Goal: Information Seeking & Learning: Learn about a topic

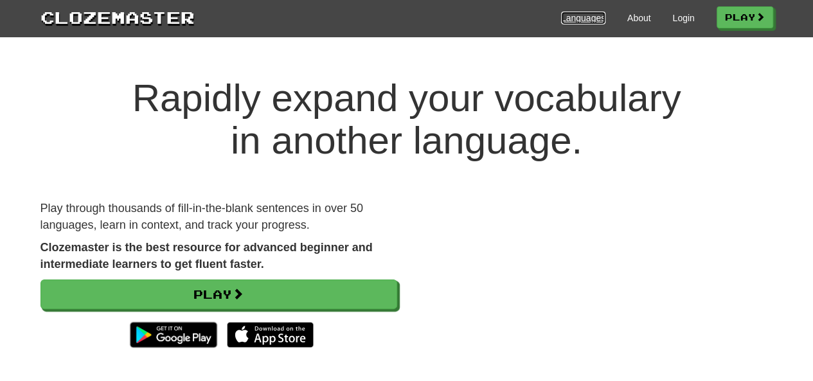
click at [582, 16] on link "Languages" at bounding box center [583, 18] width 44 height 13
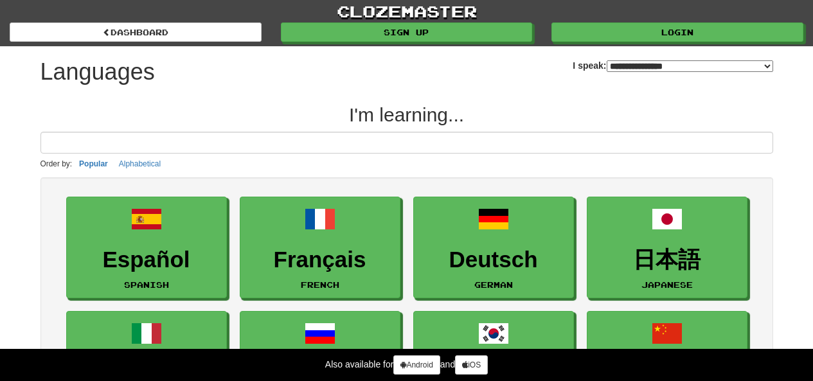
select select "*******"
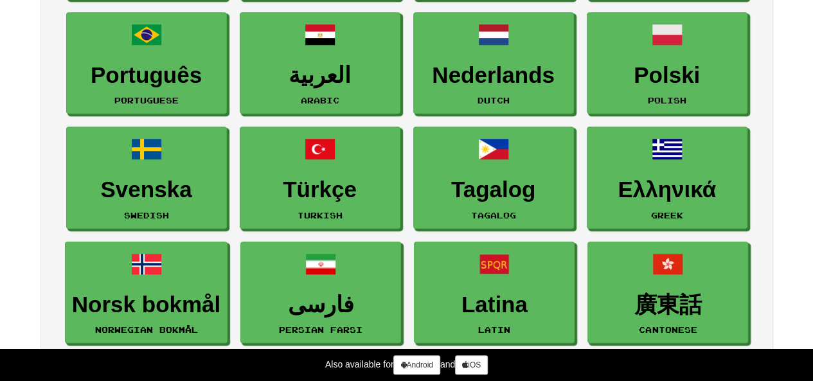
scroll to position [420, 0]
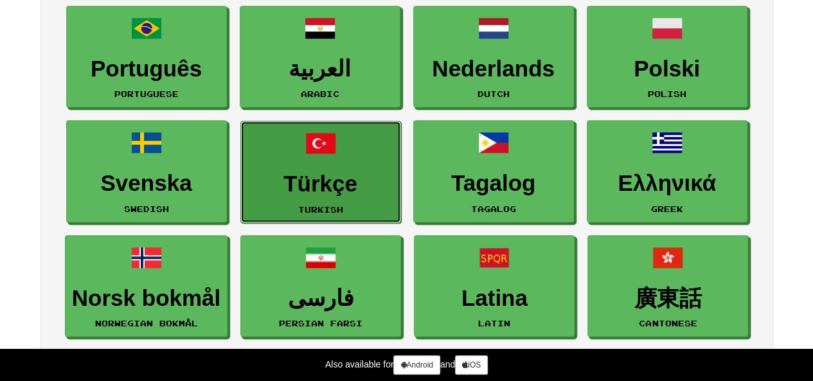
click at [333, 179] on h3 "Türkçe" at bounding box center [320, 184] width 146 height 25
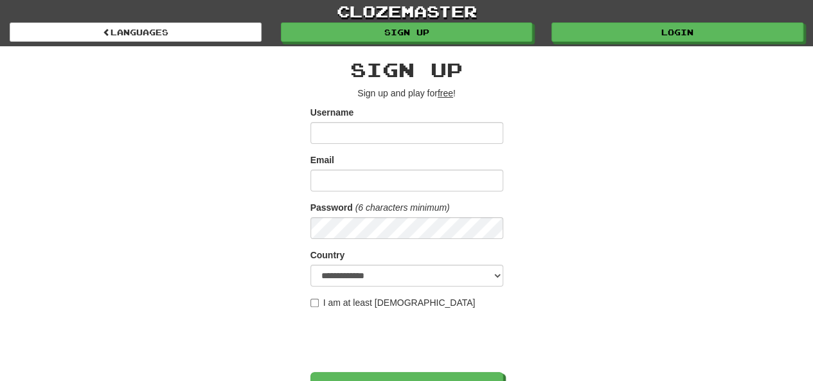
click at [447, 95] on u "free" at bounding box center [445, 93] width 15 height 10
click at [450, 96] on u "free" at bounding box center [445, 93] width 15 height 10
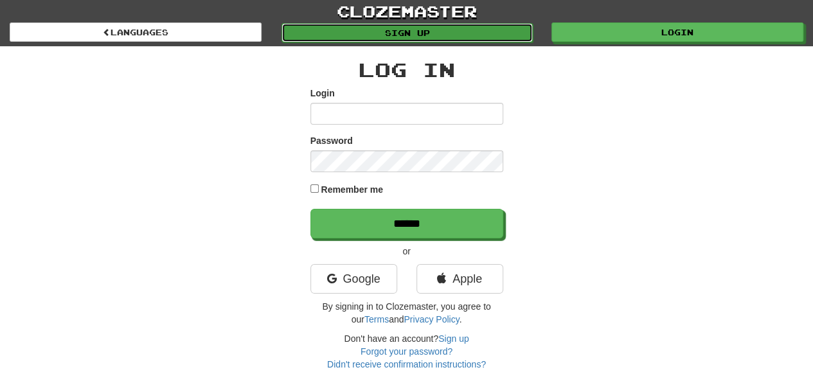
click at [374, 31] on link "Sign up" at bounding box center [407, 32] width 252 height 19
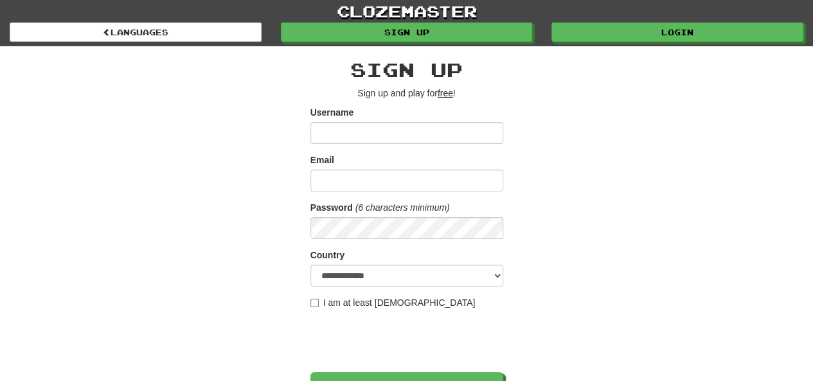
click at [355, 135] on input "Username" at bounding box center [406, 133] width 193 height 22
type input "**********"
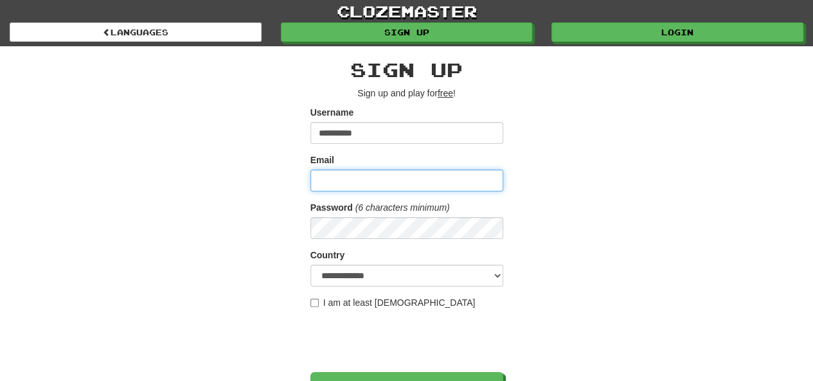
click at [326, 182] on input "Email" at bounding box center [406, 181] width 193 height 22
type input "**********"
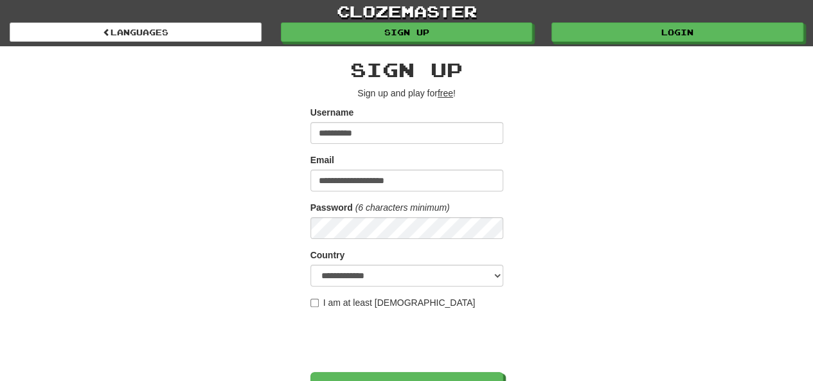
click at [411, 213] on div "Password (6 characters minimum)" at bounding box center [406, 220] width 193 height 38
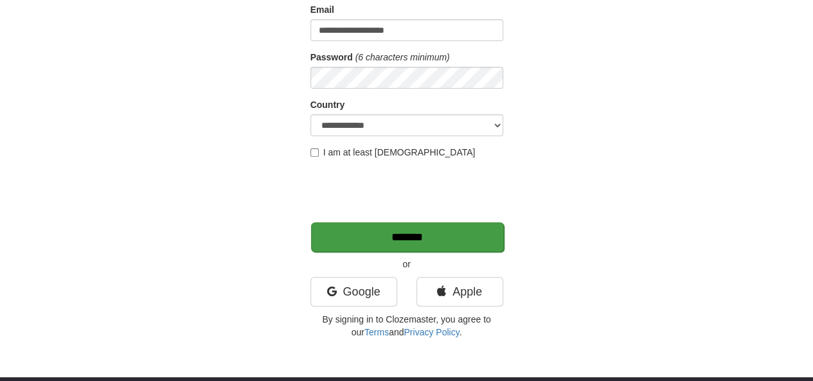
scroll to position [157, 0]
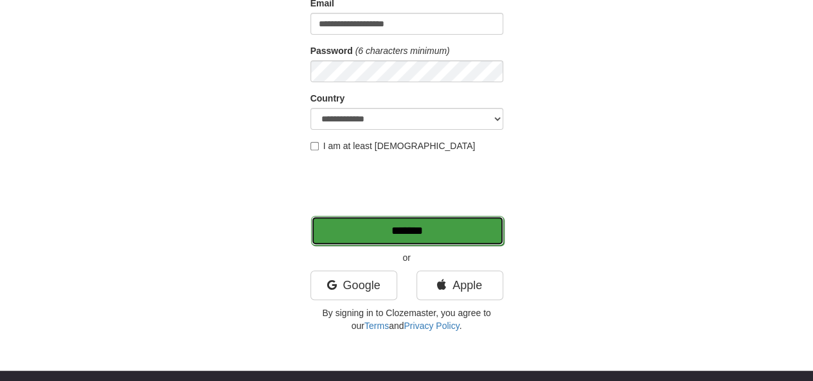
click at [359, 235] on input "*******" at bounding box center [407, 231] width 193 height 30
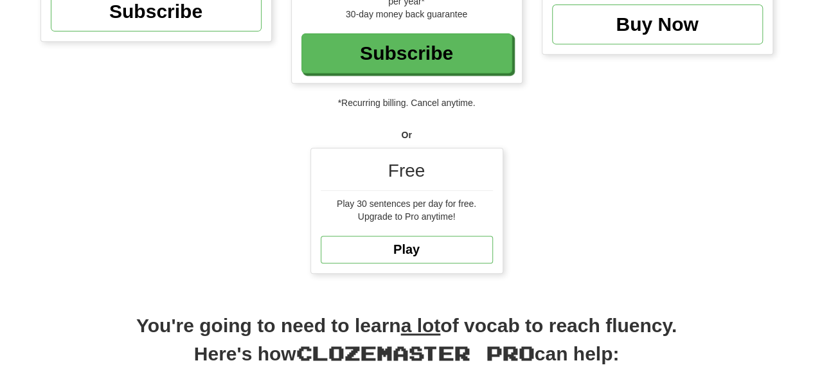
scroll to position [254, 0]
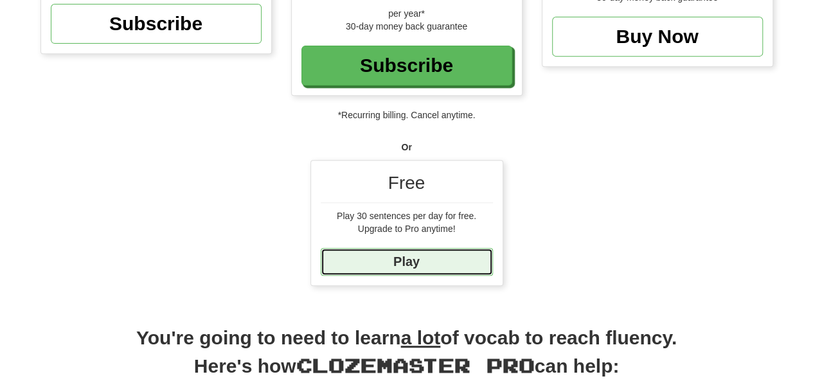
click at [376, 258] on link "Play" at bounding box center [407, 262] width 172 height 28
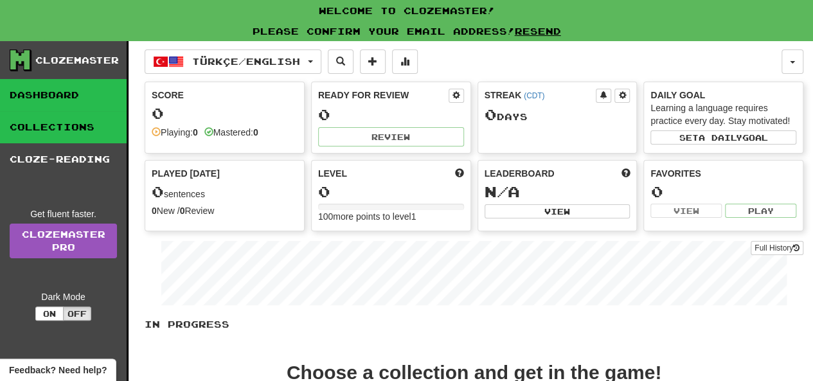
click at [45, 133] on link "Collections" at bounding box center [63, 127] width 127 height 32
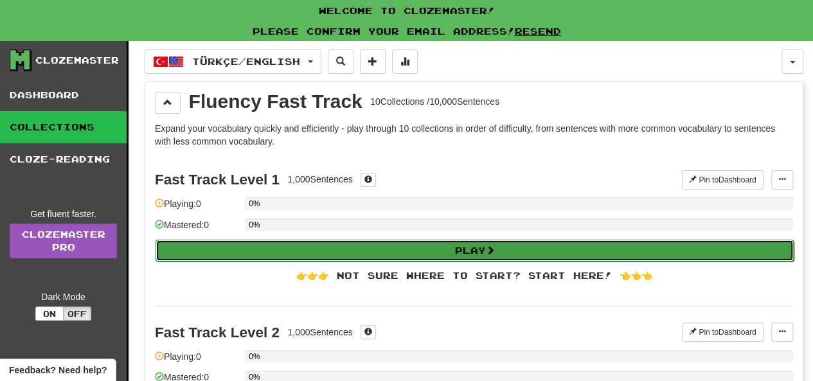
click at [221, 251] on button "Play" at bounding box center [474, 251] width 638 height 22
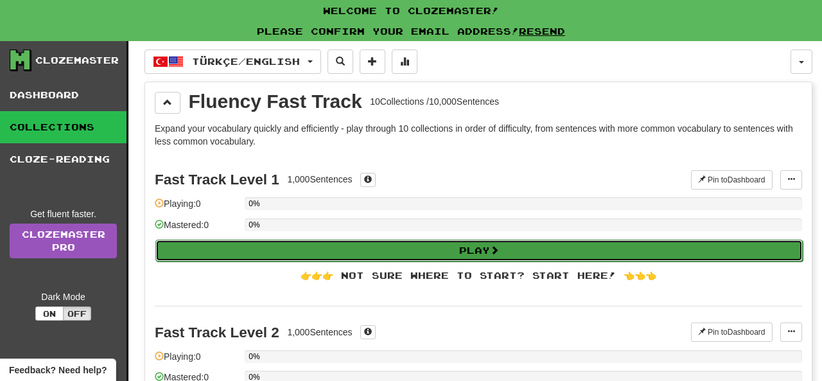
select select "**"
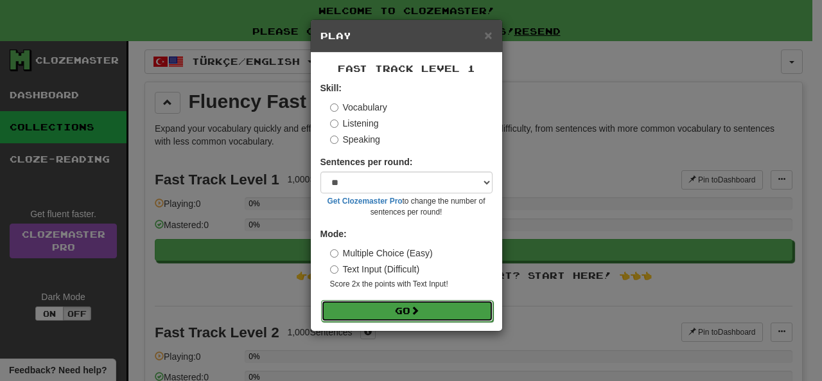
click at [370, 314] on button "Go" at bounding box center [407, 311] width 172 height 22
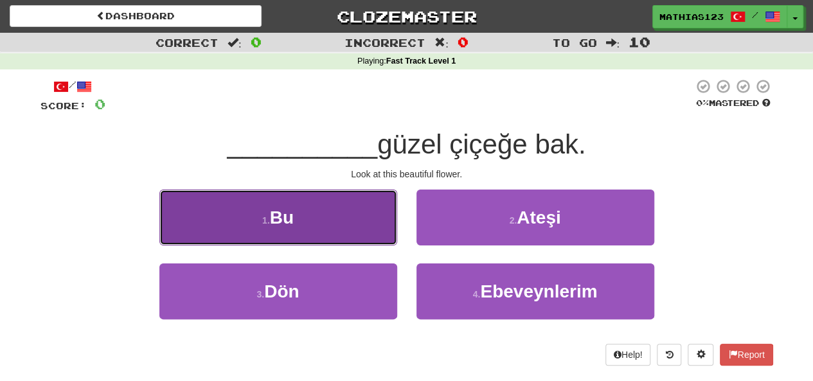
click at [211, 222] on button "1 . Bu" at bounding box center [278, 218] width 238 height 56
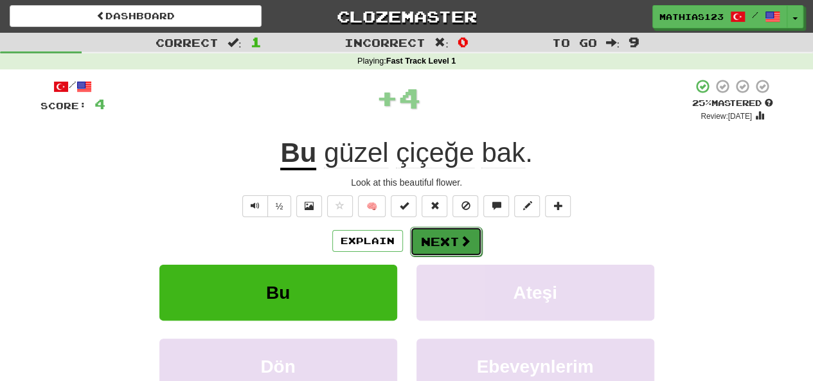
click at [439, 236] on button "Next" at bounding box center [446, 242] width 72 height 30
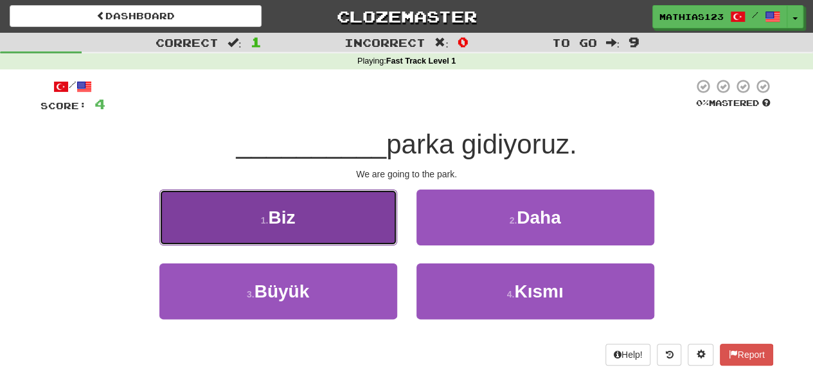
click at [193, 215] on button "1 . Biz" at bounding box center [278, 218] width 238 height 56
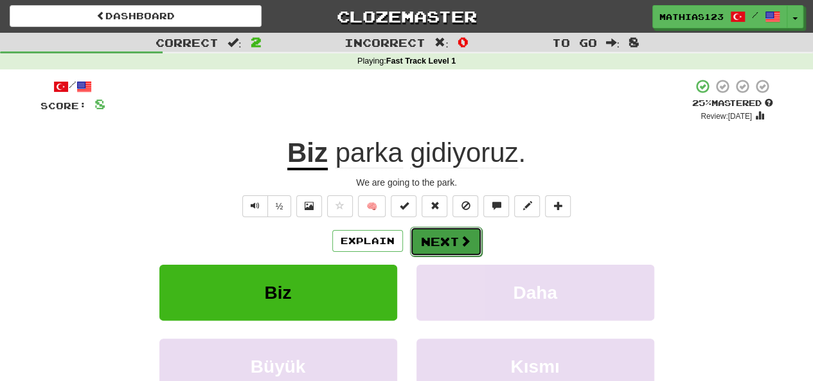
click at [450, 239] on button "Next" at bounding box center [446, 242] width 72 height 30
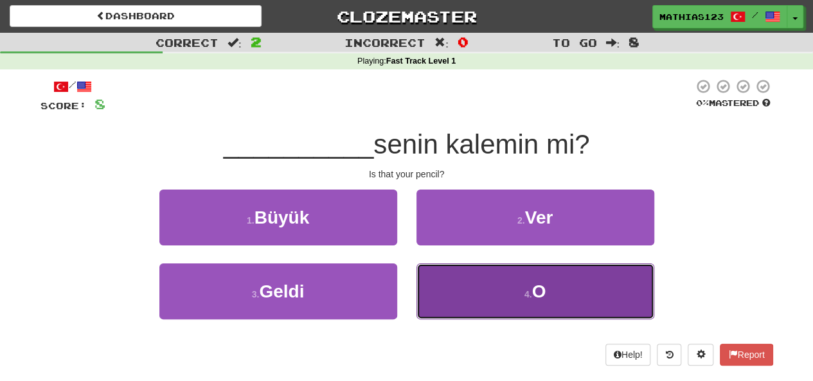
click at [532, 284] on span "O" at bounding box center [538, 291] width 14 height 20
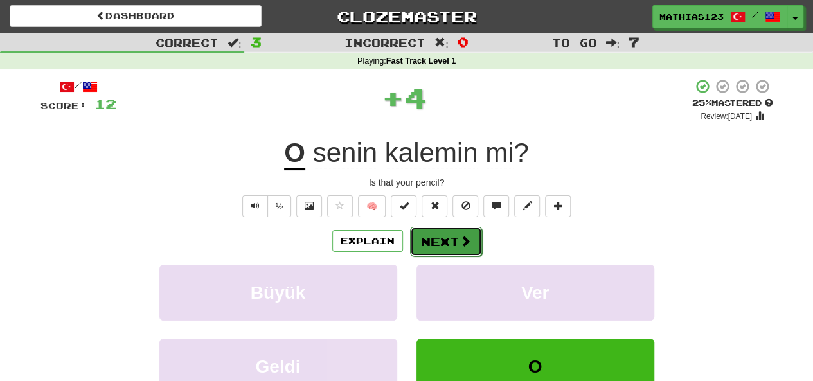
click at [440, 236] on button "Next" at bounding box center [446, 242] width 72 height 30
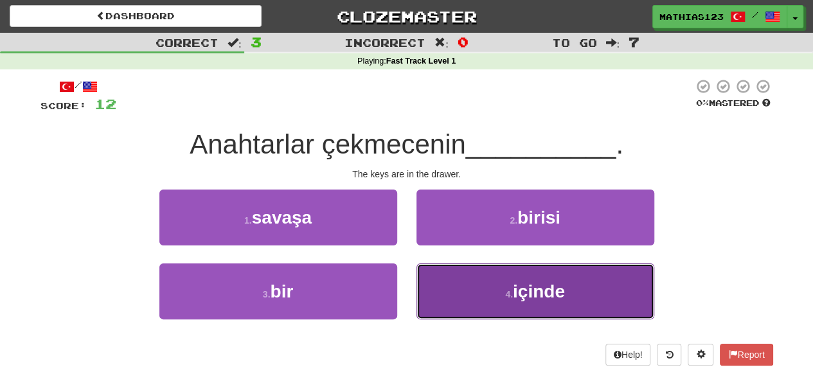
click at [478, 292] on button "4 . içinde" at bounding box center [535, 291] width 238 height 56
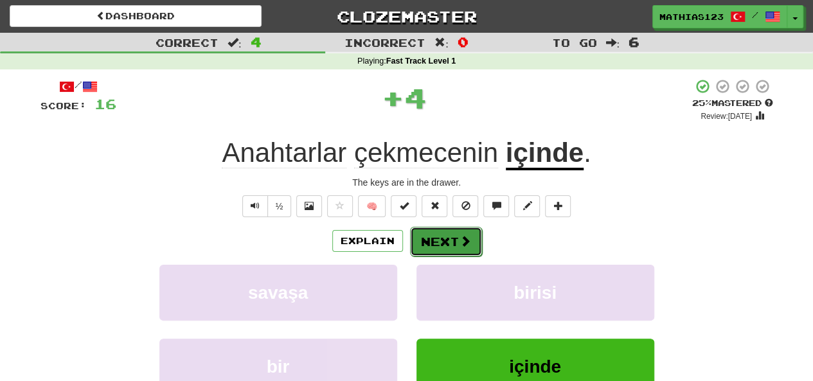
click at [438, 242] on button "Next" at bounding box center [446, 242] width 72 height 30
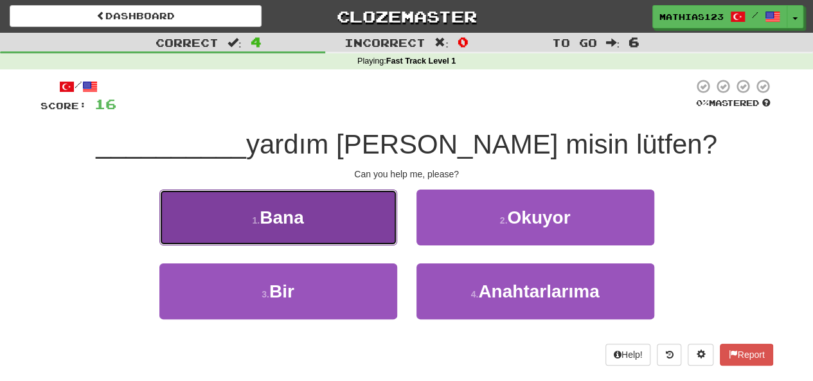
click at [205, 222] on button "1 . Bana" at bounding box center [278, 218] width 238 height 56
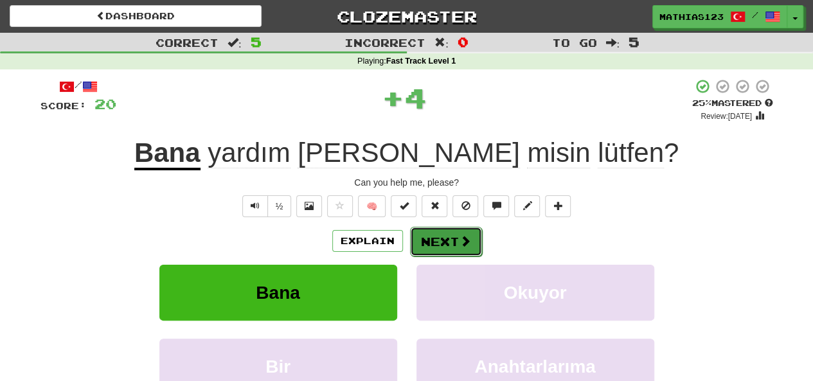
click at [452, 249] on button "Next" at bounding box center [446, 242] width 72 height 30
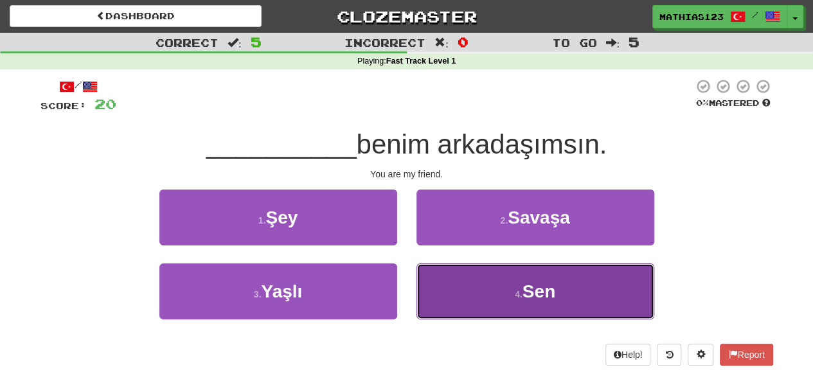
click at [504, 303] on button "4 . Sen" at bounding box center [535, 291] width 238 height 56
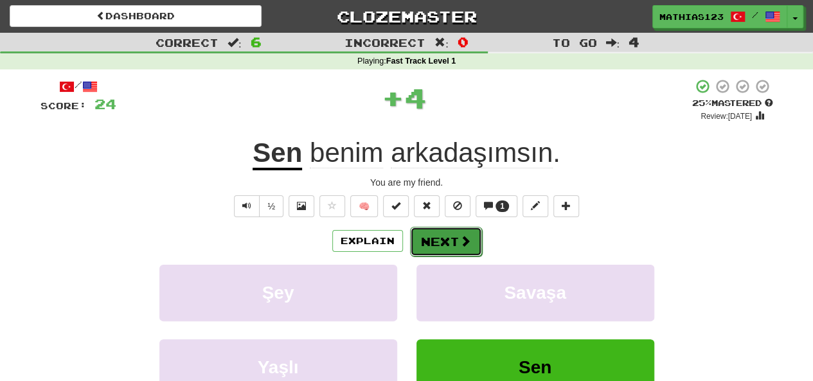
click at [439, 244] on button "Next" at bounding box center [446, 242] width 72 height 30
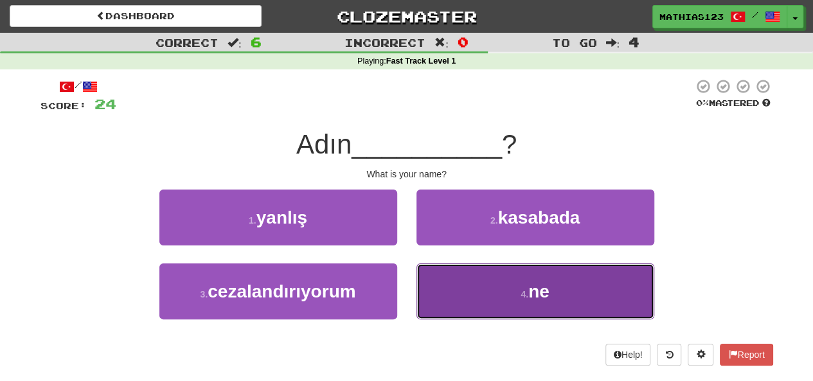
click at [474, 296] on button "4 . ne" at bounding box center [535, 291] width 238 height 56
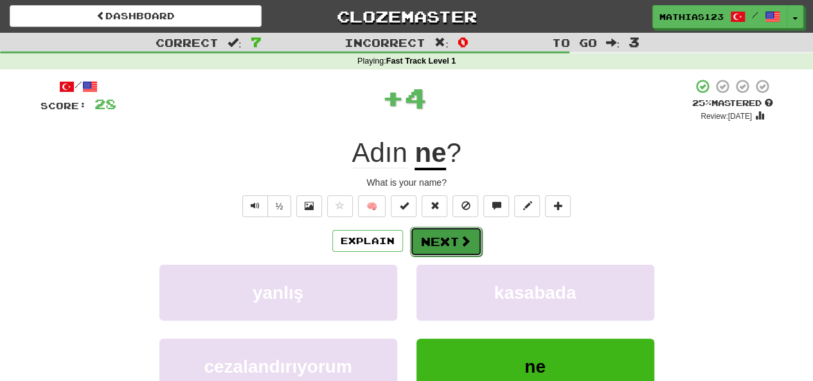
click at [441, 248] on button "Next" at bounding box center [446, 242] width 72 height 30
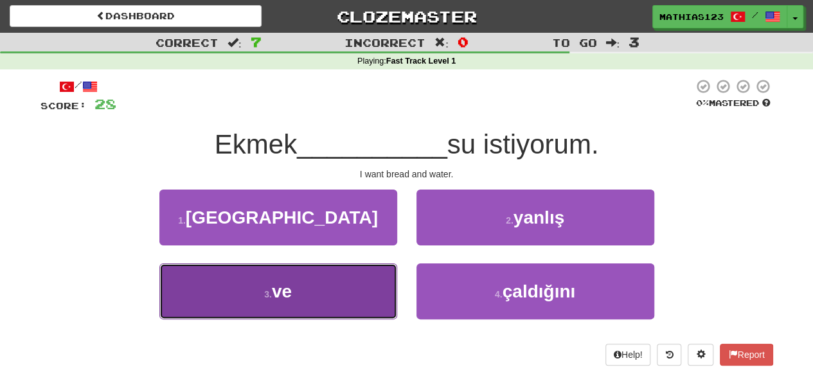
click at [264, 293] on small "3 ." at bounding box center [268, 294] width 8 height 10
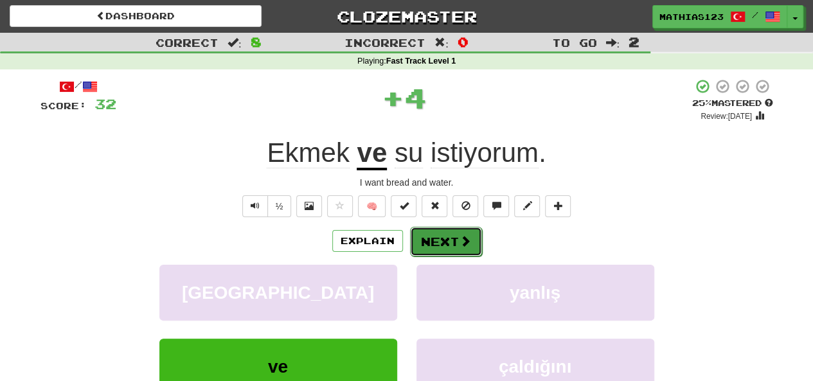
click at [441, 243] on button "Next" at bounding box center [446, 242] width 72 height 30
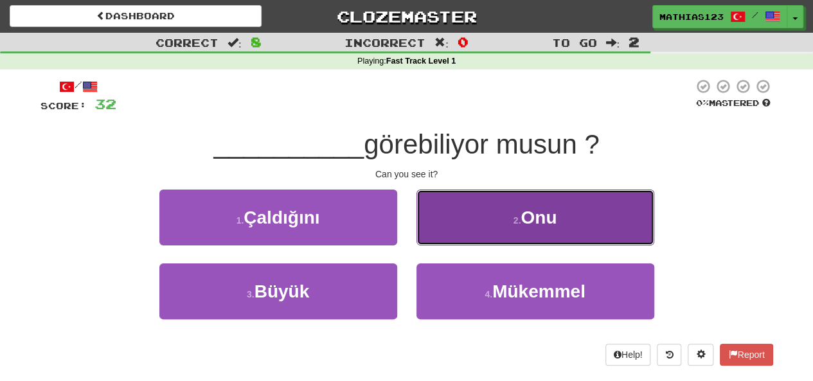
click at [469, 224] on button "2 . Onu" at bounding box center [535, 218] width 238 height 56
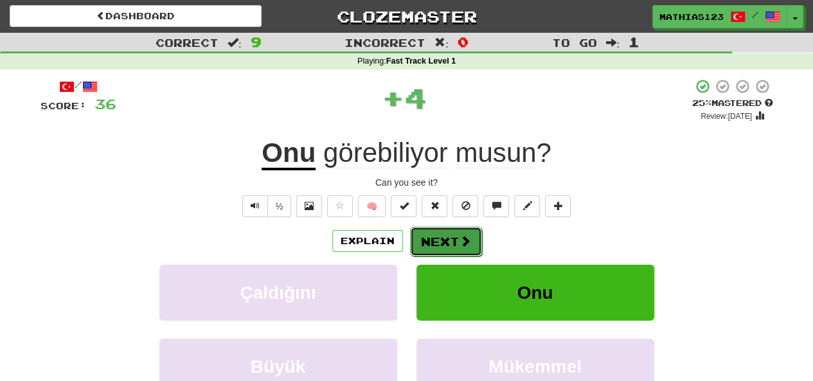
click at [443, 233] on button "Next" at bounding box center [446, 242] width 72 height 30
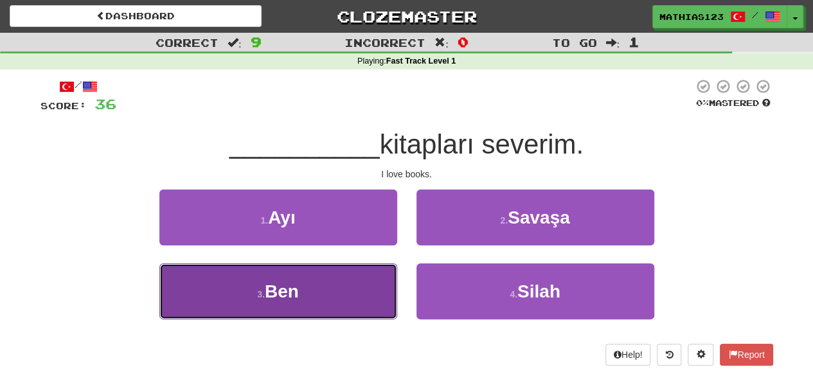
click at [278, 289] on span "Ben" at bounding box center [282, 291] width 34 height 20
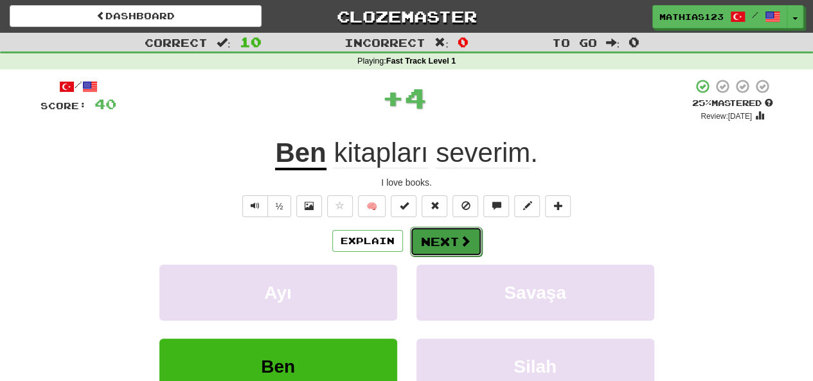
click at [447, 240] on button "Next" at bounding box center [446, 242] width 72 height 30
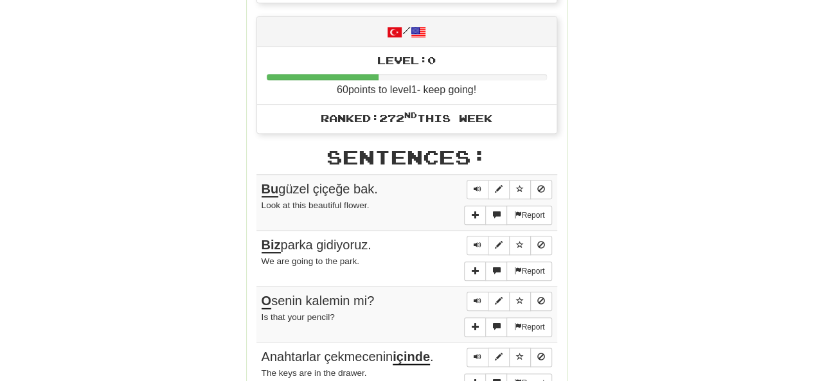
scroll to position [595, 0]
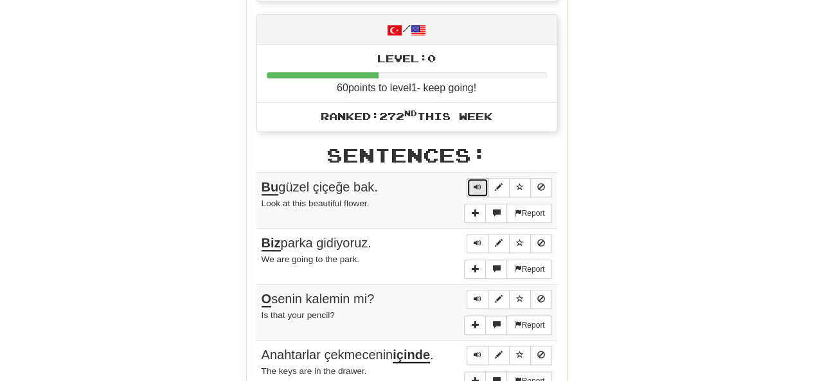
click at [473, 186] on button "Sentence controls" at bounding box center [477, 187] width 22 height 19
click at [479, 324] on button "More sentence controls" at bounding box center [475, 324] width 22 height 19
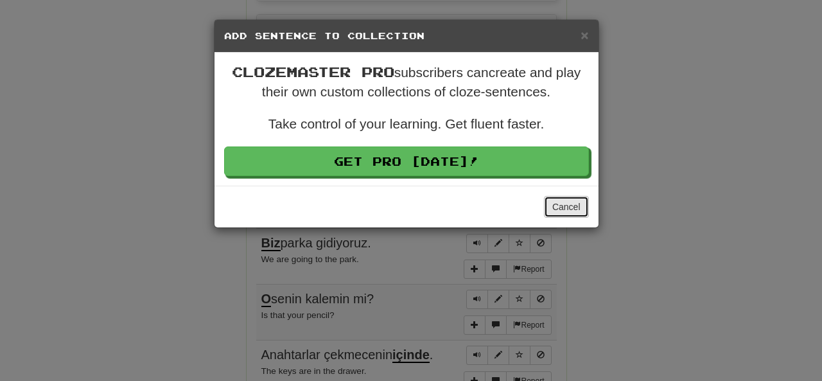
click at [558, 205] on button "Cancel" at bounding box center [566, 207] width 45 height 22
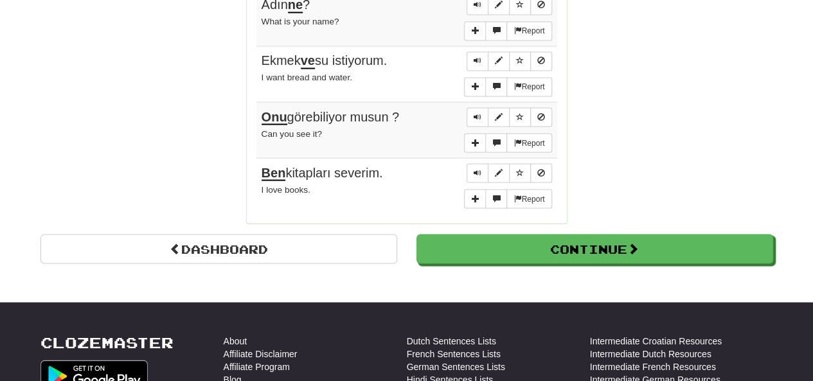
scroll to position [1117, 0]
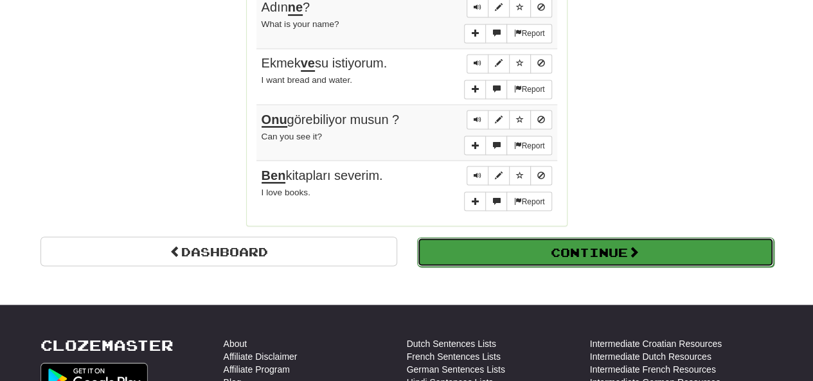
click at [491, 237] on button "Continue" at bounding box center [595, 252] width 357 height 30
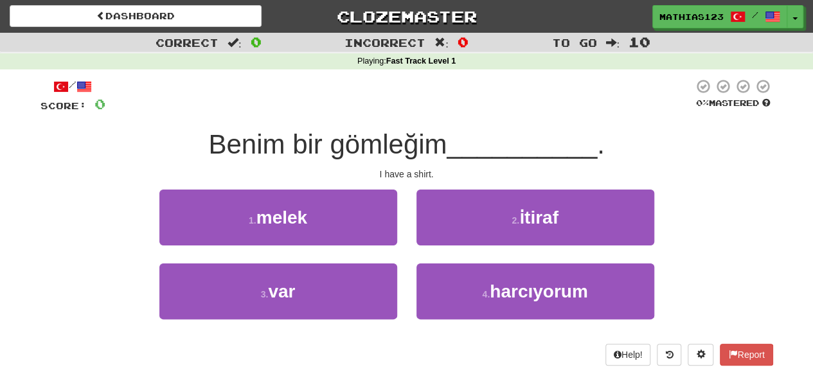
scroll to position [1, 0]
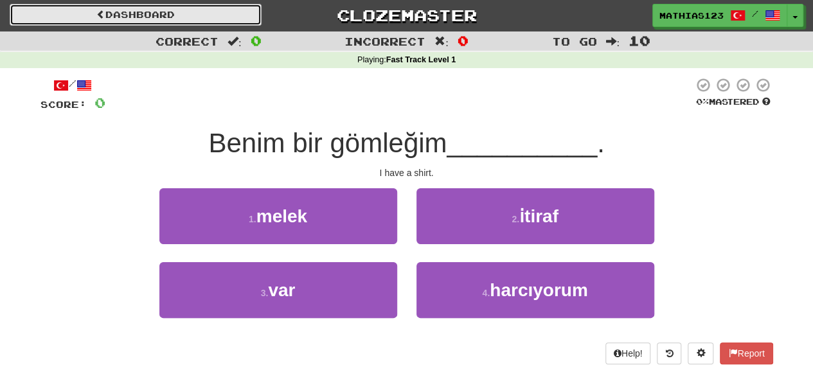
click at [104, 15] on link "Dashboard" at bounding box center [136, 15] width 252 height 22
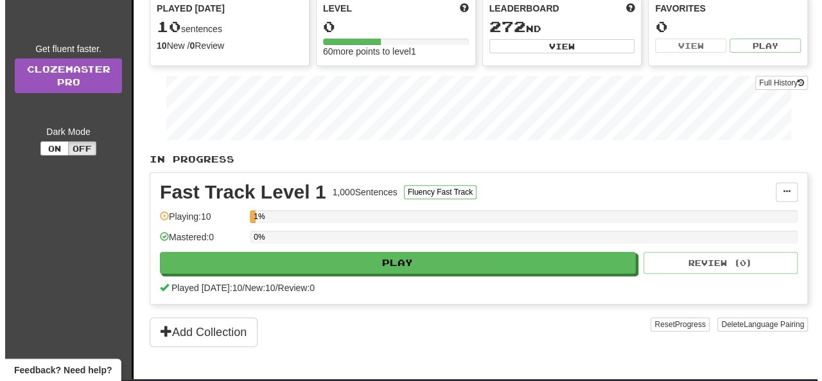
scroll to position [141, 0]
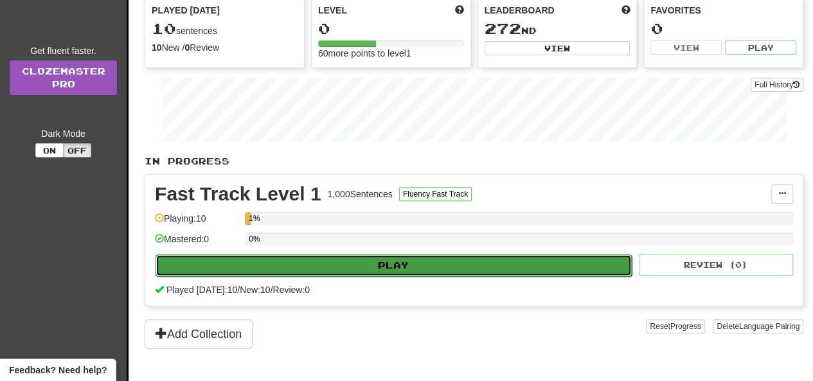
click at [177, 265] on button "Play" at bounding box center [393, 265] width 476 height 22
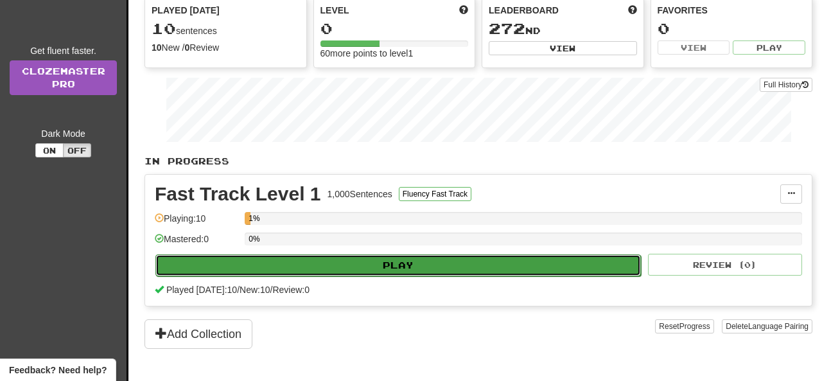
select select "**"
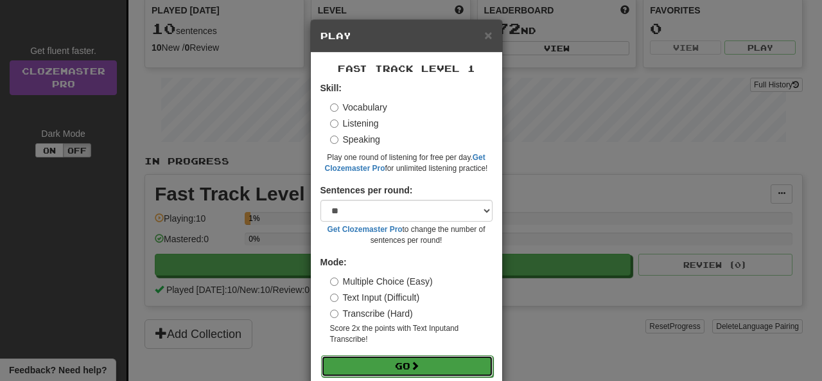
click at [366, 369] on button "Go" at bounding box center [407, 366] width 172 height 22
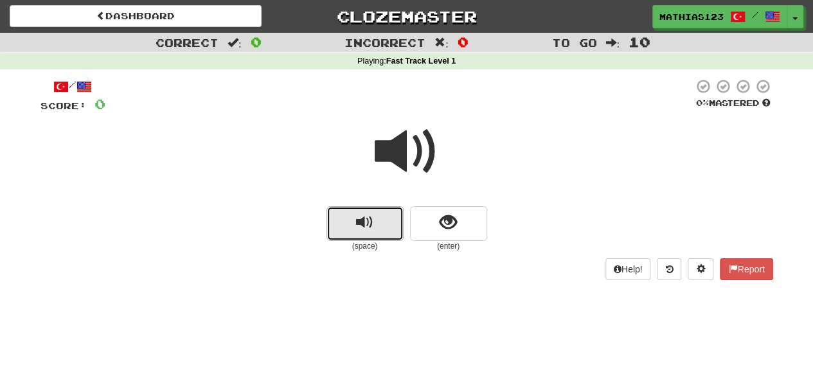
click at [360, 233] on button "replay audio" at bounding box center [364, 223] width 77 height 35
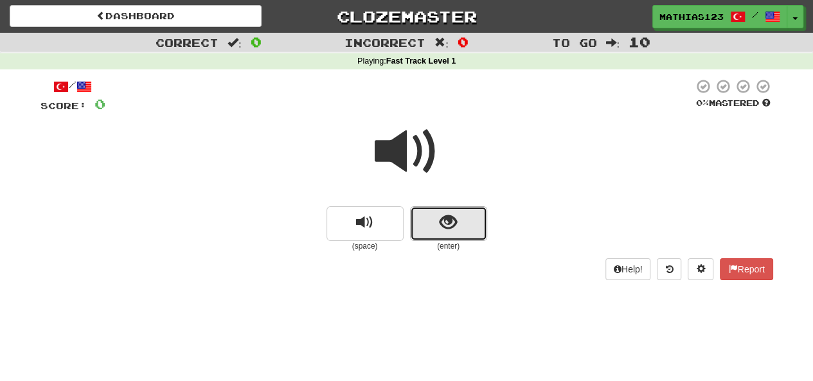
click at [445, 226] on span "show sentence" at bounding box center [447, 222] width 17 height 17
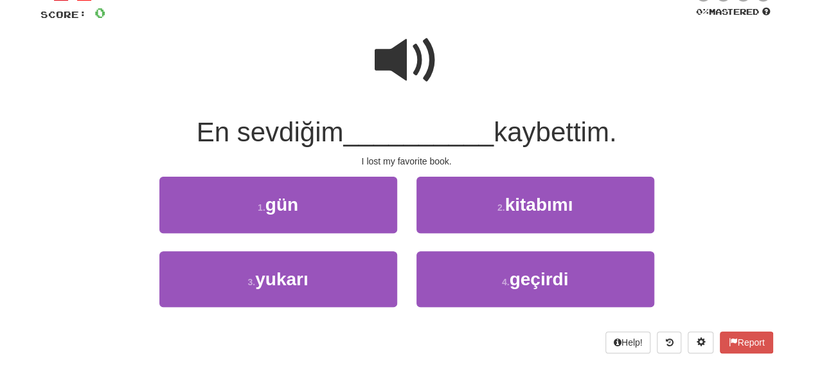
scroll to position [90, 0]
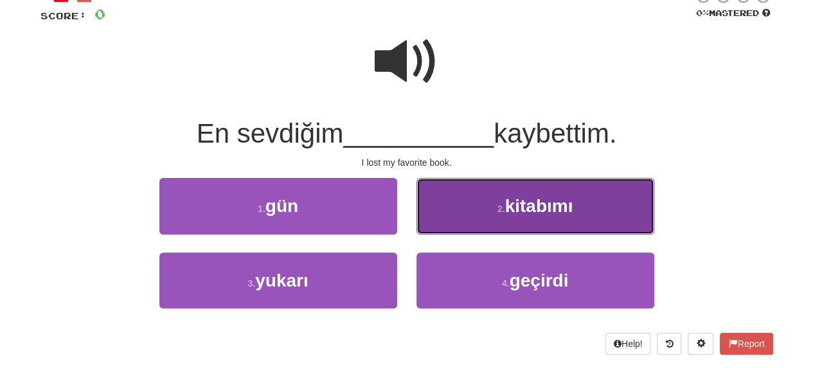
click at [470, 208] on button "2 . kitabımı" at bounding box center [535, 206] width 238 height 56
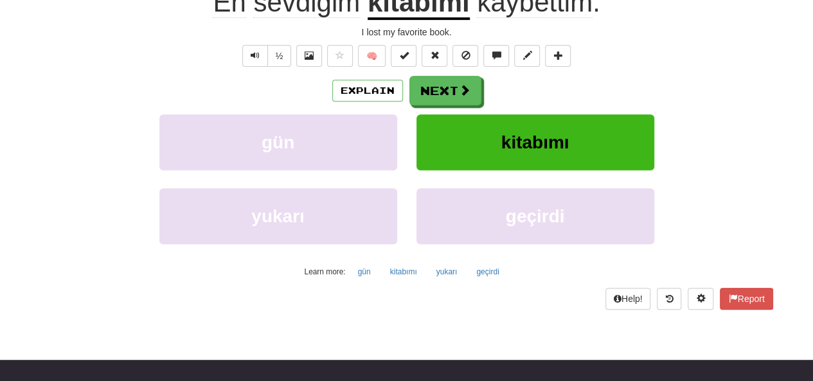
click at [98, 166] on div "gün kitabımı" at bounding box center [406, 151] width 771 height 74
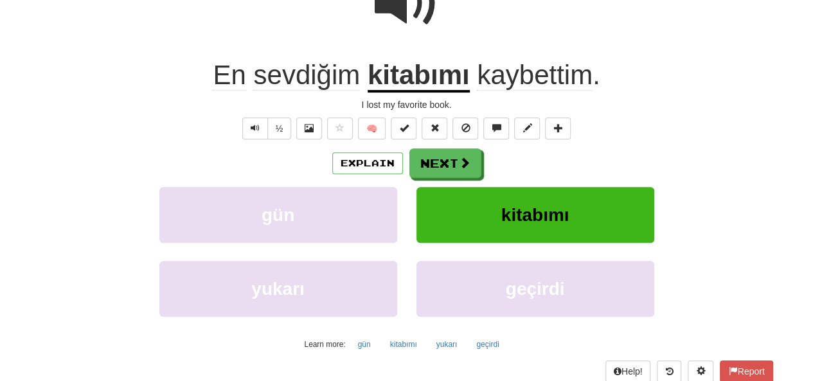
scroll to position [155, 0]
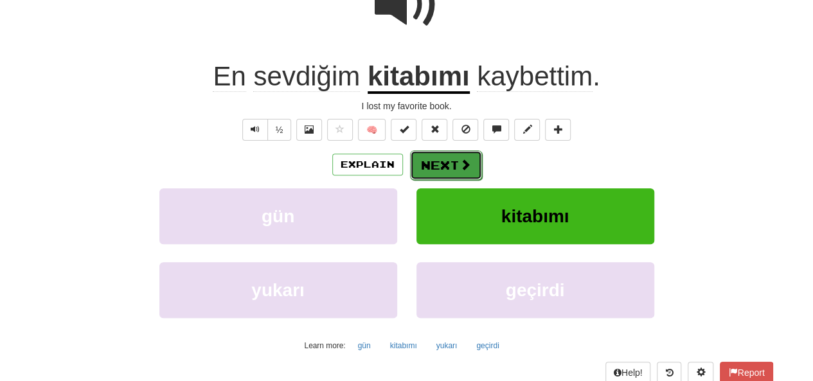
click at [447, 165] on button "Next" at bounding box center [446, 165] width 72 height 30
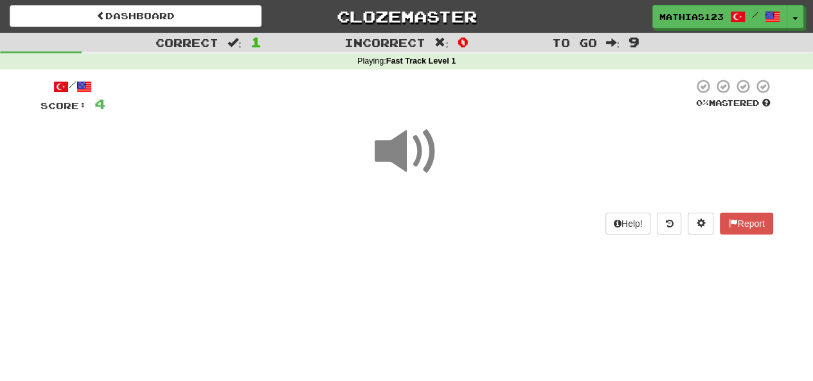
click at [395, 157] on span at bounding box center [407, 151] width 64 height 64
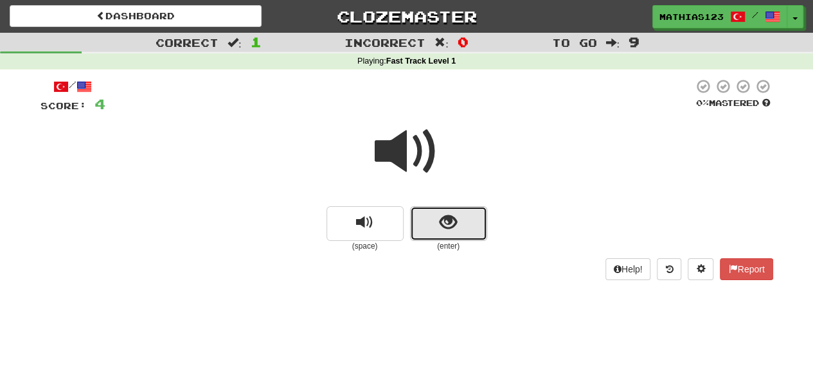
click at [443, 229] on span "show sentence" at bounding box center [447, 222] width 17 height 17
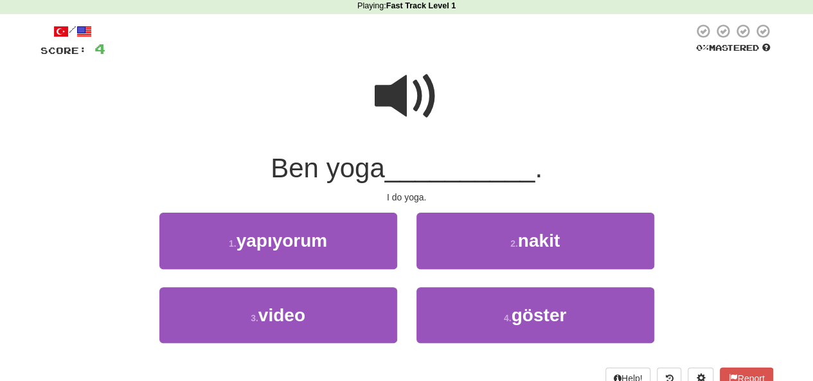
scroll to position [59, 0]
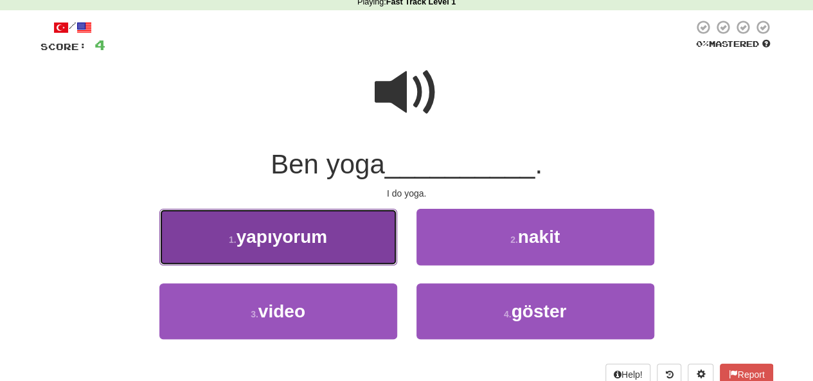
click at [217, 243] on button "1 . yapıyorum" at bounding box center [278, 237] width 238 height 56
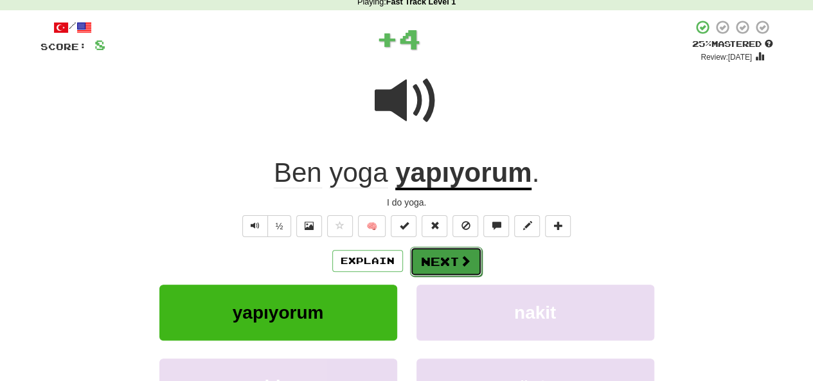
click at [441, 256] on button "Next" at bounding box center [446, 262] width 72 height 30
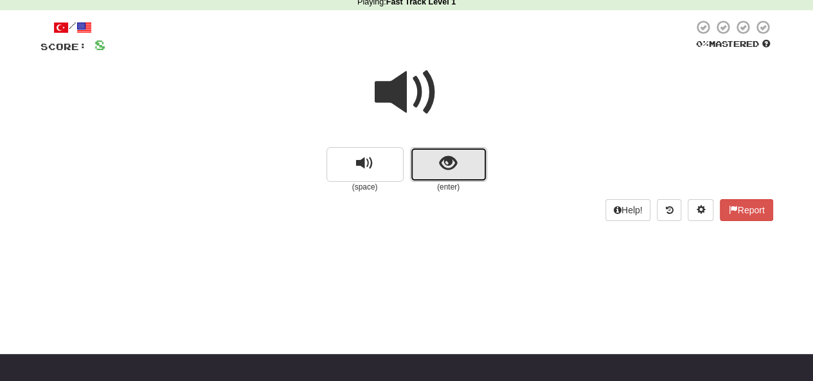
click at [439, 165] on span "show sentence" at bounding box center [447, 163] width 17 height 17
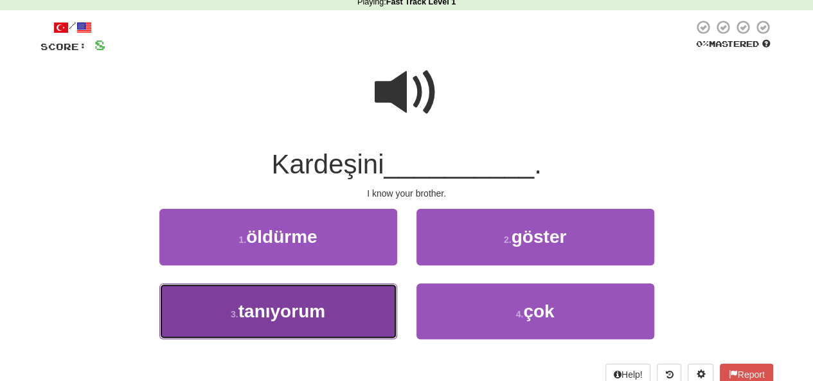
click at [239, 307] on span "tanıyorum" at bounding box center [281, 311] width 87 height 20
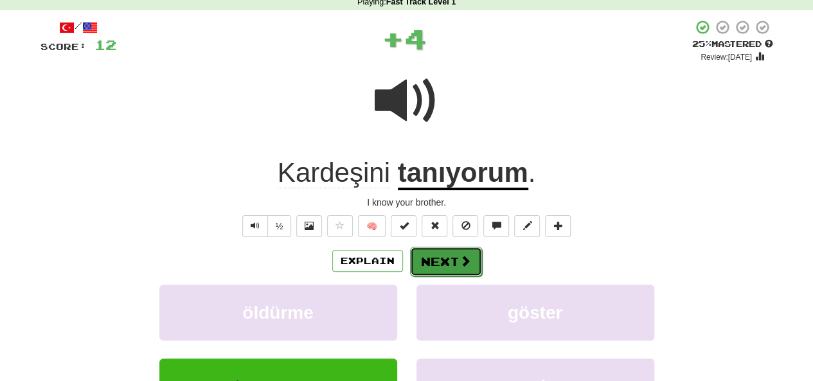
click at [446, 260] on button "Next" at bounding box center [446, 262] width 72 height 30
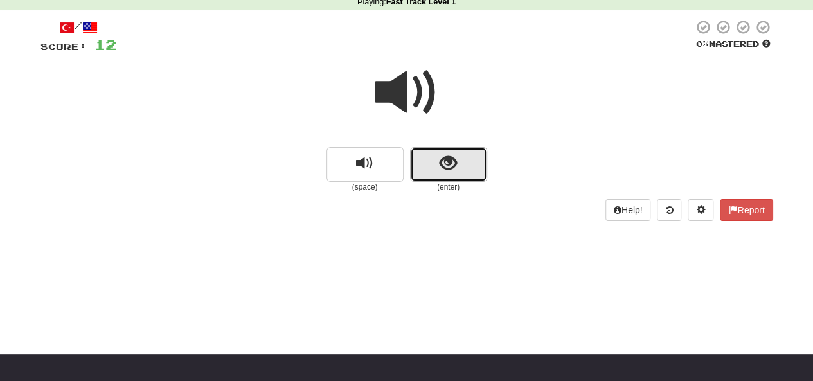
click at [437, 170] on button "show sentence" at bounding box center [448, 164] width 77 height 35
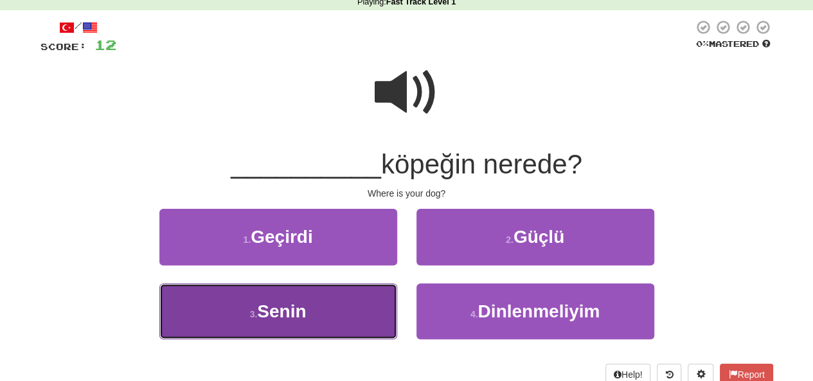
click at [269, 311] on span "Senin" at bounding box center [281, 311] width 49 height 20
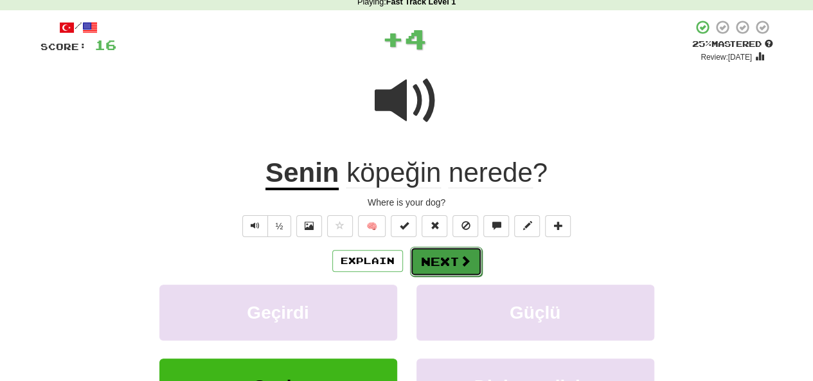
click at [445, 254] on button "Next" at bounding box center [446, 262] width 72 height 30
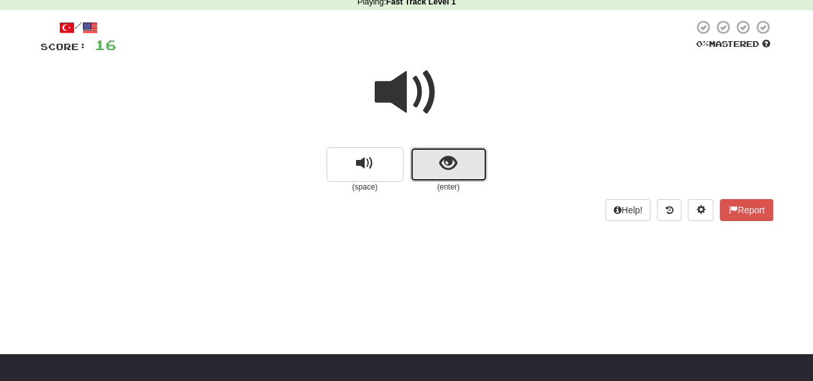
click at [441, 163] on span "show sentence" at bounding box center [447, 163] width 17 height 17
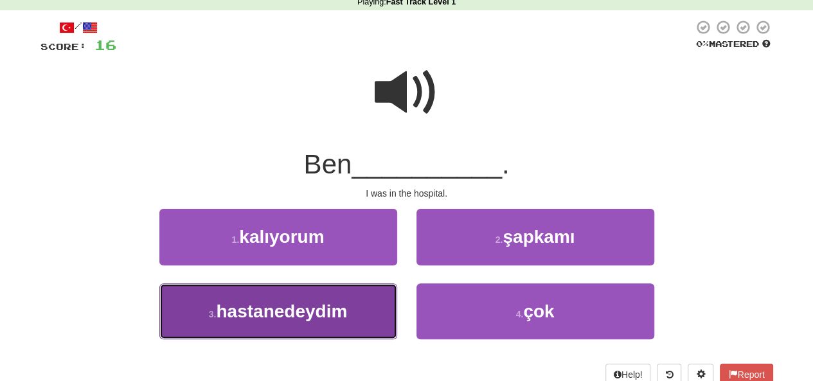
click at [254, 305] on span "hastanedeydim" at bounding box center [281, 311] width 131 height 20
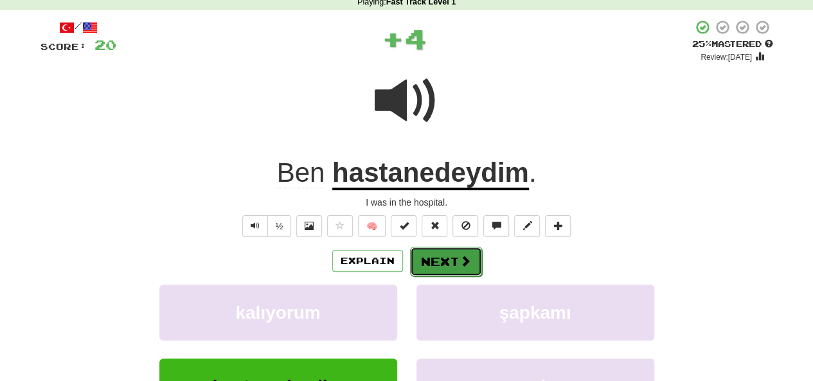
click at [441, 254] on button "Next" at bounding box center [446, 262] width 72 height 30
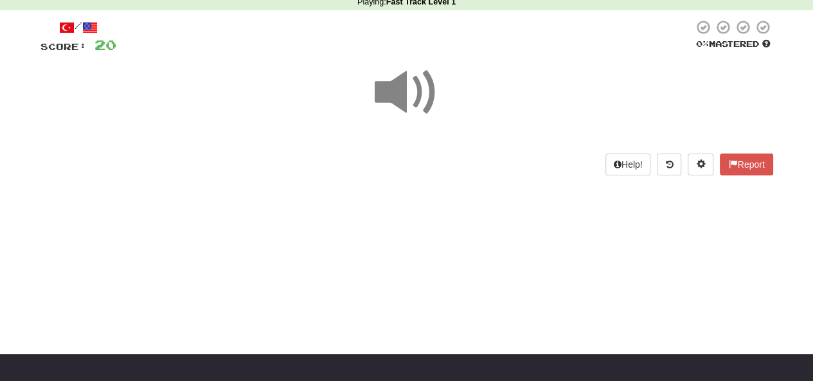
click at [183, 222] on div "Dashboard Clozemaster Mathias123 / Toggle Dropdown Dashboard Leaderboard Activi…" at bounding box center [406, 131] width 813 height 381
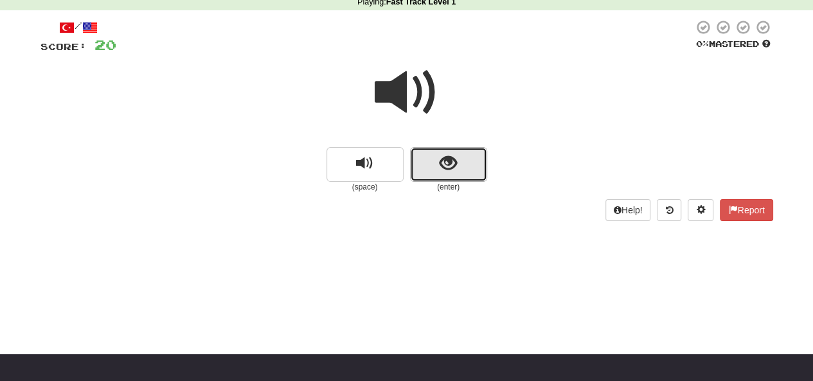
click at [438, 161] on button "show sentence" at bounding box center [448, 164] width 77 height 35
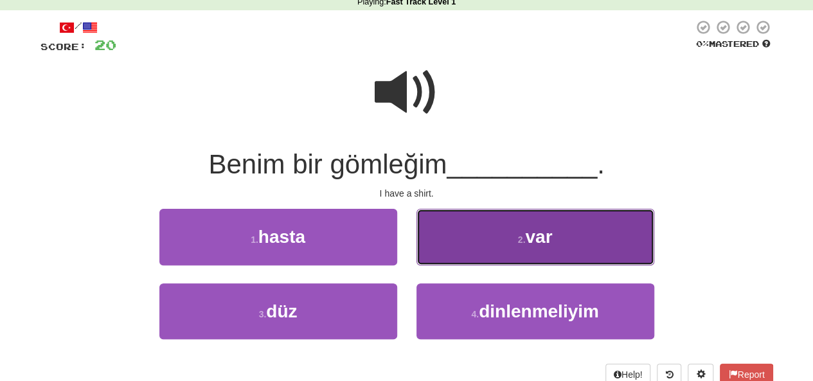
click at [484, 240] on button "2 . var" at bounding box center [535, 237] width 238 height 56
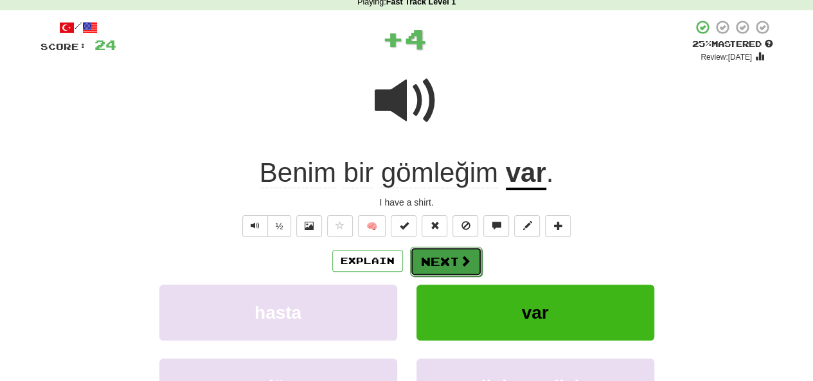
click at [444, 267] on button "Next" at bounding box center [446, 262] width 72 height 30
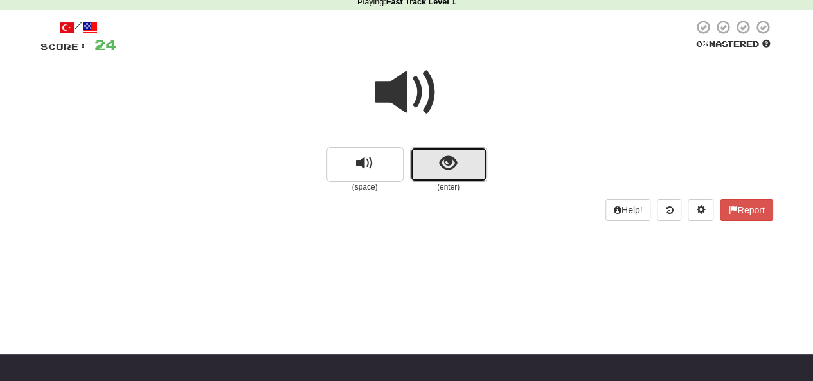
click at [447, 167] on span "show sentence" at bounding box center [447, 163] width 17 height 17
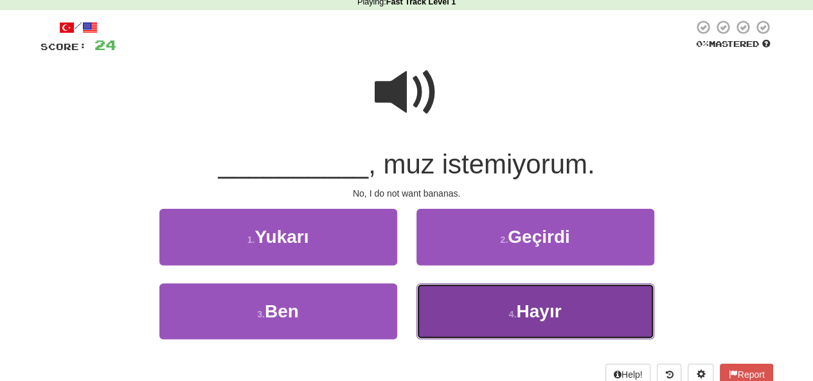
click at [467, 308] on button "4 . Hayır" at bounding box center [535, 311] width 238 height 56
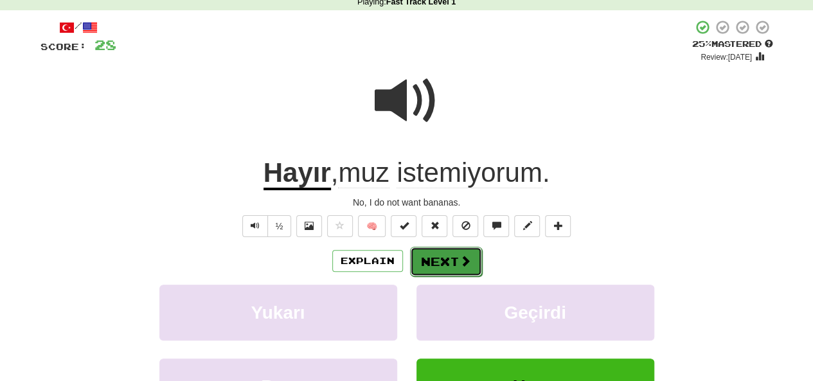
click at [439, 260] on button "Next" at bounding box center [446, 262] width 72 height 30
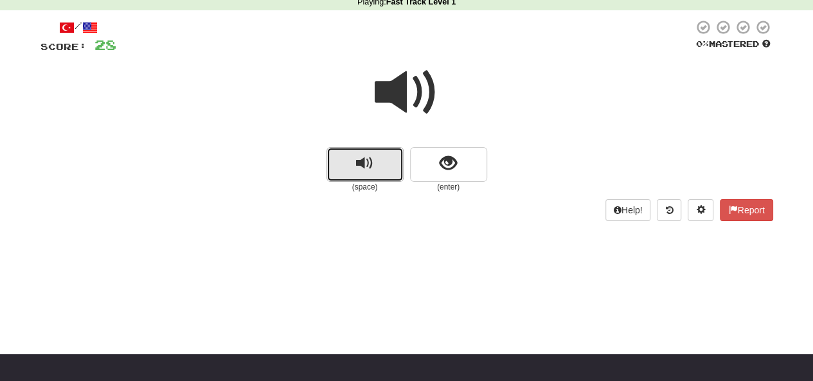
click at [349, 157] on button "replay audio" at bounding box center [364, 164] width 77 height 35
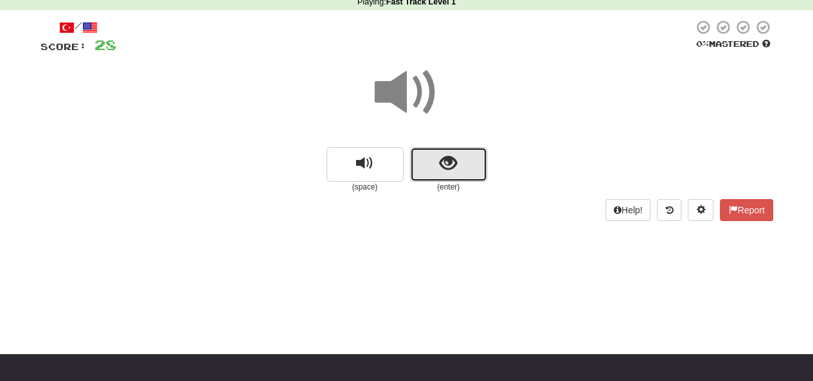
click at [447, 168] on span "show sentence" at bounding box center [447, 163] width 17 height 17
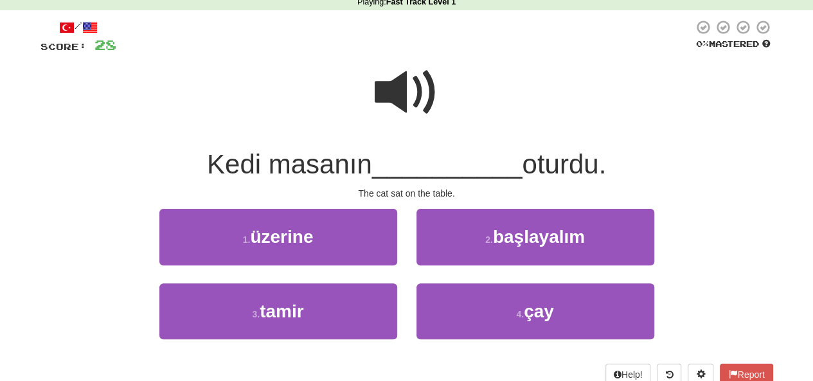
click at [389, 100] on span at bounding box center [407, 92] width 64 height 64
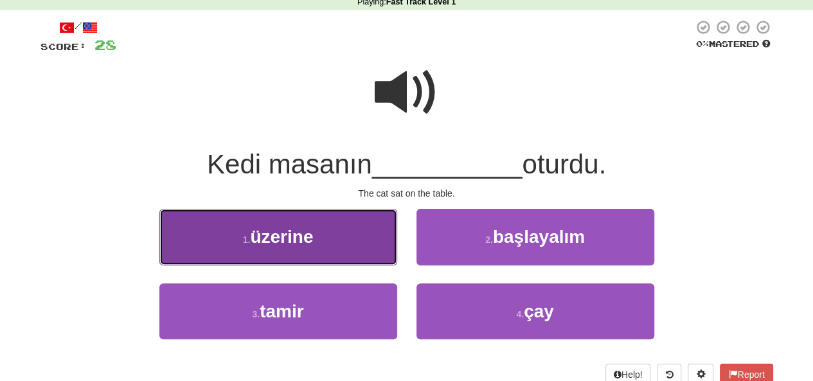
click at [205, 240] on button "1 . üzerine" at bounding box center [278, 237] width 238 height 56
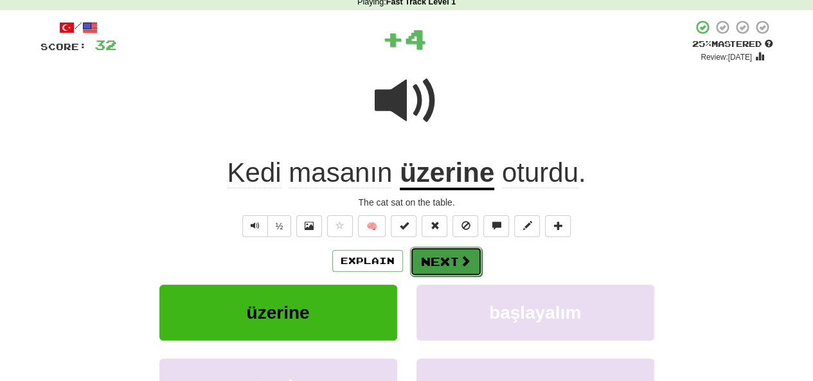
click at [437, 257] on button "Next" at bounding box center [446, 262] width 72 height 30
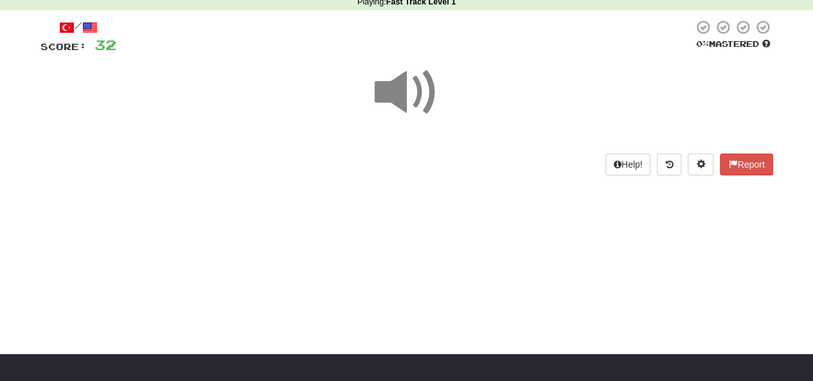
click at [403, 98] on span at bounding box center [407, 92] width 64 height 64
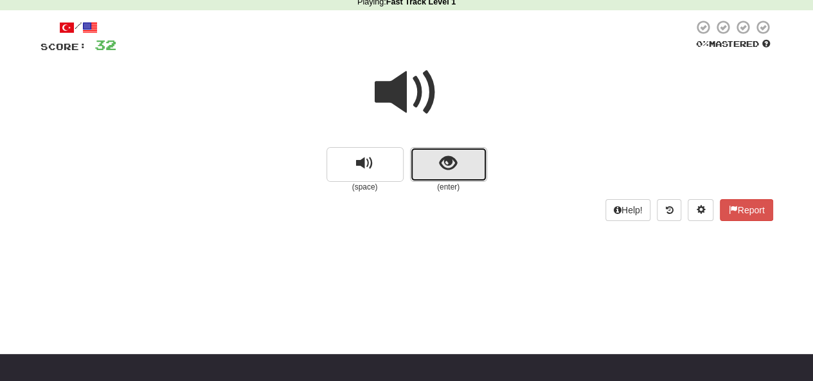
click at [437, 170] on button "show sentence" at bounding box center [448, 164] width 77 height 35
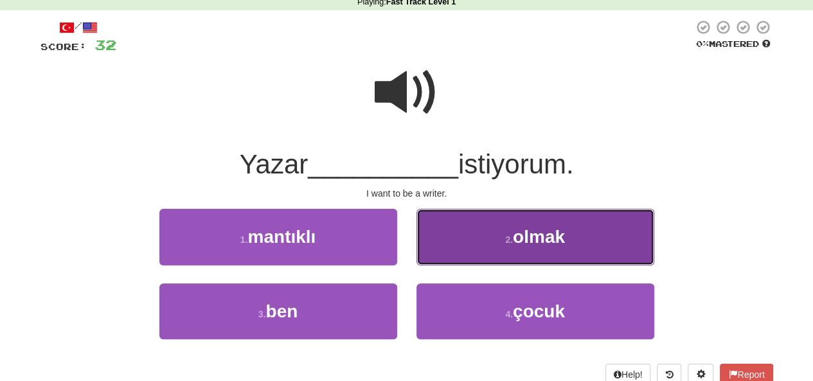
click at [461, 243] on button "2 . olmak" at bounding box center [535, 237] width 238 height 56
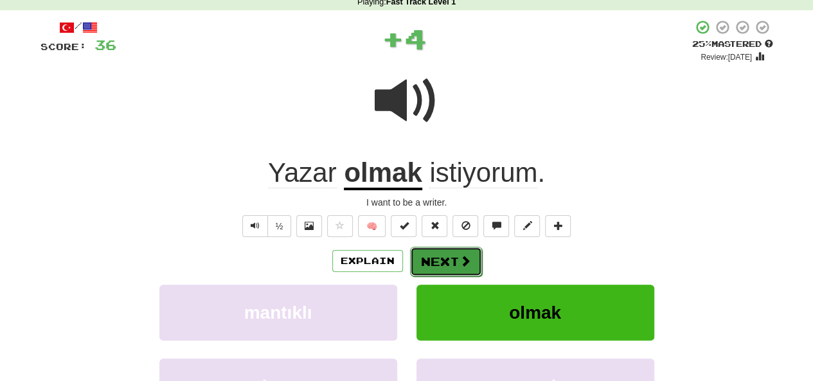
click at [441, 256] on button "Next" at bounding box center [446, 262] width 72 height 30
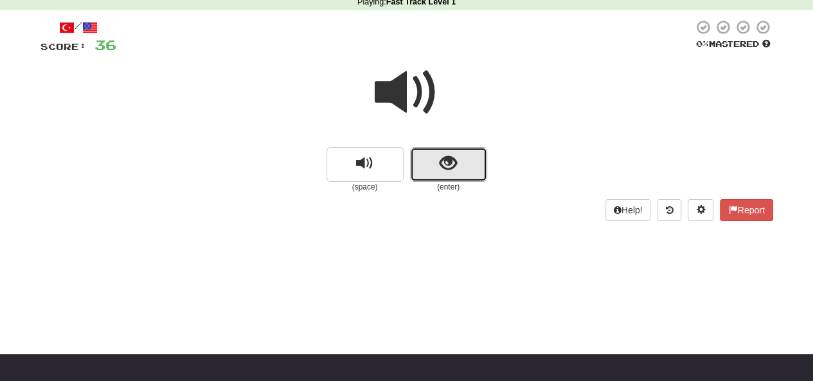
click at [441, 166] on span "show sentence" at bounding box center [447, 163] width 17 height 17
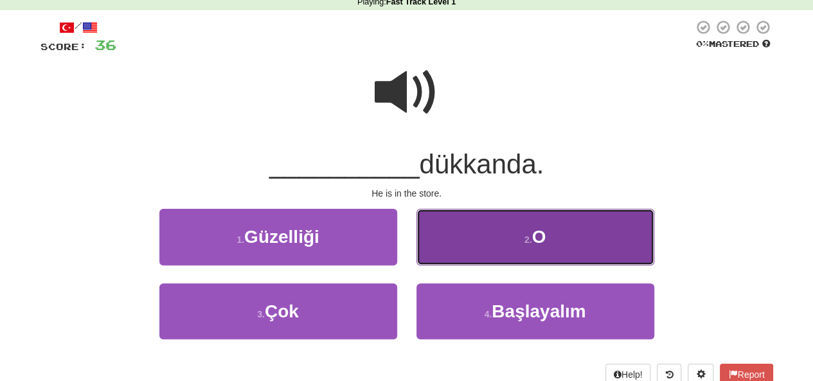
click at [475, 240] on button "2 . O" at bounding box center [535, 237] width 238 height 56
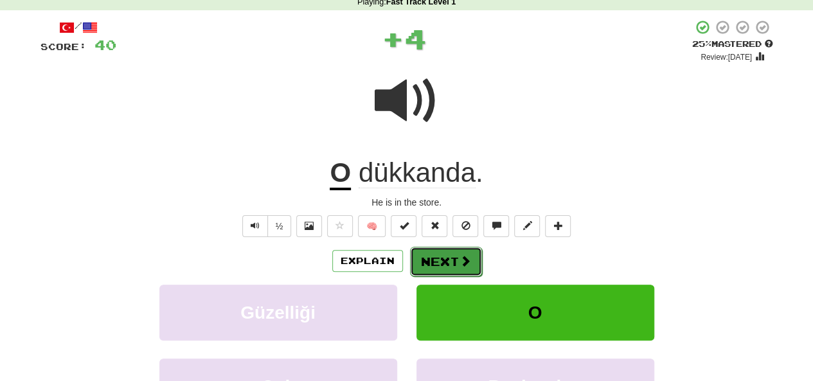
click at [447, 258] on button "Next" at bounding box center [446, 262] width 72 height 30
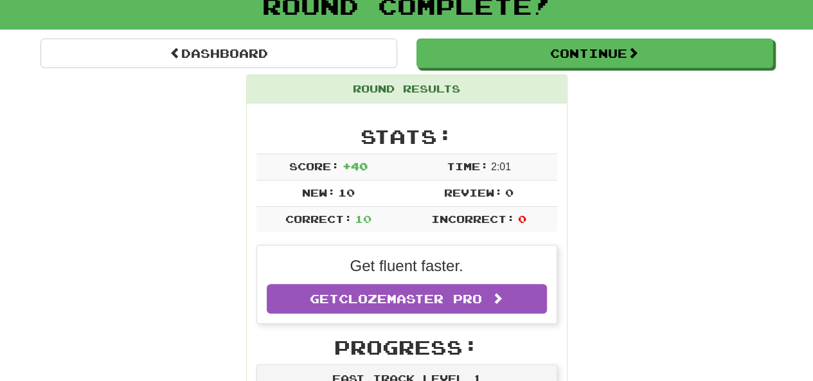
scroll to position [57, 0]
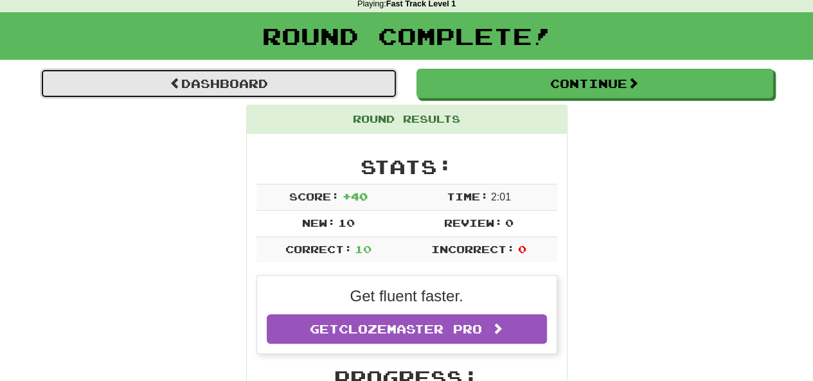
click at [208, 79] on link "Dashboard" at bounding box center [218, 84] width 357 height 30
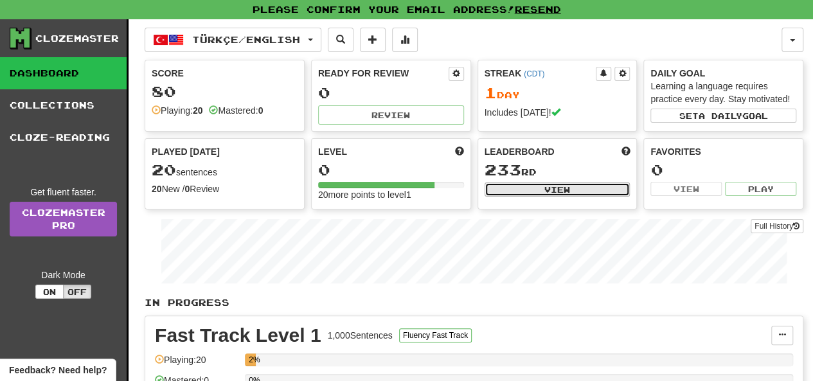
click at [536, 185] on button "View" at bounding box center [557, 189] width 146 height 14
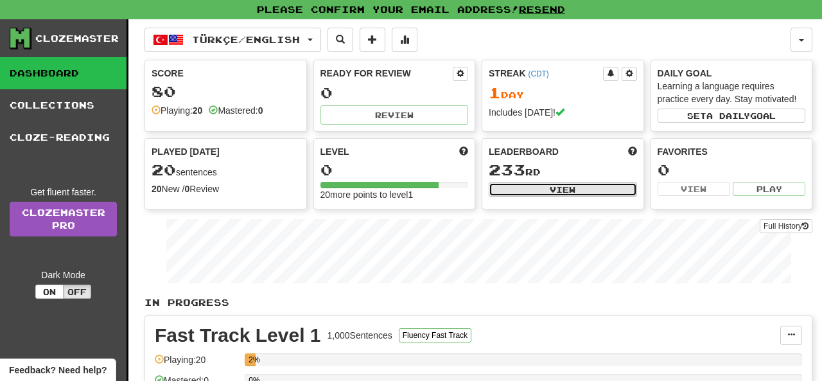
select select "**********"
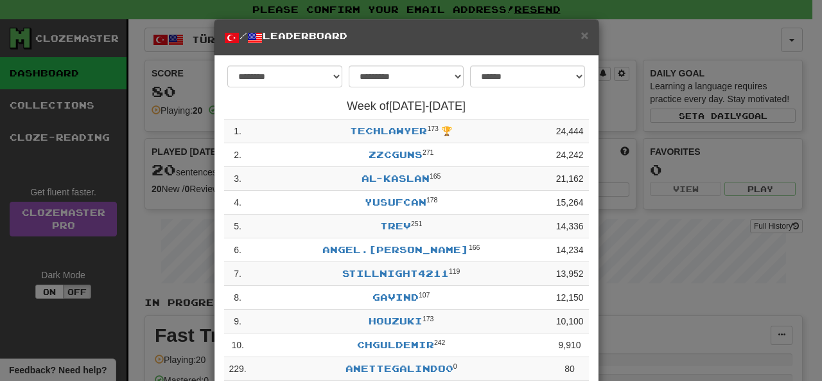
click at [166, 226] on div "**********" at bounding box center [411, 190] width 822 height 381
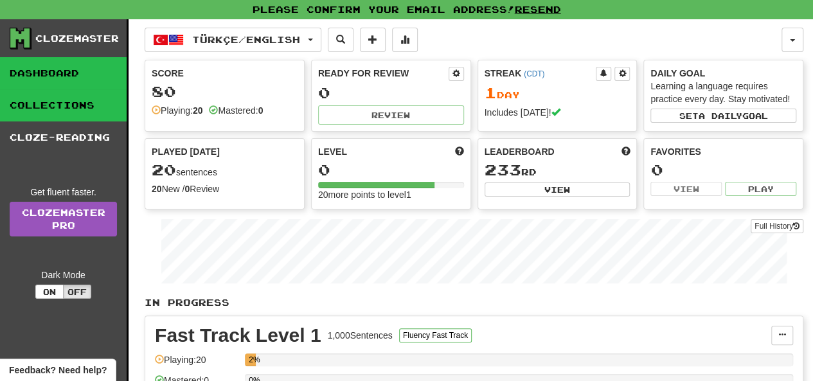
click at [42, 109] on link "Collections" at bounding box center [63, 105] width 127 height 32
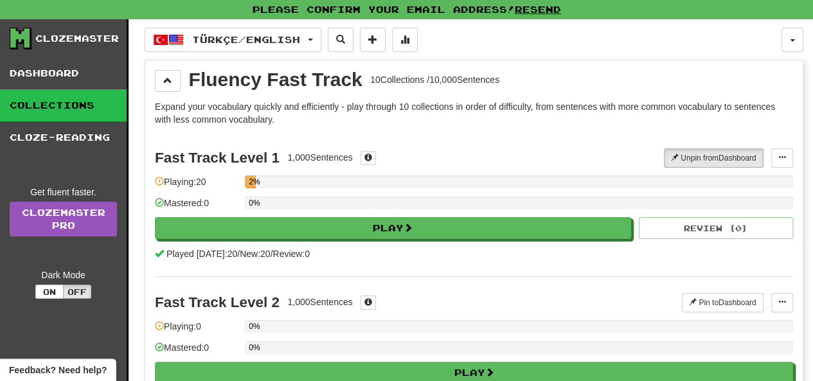
click at [52, 111] on link "Collections" at bounding box center [63, 105] width 127 height 32
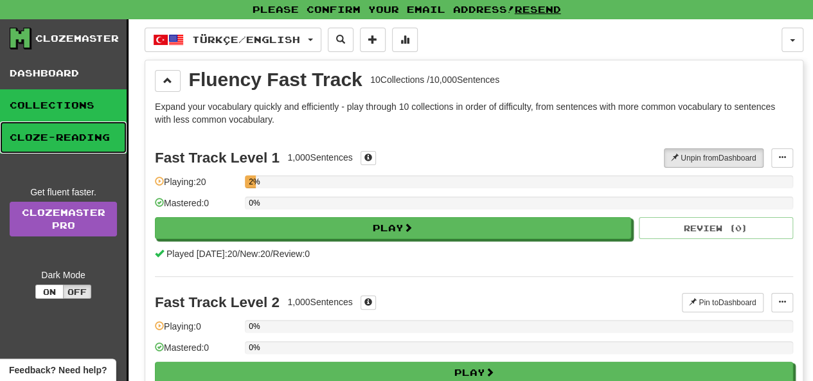
click at [47, 143] on link "Cloze-Reading" at bounding box center [63, 137] width 127 height 32
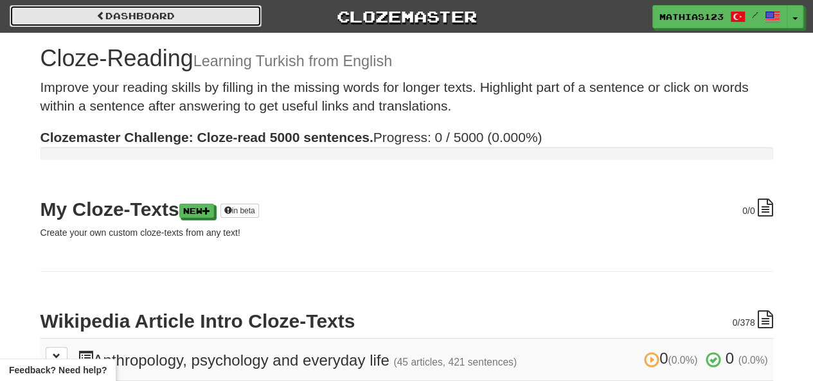
click at [58, 17] on link "Dashboard" at bounding box center [136, 16] width 252 height 22
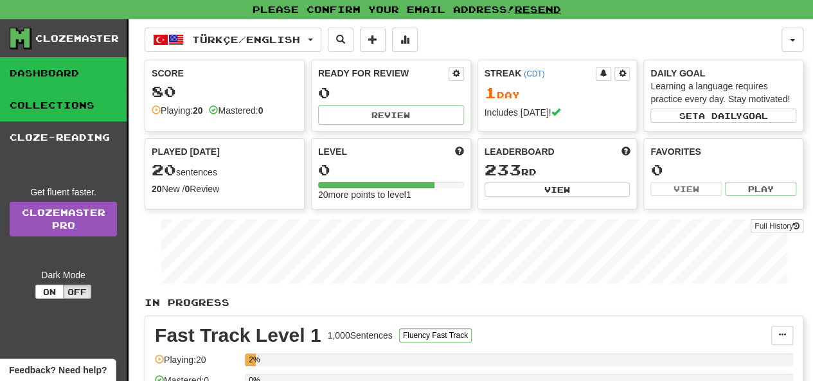
click at [48, 109] on link "Collections" at bounding box center [63, 105] width 127 height 32
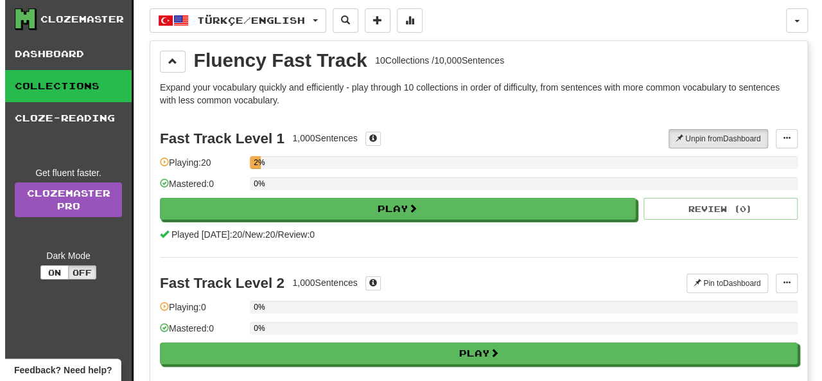
scroll to position [24, 0]
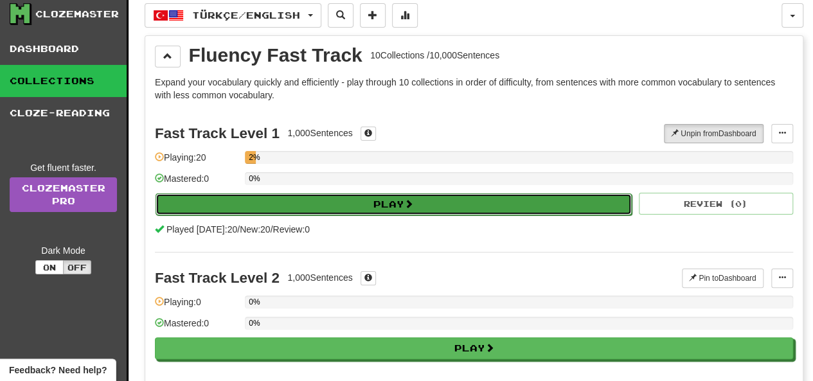
click at [188, 204] on button "Play" at bounding box center [393, 204] width 476 height 22
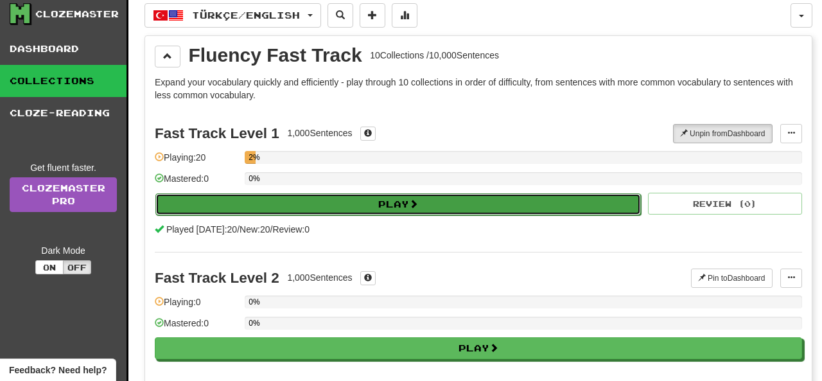
select select "**"
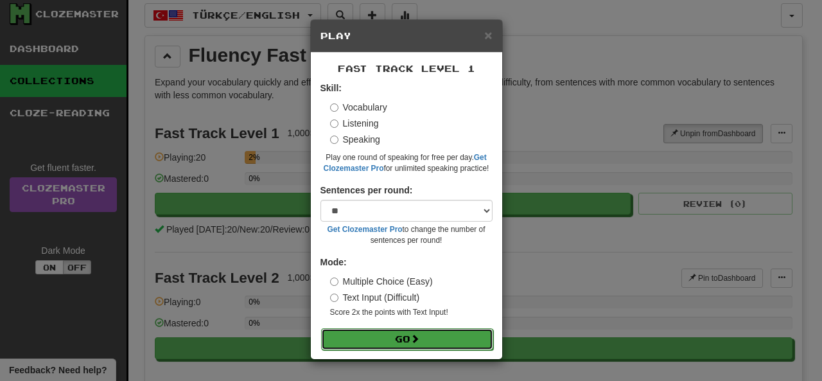
click at [351, 341] on button "Go" at bounding box center [407, 339] width 172 height 22
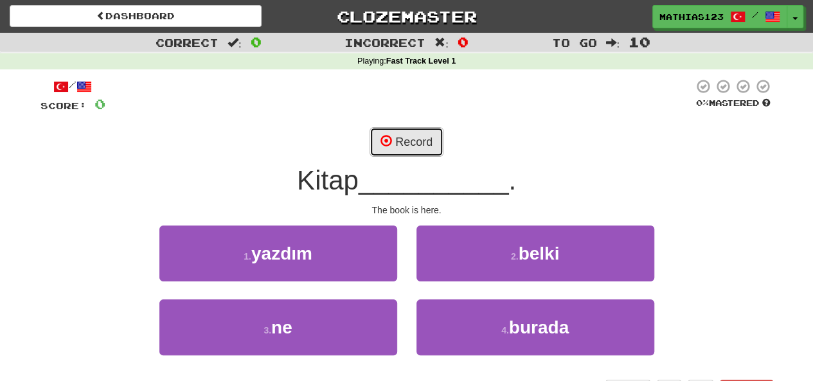
click at [406, 142] on button "Record" at bounding box center [406, 142] width 74 height 30
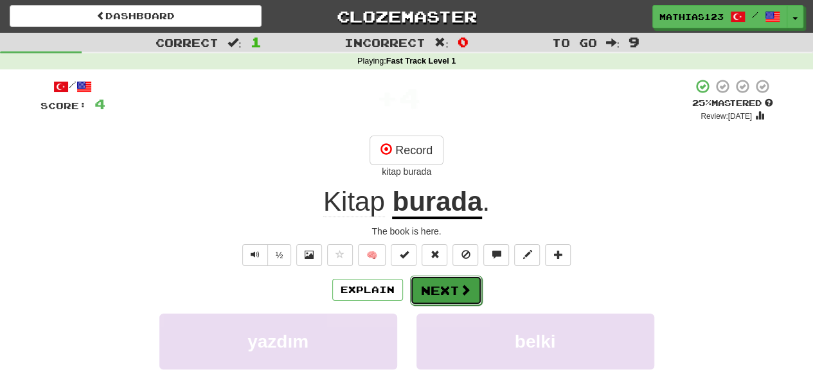
click at [439, 289] on button "Next" at bounding box center [446, 291] width 72 height 30
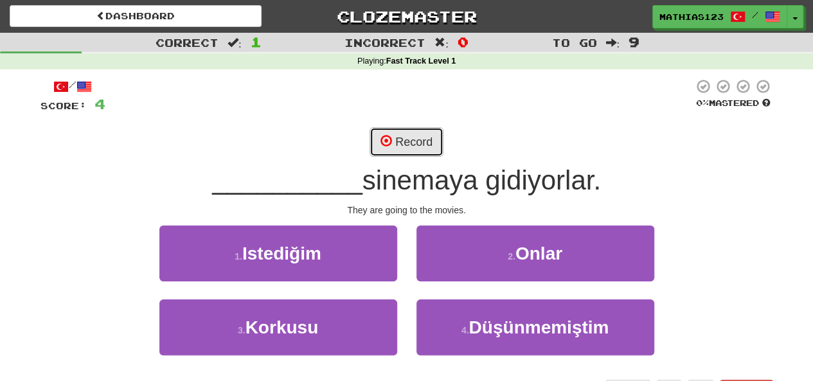
click at [412, 139] on button "Record" at bounding box center [406, 142] width 74 height 30
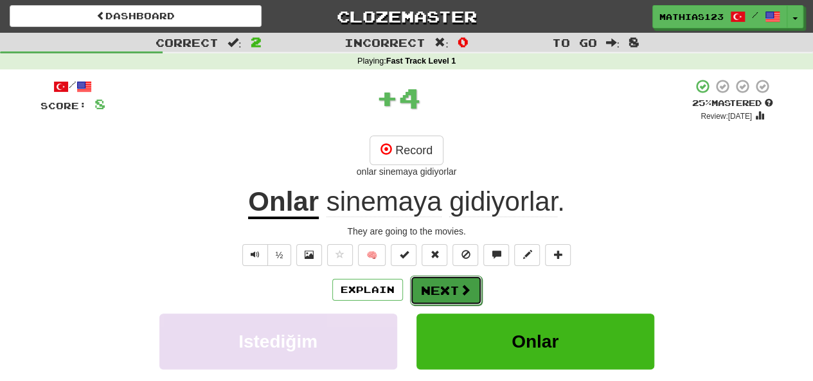
click at [442, 296] on button "Next" at bounding box center [446, 291] width 72 height 30
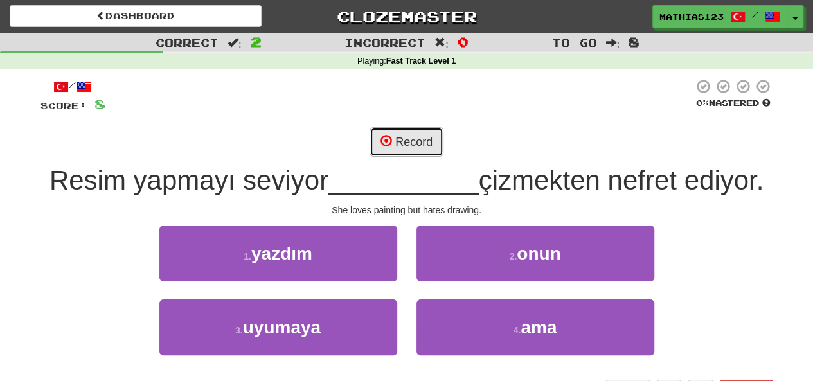
click at [400, 145] on button "Record" at bounding box center [406, 142] width 74 height 30
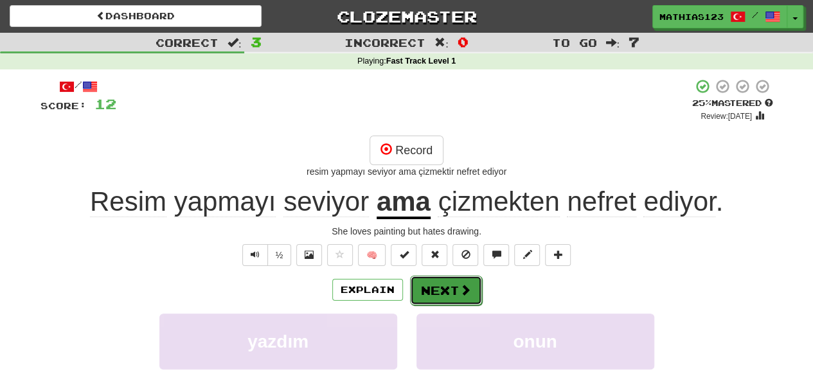
click at [436, 285] on button "Next" at bounding box center [446, 291] width 72 height 30
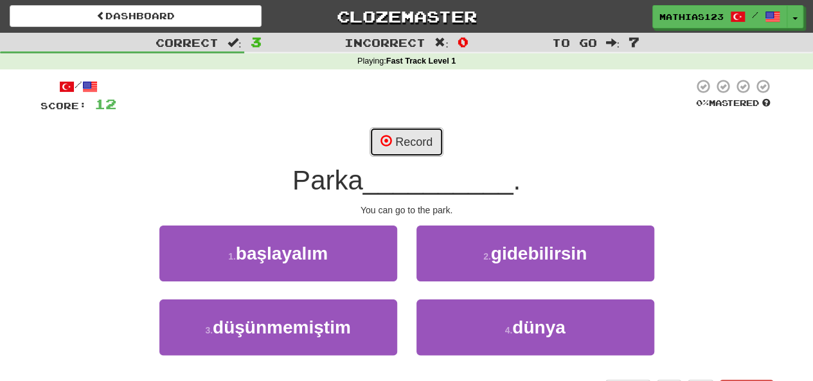
click at [412, 148] on button "Record" at bounding box center [406, 142] width 74 height 30
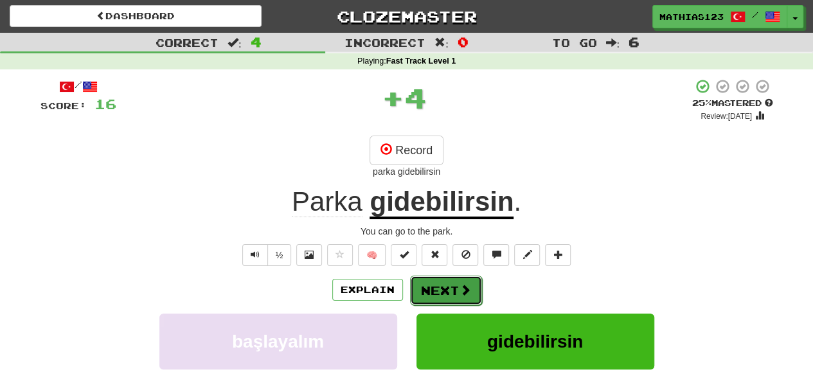
click at [450, 298] on button "Next" at bounding box center [446, 291] width 72 height 30
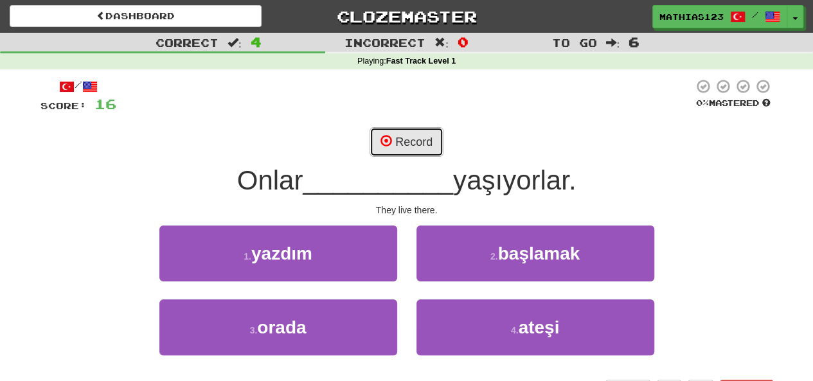
click at [406, 133] on button "Record" at bounding box center [406, 142] width 74 height 30
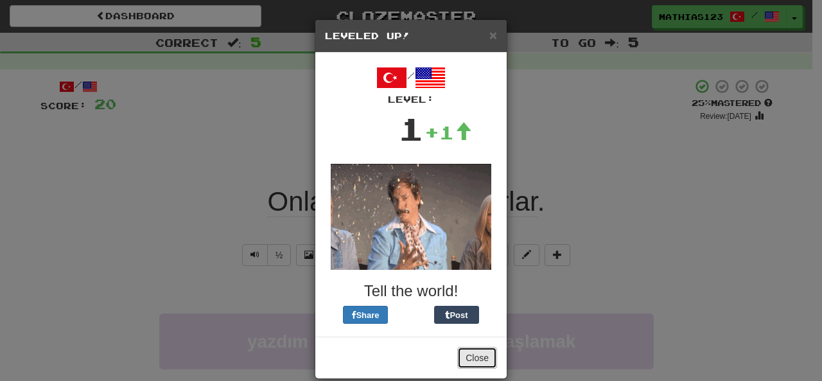
click at [469, 365] on button "Close" at bounding box center [477, 358] width 40 height 22
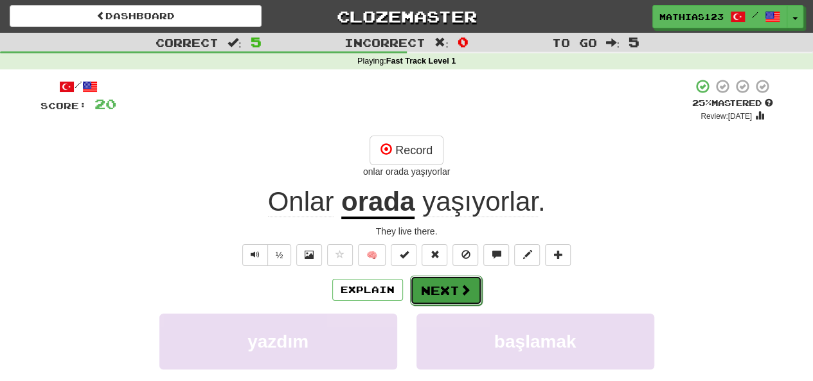
click at [447, 290] on button "Next" at bounding box center [446, 291] width 72 height 30
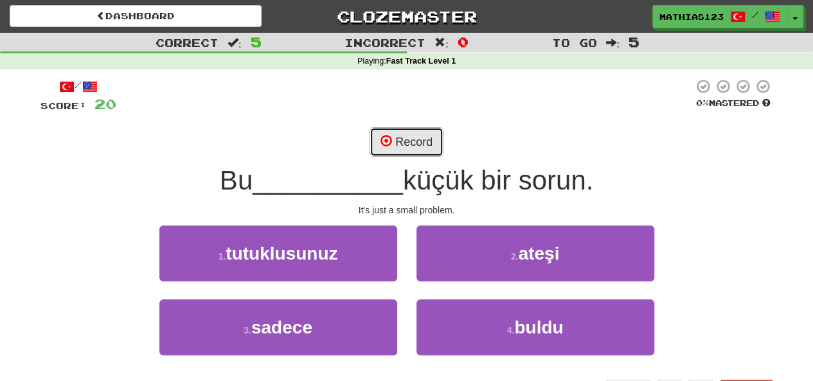
click at [417, 148] on button "Record" at bounding box center [406, 142] width 74 height 30
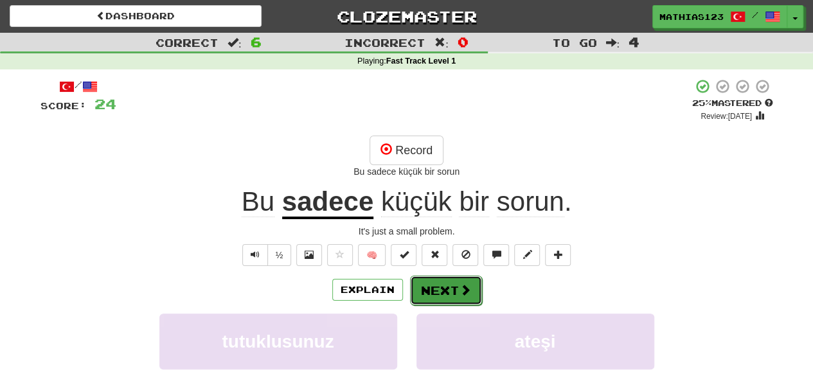
click at [444, 286] on button "Next" at bounding box center [446, 291] width 72 height 30
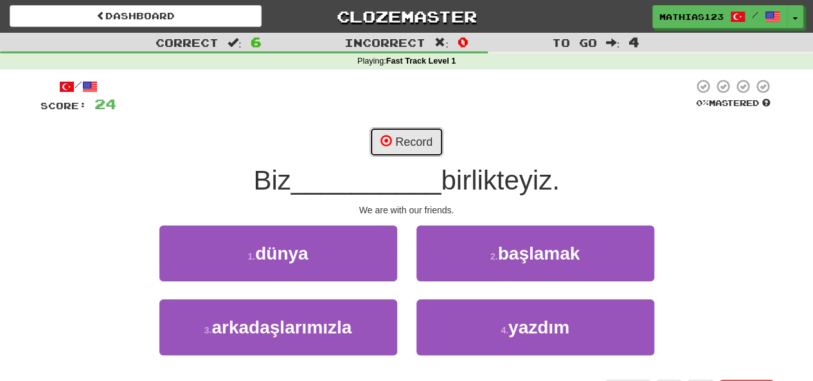
click at [421, 134] on button "Record" at bounding box center [406, 142] width 74 height 30
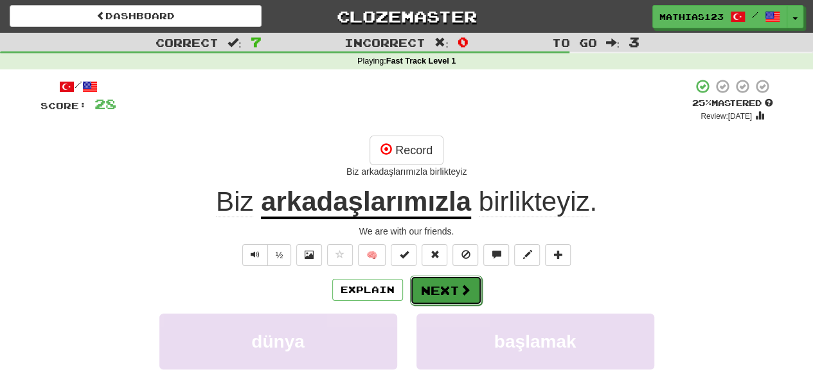
click at [446, 285] on button "Next" at bounding box center [446, 291] width 72 height 30
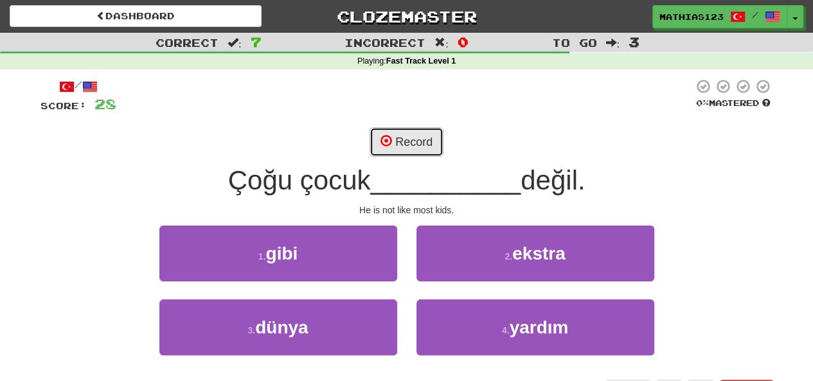
click at [415, 143] on button "Record" at bounding box center [406, 142] width 74 height 30
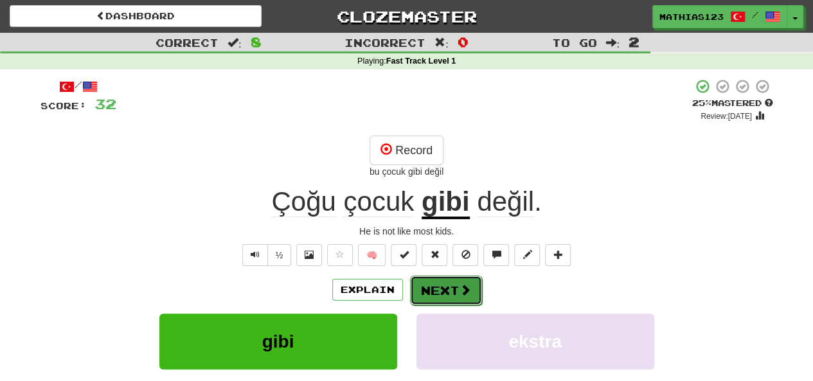
click at [449, 284] on button "Next" at bounding box center [446, 291] width 72 height 30
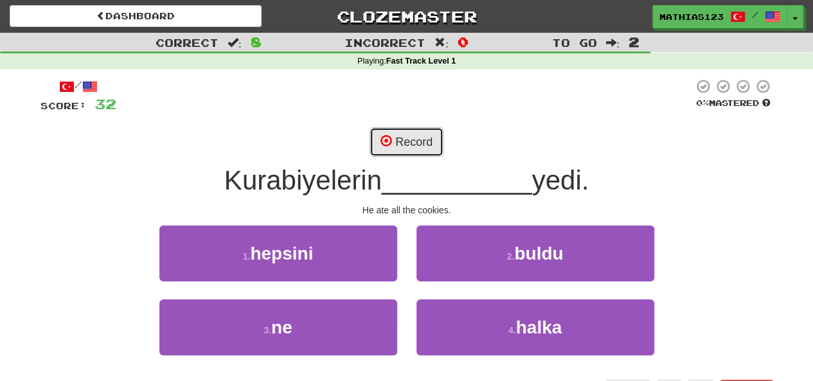
click at [415, 136] on button "Record" at bounding box center [406, 142] width 74 height 30
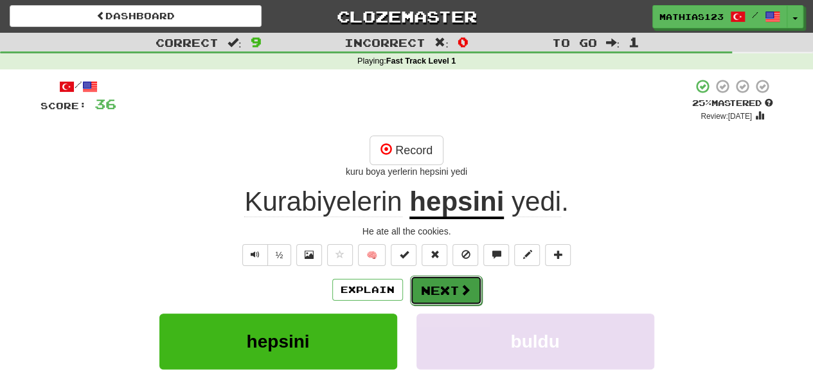
click at [448, 283] on button "Next" at bounding box center [446, 291] width 72 height 30
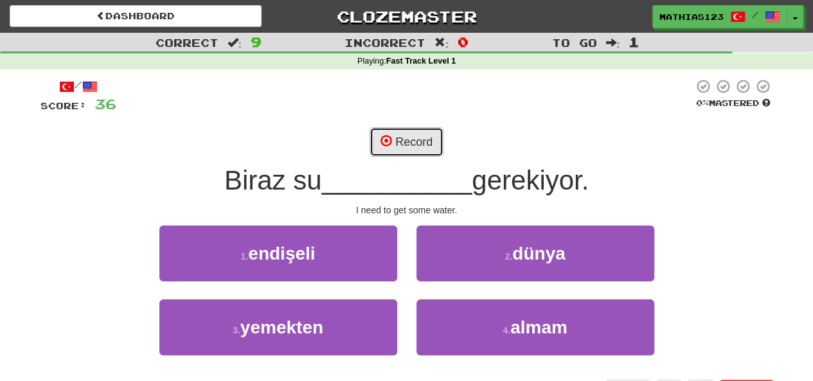
click at [414, 140] on button "Record" at bounding box center [406, 142] width 74 height 30
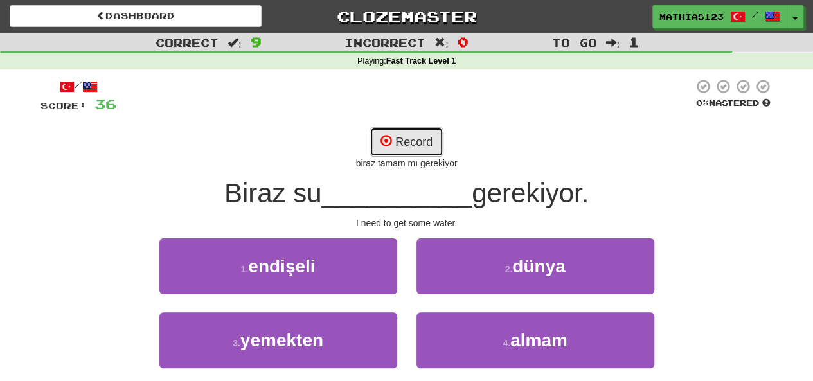
click at [427, 144] on button "Record" at bounding box center [406, 142] width 74 height 30
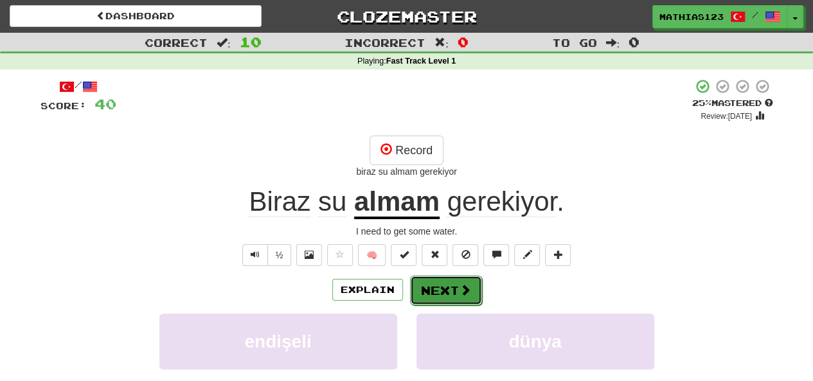
click at [450, 292] on button "Next" at bounding box center [446, 291] width 72 height 30
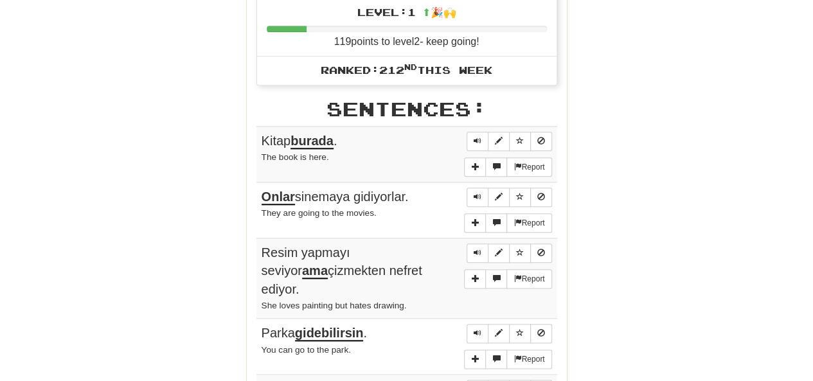
scroll to position [643, 0]
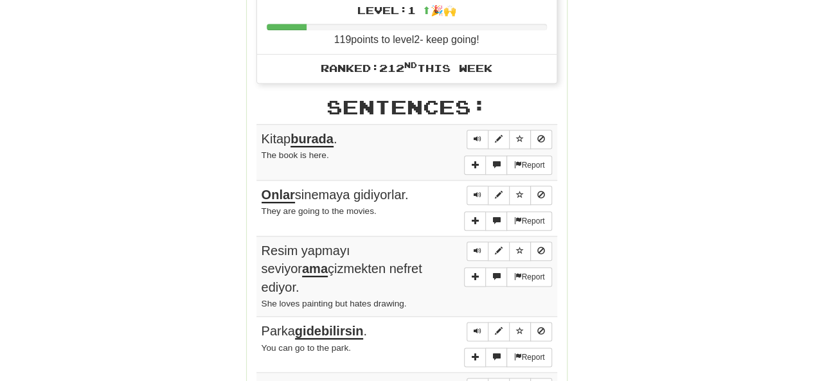
click at [103, 281] on div "Round Results Stats: Score: + 40 Time: 3 : 0 7 New: 10 Review: 0 Correct: 10 In…" at bounding box center [406, 123] width 732 height 1209
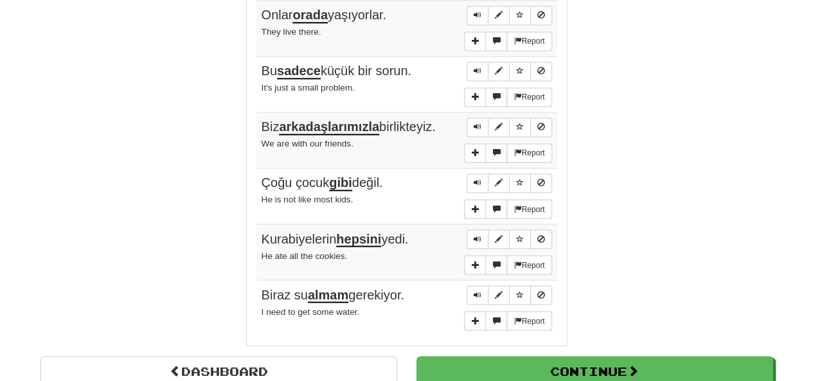
scroll to position [1016, 0]
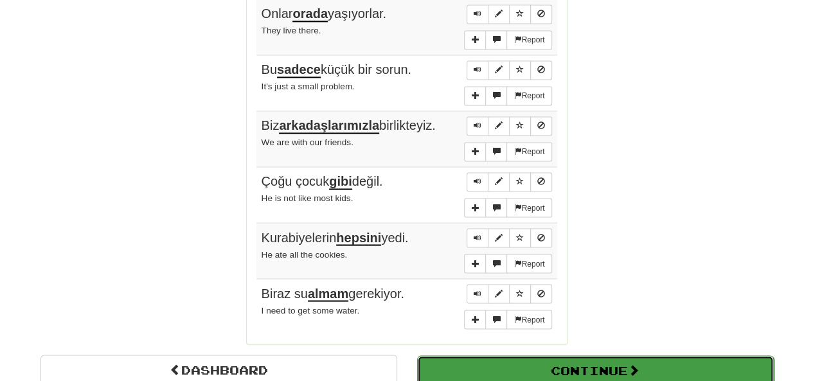
click at [597, 355] on button "Continue" at bounding box center [595, 370] width 357 height 30
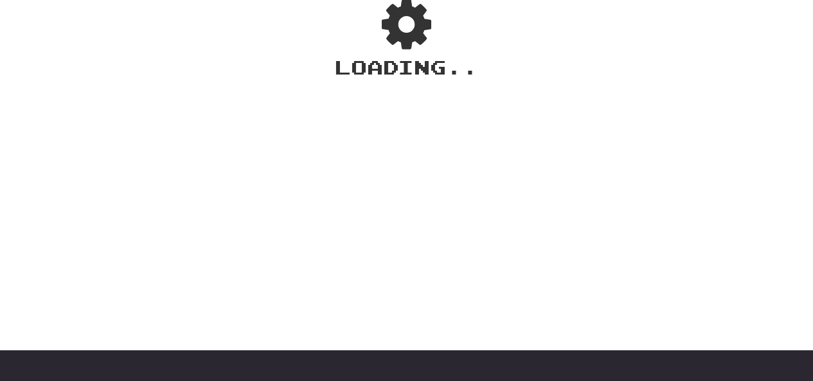
scroll to position [0, 0]
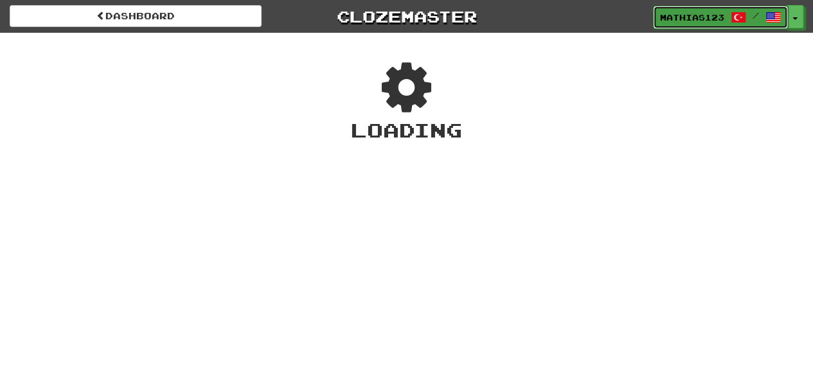
click at [748, 21] on link "Mathias123 /" at bounding box center [720, 17] width 135 height 23
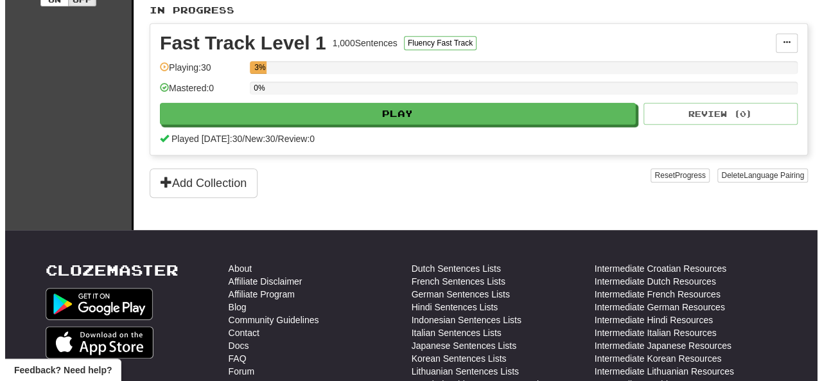
scroll to position [293, 0]
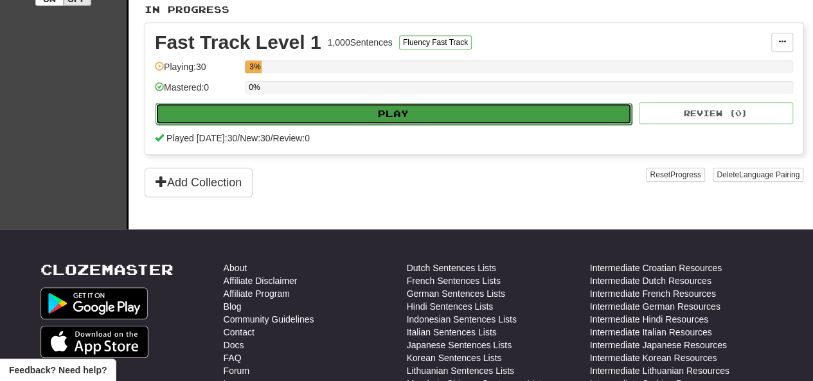
click at [484, 113] on button "Play" at bounding box center [393, 114] width 476 height 22
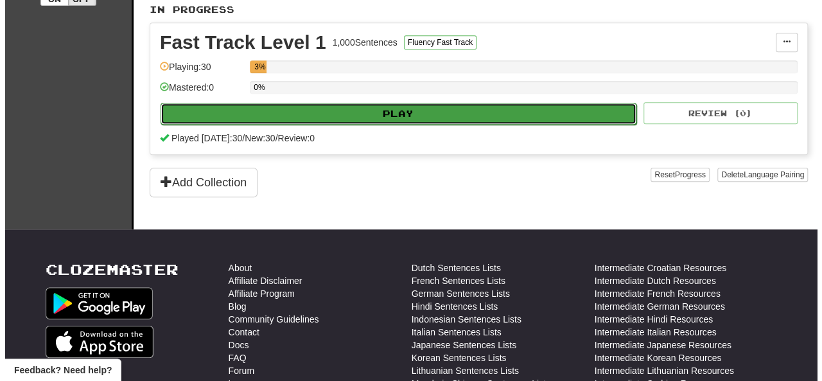
select select "**"
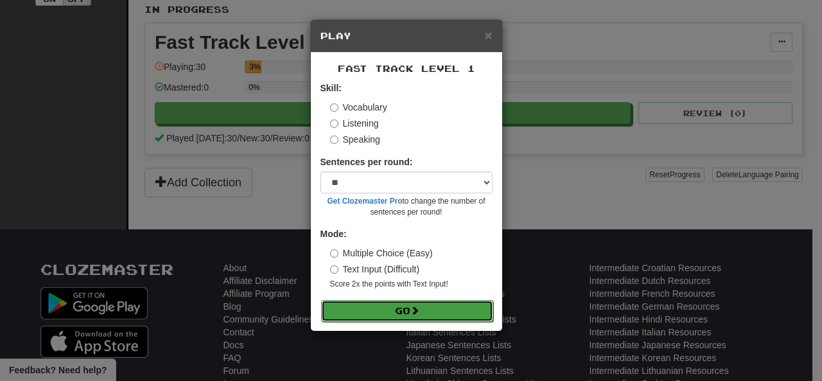
click at [436, 312] on button "Go" at bounding box center [407, 311] width 172 height 22
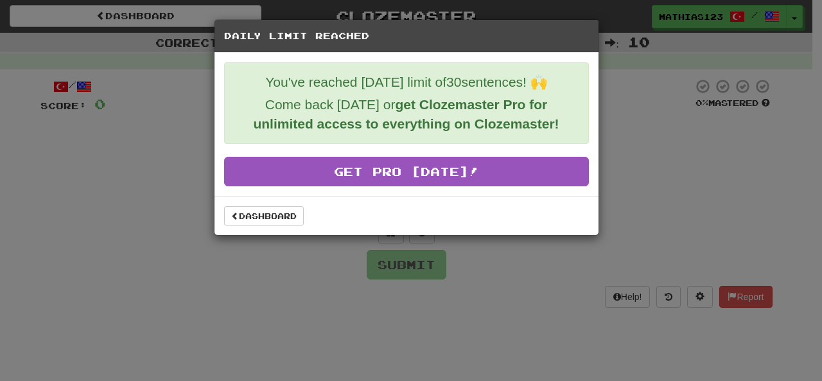
click at [68, 245] on div "Daily Limit Reached You've reached [DATE] limit of 30 sentences! 🙌 Come back [D…" at bounding box center [411, 190] width 822 height 381
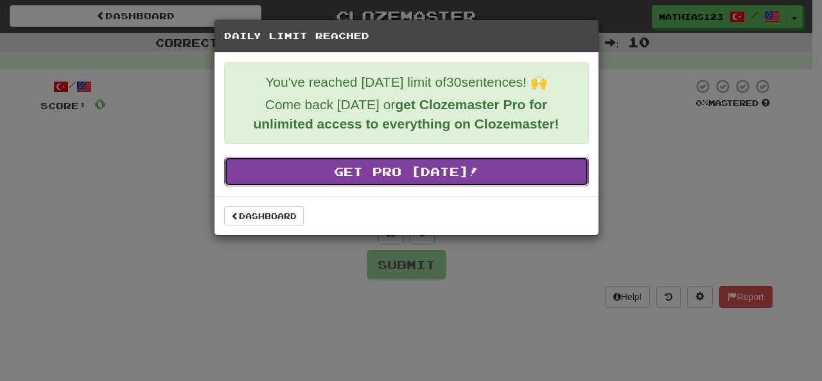
click at [511, 170] on link "Get Pro [DATE]!" at bounding box center [406, 172] width 365 height 30
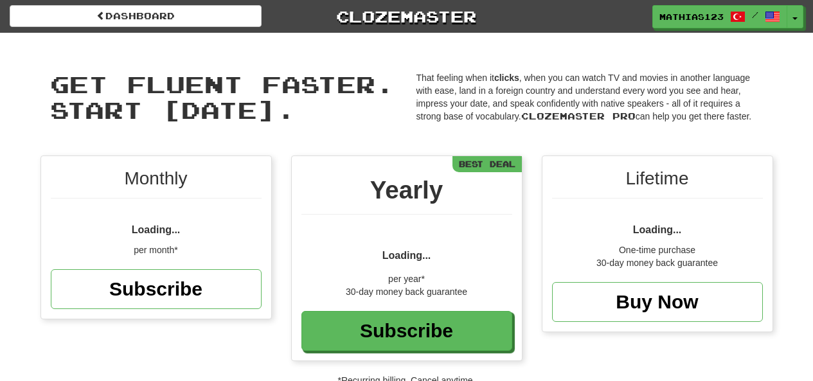
scroll to position [155, 0]
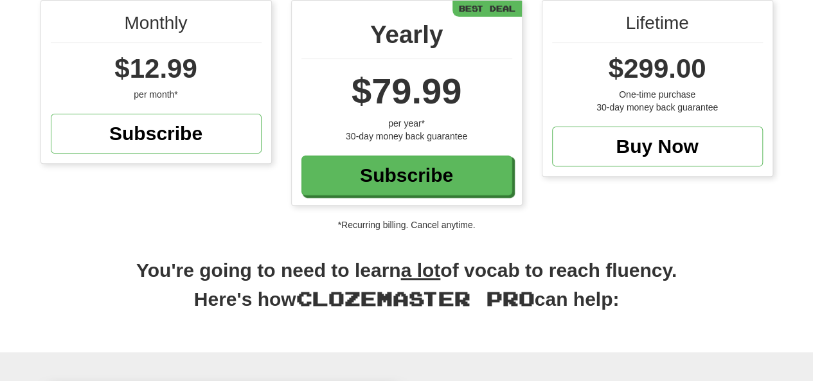
click at [66, 251] on div "Get fluent faster. Start [DATE]. Get fluent faster. Start [DATE]. That feeling …" at bounding box center [406, 114] width 813 height 475
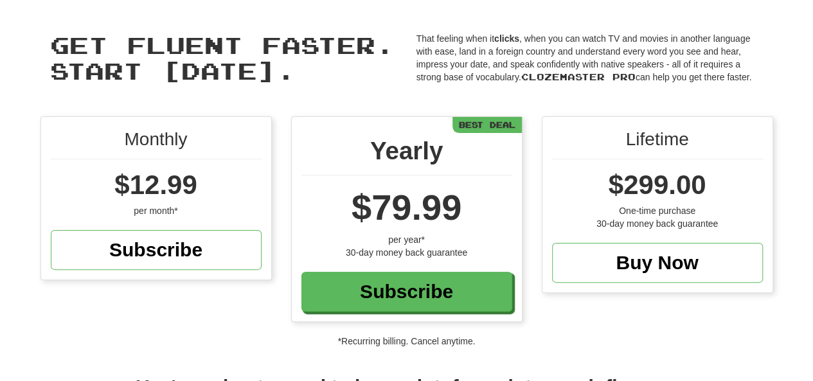
scroll to position [0, 0]
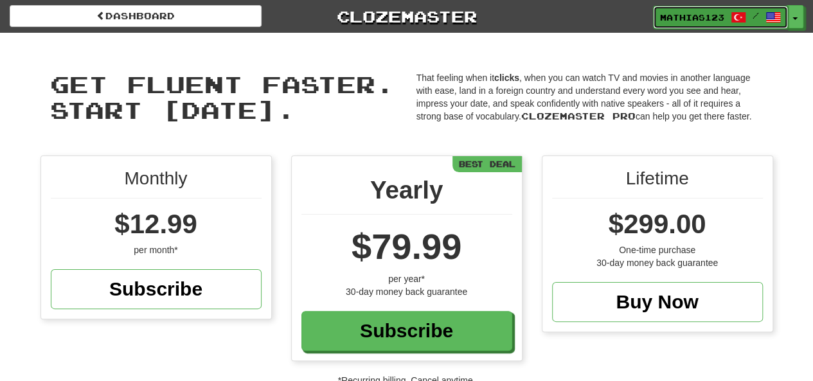
click at [713, 23] on link "Mathias123 /" at bounding box center [720, 17] width 135 height 23
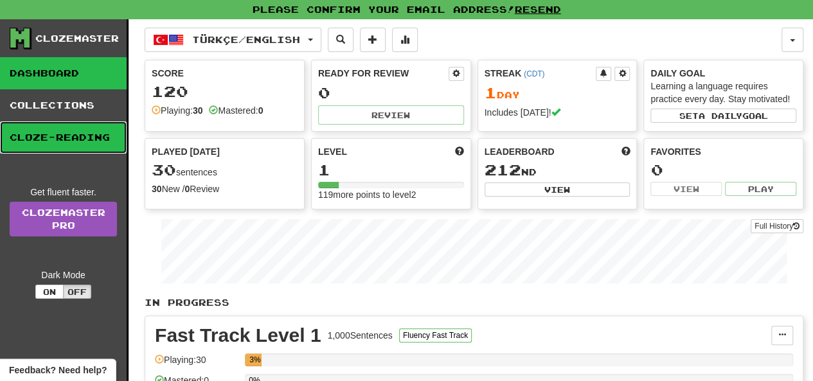
click at [35, 141] on link "Cloze-Reading" at bounding box center [63, 137] width 127 height 32
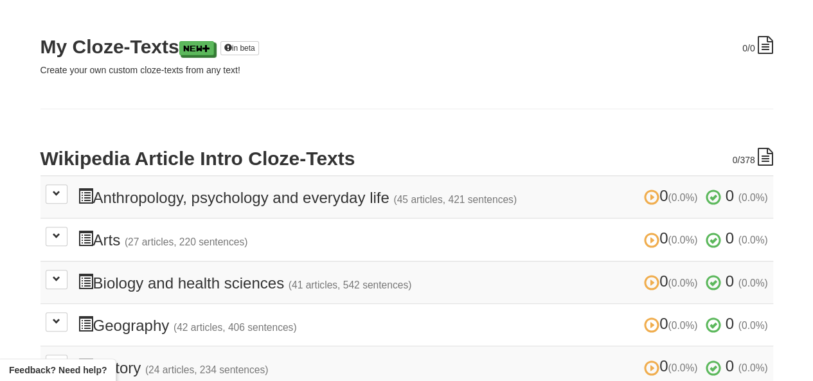
scroll to position [164, 0]
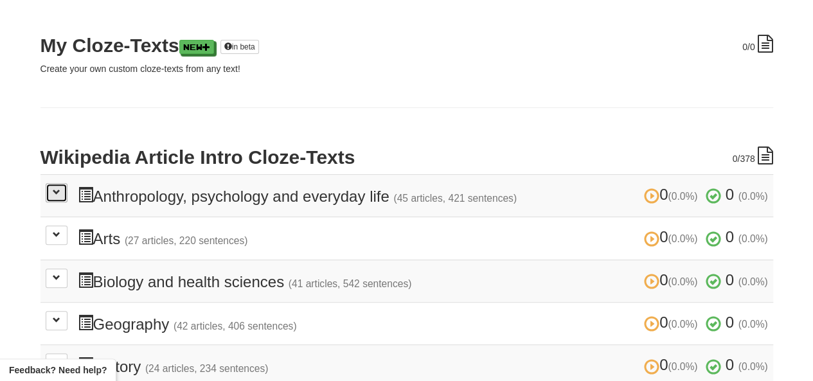
click at [55, 191] on span at bounding box center [57, 192] width 8 height 8
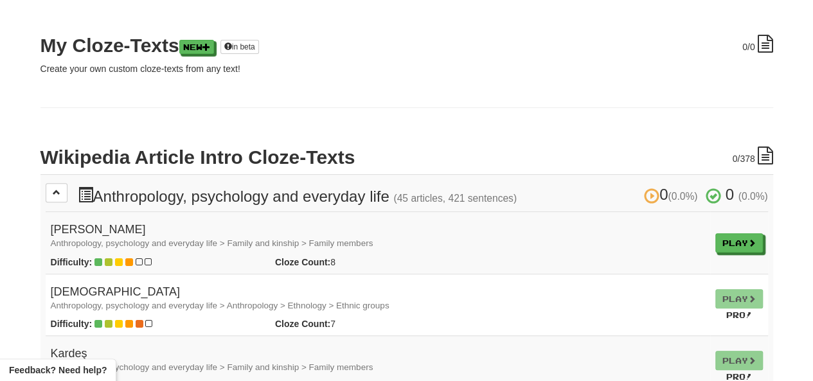
click at [121, 238] on small "Anthropology, psychology and everyday life > Family and kinship > Family members" at bounding box center [212, 243] width 323 height 10
click at [739, 244] on link "Play" at bounding box center [740, 243] width 48 height 19
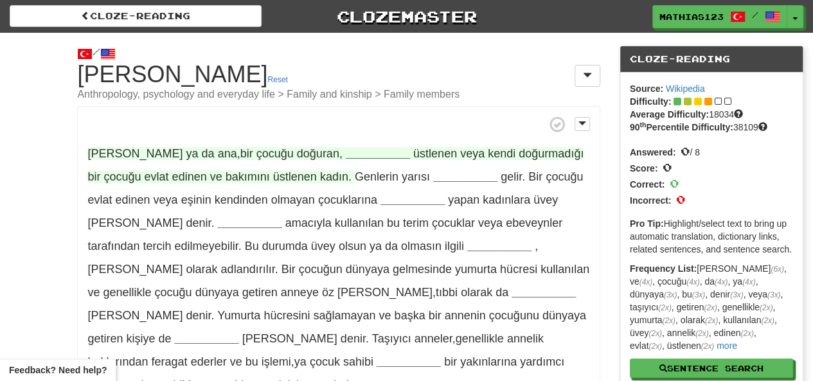
click at [346, 148] on strong "__________" at bounding box center [378, 153] width 64 height 13
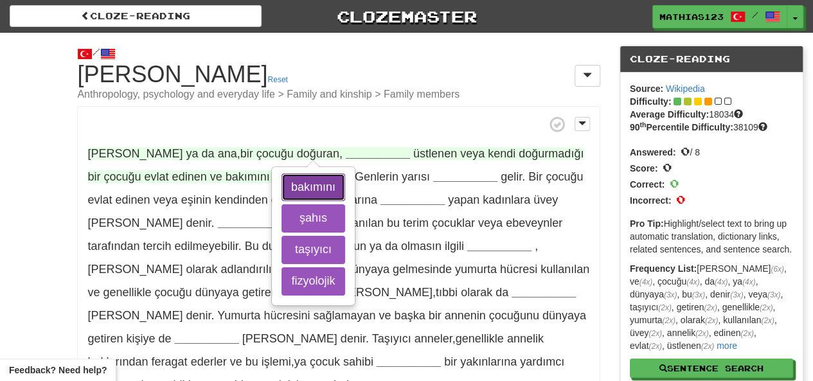
click at [312, 186] on button "bakımını" at bounding box center [313, 187] width 64 height 28
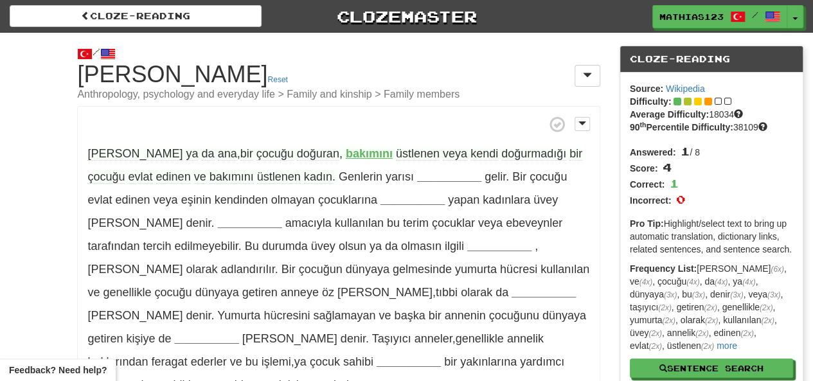
click at [111, 159] on span "[PERSON_NAME]" at bounding box center [134, 153] width 95 height 13
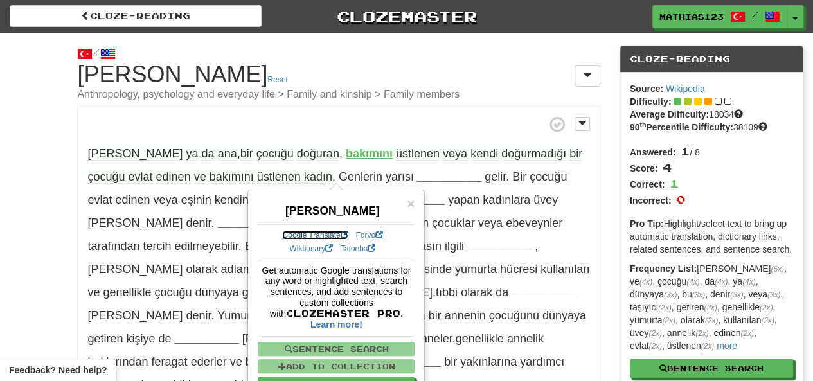
click at [312, 235] on link "Google Translate" at bounding box center [315, 235] width 66 height 9
click at [186, 157] on span "ya" at bounding box center [192, 153] width 12 height 13
click at [308, 349] on div "Get automatic Google translations for any word or highlighted text, search sent…" at bounding box center [336, 332] width 157 height 134
click at [312, 232] on link "Google Translate" at bounding box center [315, 235] width 66 height 9
click at [218, 158] on span "ana" at bounding box center [227, 153] width 19 height 13
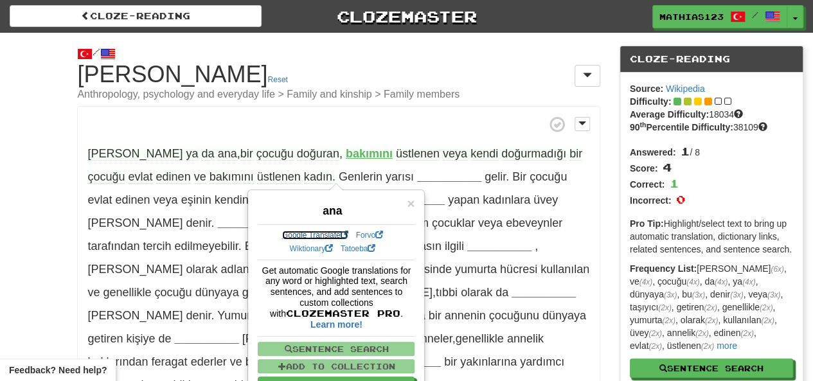
click at [303, 234] on link "Google Translate" at bounding box center [315, 235] width 66 height 9
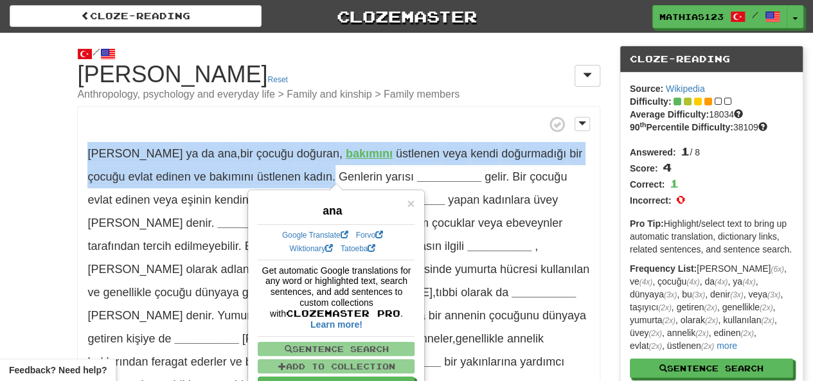
drag, startPoint x: 266, startPoint y: 175, endPoint x: 82, endPoint y: 156, distance: 184.7
click at [82, 156] on p "Anne ya da ana , bir çocuğu doğuran , bakımını üstlenen veya kendi doğurmadığı …" at bounding box center [338, 256] width 522 height 301
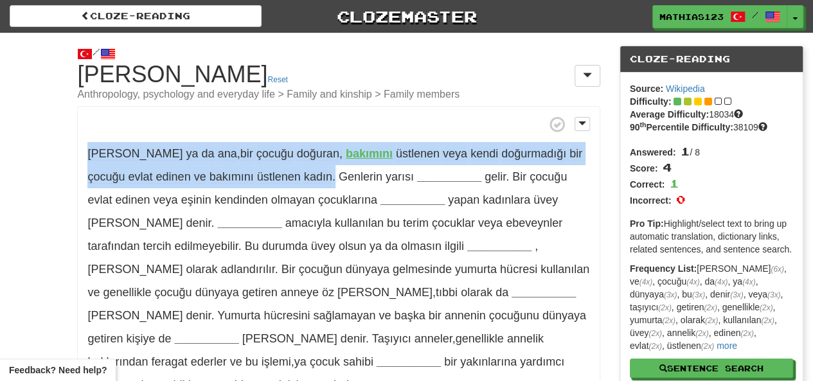
click at [257, 172] on span "üstlenen" at bounding box center [279, 176] width 44 height 13
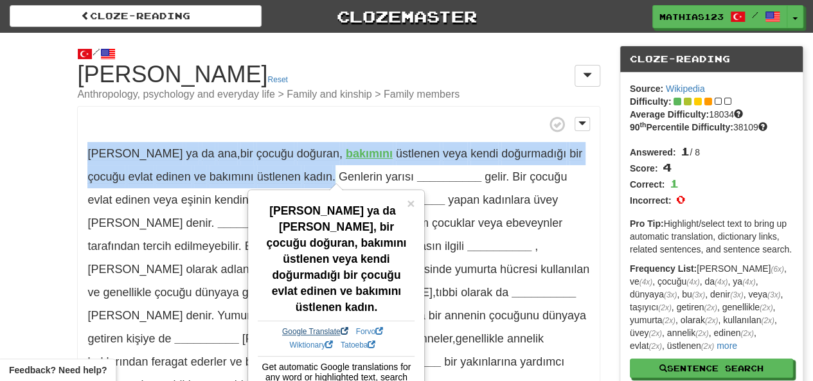
click at [308, 327] on link "Google Translate" at bounding box center [315, 331] width 66 height 9
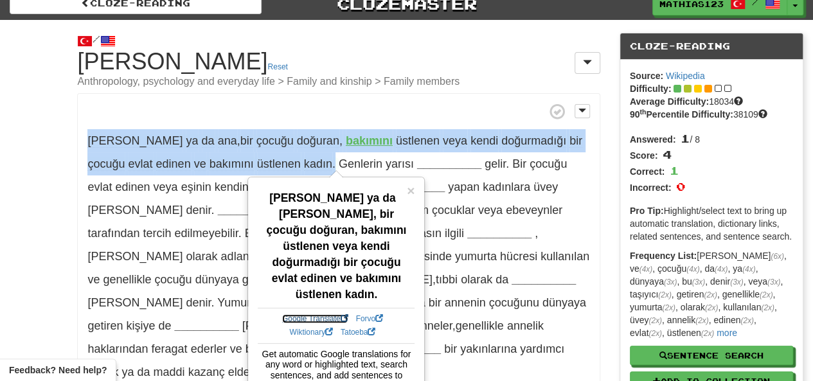
scroll to position [8, 0]
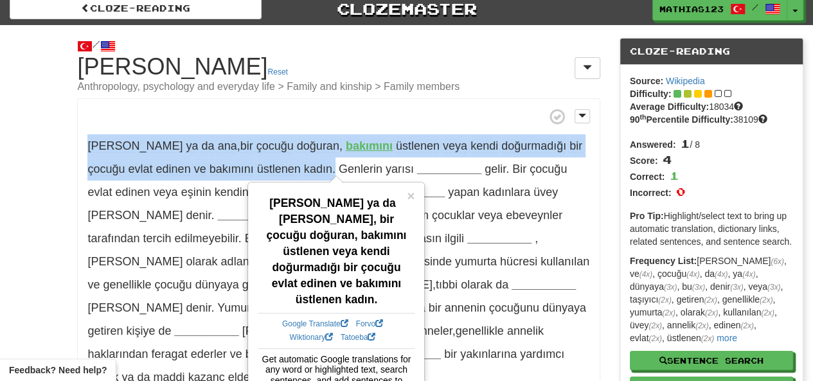
click at [43, 299] on div "/ Cloze-Reading Anne Reset Anthropology, psychology and everyday life > Family …" at bounding box center [406, 265] width 813 height 480
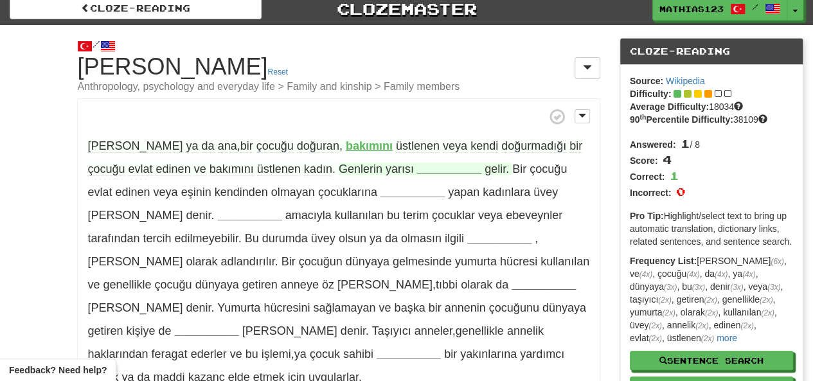
click at [417, 172] on strong "__________" at bounding box center [449, 169] width 64 height 13
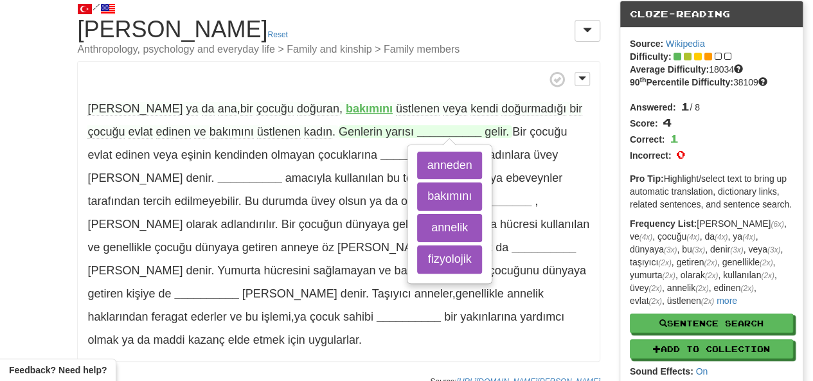
scroll to position [58, 0]
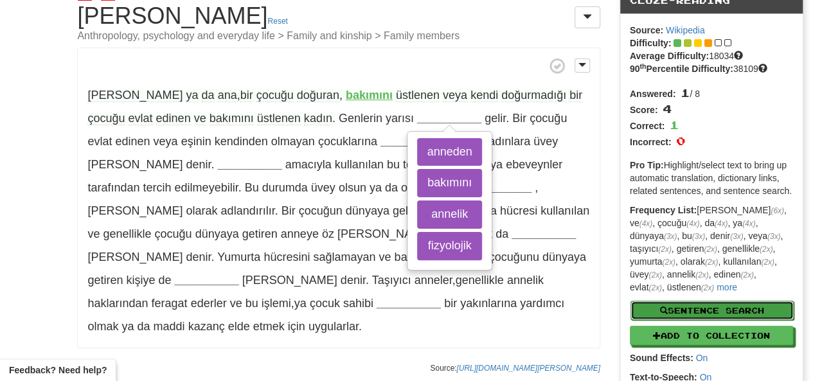
click at [678, 309] on button "Sentence Search" at bounding box center [711, 310] width 163 height 19
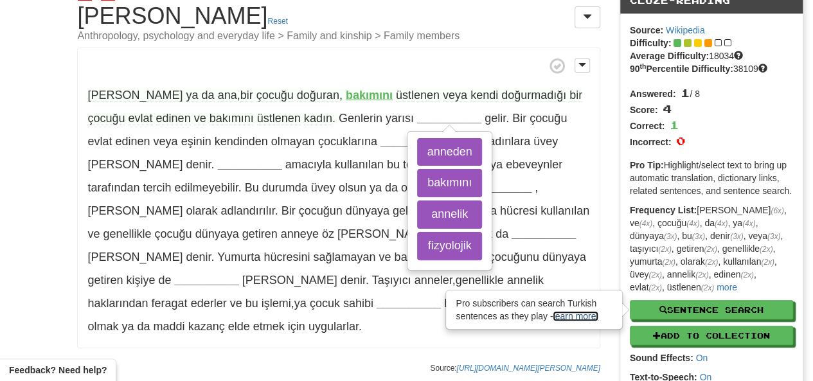
click at [580, 320] on link "learn more!" at bounding box center [576, 316] width 46 height 10
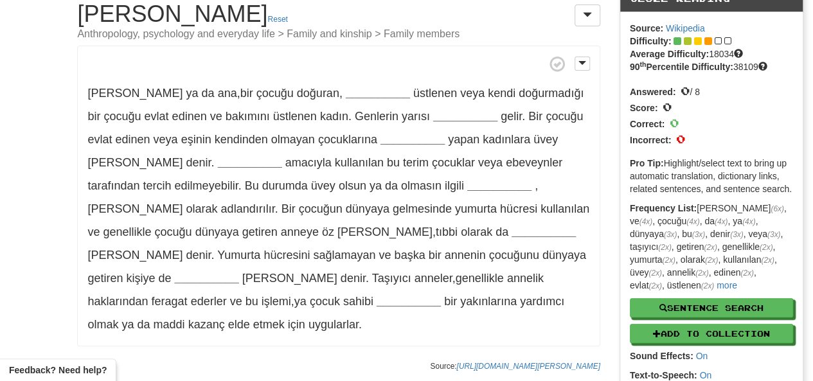
scroll to position [59, 0]
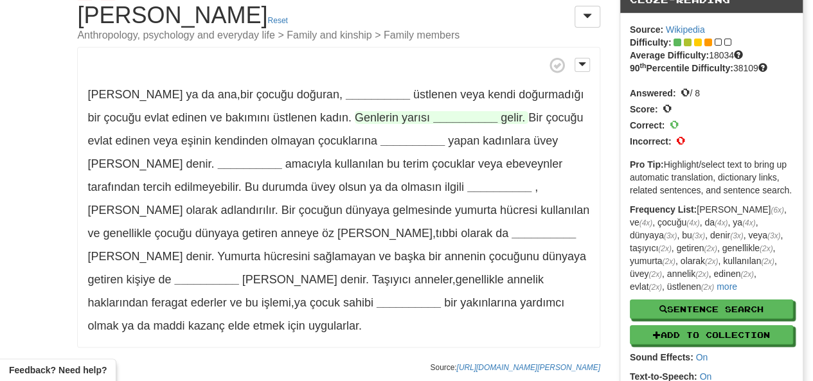
click at [433, 121] on strong "__________" at bounding box center [465, 117] width 64 height 13
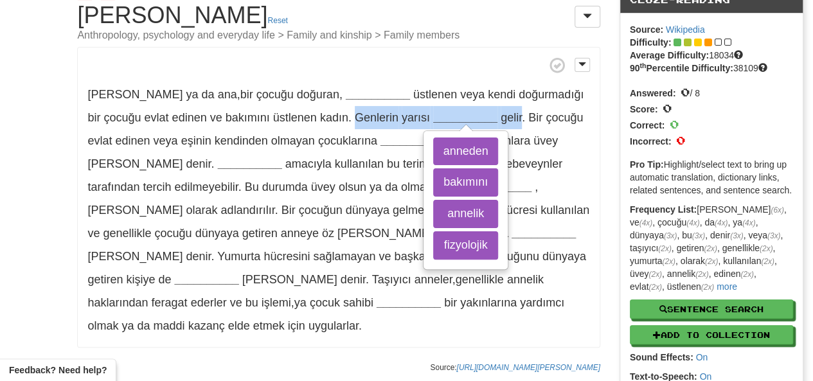
drag, startPoint x: 465, startPoint y: 119, endPoint x: 298, endPoint y: 129, distance: 167.4
click at [298, 129] on p "[PERSON_NAME] ya da [PERSON_NAME] , bir çocuğu doğuran , __________ üstlenen ve…" at bounding box center [338, 197] width 522 height 301
click at [355, 114] on span "Genlerin" at bounding box center [377, 117] width 44 height 13
copy span "Genlerin yarısı __________ anneden bakımını annelik fizyolojik gelir"
click at [433, 149] on button "anneden" at bounding box center [465, 151] width 64 height 28
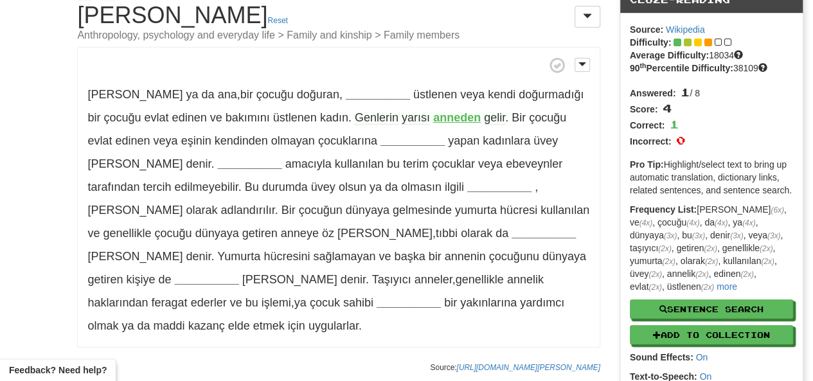
click at [454, 121] on span "Genlerin yarısı anneden gelir ." at bounding box center [433, 117] width 157 height 13
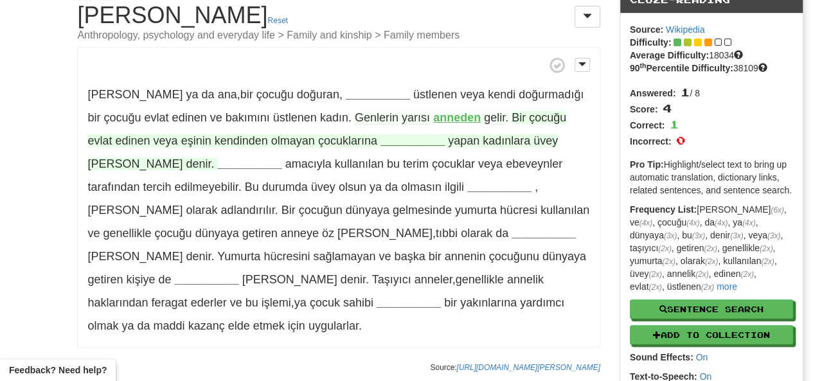
click at [380, 137] on strong "__________" at bounding box center [412, 140] width 64 height 13
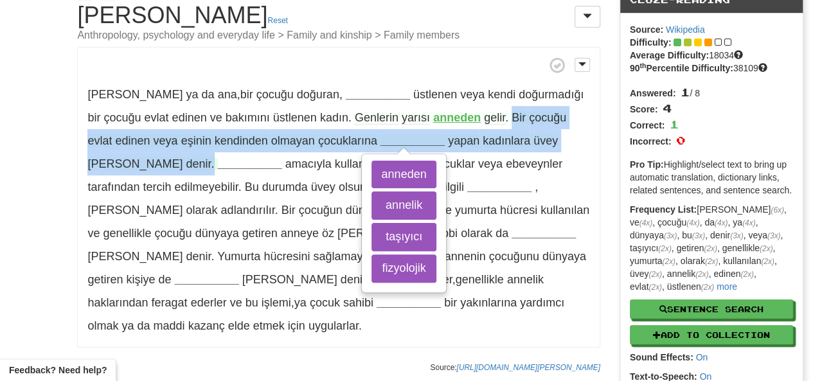
drag, startPoint x: 453, startPoint y: 117, endPoint x: 552, endPoint y: 142, distance: 102.1
click at [552, 142] on p "[PERSON_NAME] ya da [PERSON_NAME] , bir çocuğu doğuran , __________ üstlenen ve…" at bounding box center [338, 197] width 522 height 301
copy span "Bir çocuğu evlat edinen veya eşinin kendinden olmayan çocuklarına __________ an…"
click at [371, 204] on button "annelik" at bounding box center [403, 205] width 64 height 28
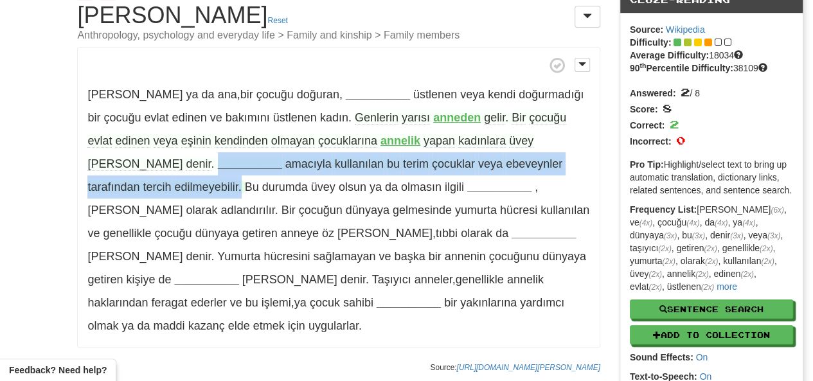
drag, startPoint x: 593, startPoint y: 163, endPoint x: 89, endPoint y: 167, distance: 504.4
click at [89, 167] on p "Anne ya da ana , bir çocuğu doğuran , __________ üstlenen veya kendi doğurmadığ…" at bounding box center [338, 197] width 522 height 301
copy span "__________ amacıyla kullanılan bu terim çocuklar veya ebeveynler tarafından ter…"
click at [218, 168] on strong "__________" at bounding box center [250, 163] width 64 height 13
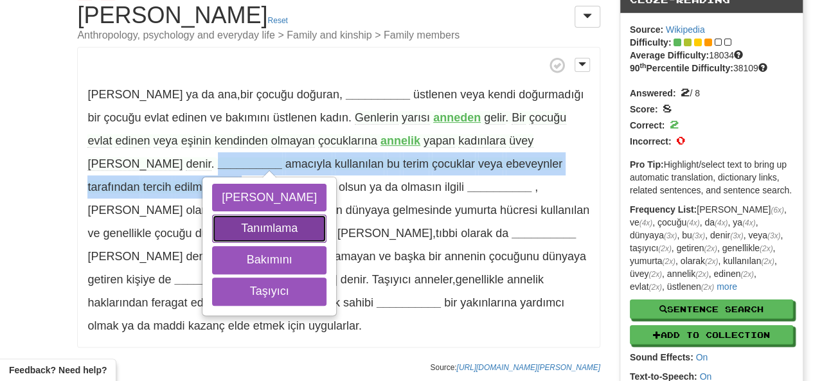
click at [212, 233] on button "Tanımlama" at bounding box center [269, 229] width 114 height 28
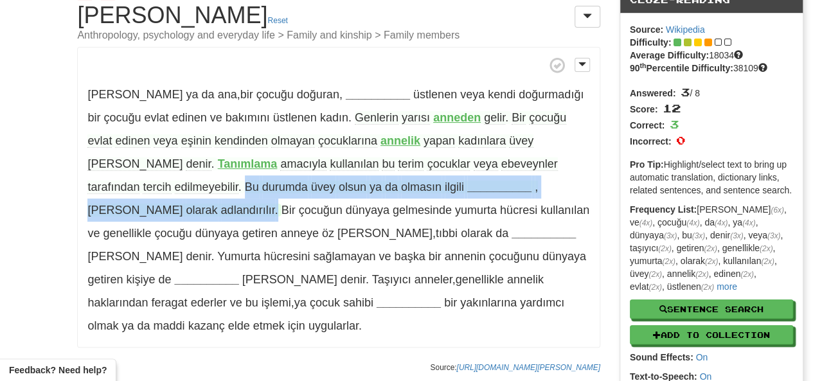
drag, startPoint x: 506, startPoint y: 188, endPoint x: 89, endPoint y: 192, distance: 417.0
click at [89, 191] on span "Bu durumda üvey olsun ya da olmasın ilgili __________ , anne olarak adlandırılı…" at bounding box center [312, 199] width 450 height 36
copy span "Bu durumda üvey olsun ya da olmasın ilgili __________ , anne olarak adlandırılı…"
click at [467, 182] on strong "__________" at bounding box center [499, 187] width 64 height 13
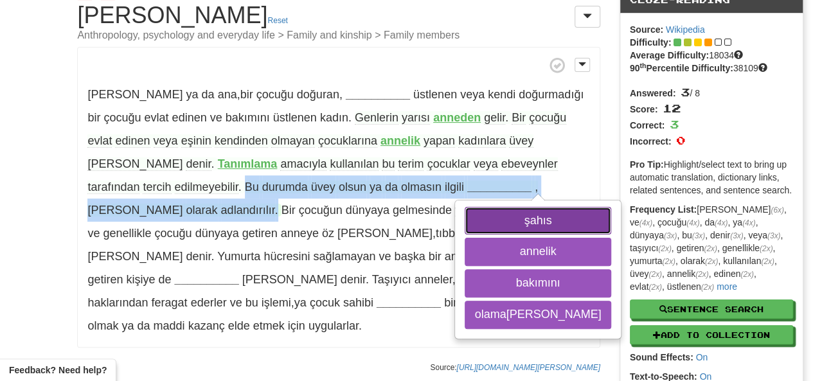
click at [465, 220] on button "şahıs" at bounding box center [538, 221] width 146 height 28
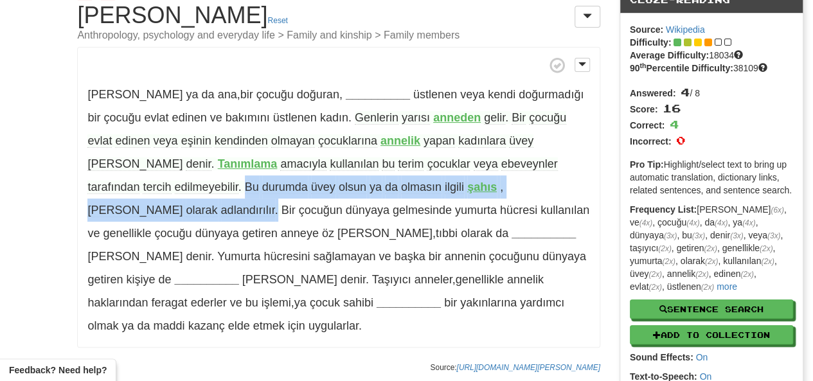
copy span "Bu durumda üvey olsun ya da olmasın ilgili __________ , anne olarak adlandırılı…"
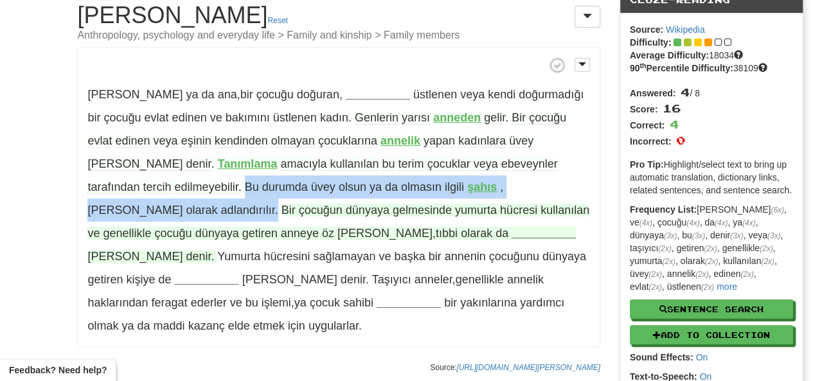
click at [511, 230] on strong "__________" at bounding box center [543, 233] width 64 height 13
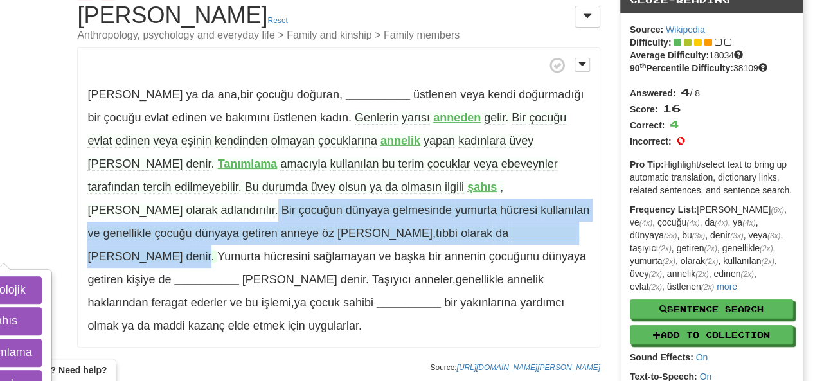
drag, startPoint x: 470, startPoint y: 186, endPoint x: 284, endPoint y: 238, distance: 193.6
click at [284, 238] on p "Anne ya da ana , bir çocuğu doğuran , __________ üstlenen veya kendi doğurmadığ…" at bounding box center [338, 197] width 522 height 301
copy p "Bir çocuğun dünyaya gelmesinde yumurta hücresi kullanılan ve genellikle çocuğu …"
click at [42, 276] on button "fizyolojik" at bounding box center [4, 290] width 76 height 28
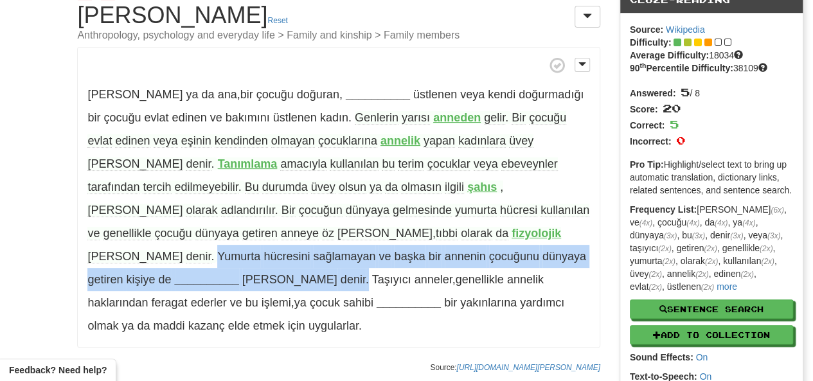
drag, startPoint x: 400, startPoint y: 255, endPoint x: 278, endPoint y: 243, distance: 122.0
click at [278, 243] on p "Anne ya da ana , bir çocuğu doğuran , __________ üstlenen veya kendi doğurmadığ…" at bounding box center [338, 197] width 522 height 301
copy span "Yumurta hücresini sağlamayan ve başka bir annenin çocuğunu dünyaya getiren kişi…"
click at [239, 273] on strong "__________" at bounding box center [207, 279] width 64 height 13
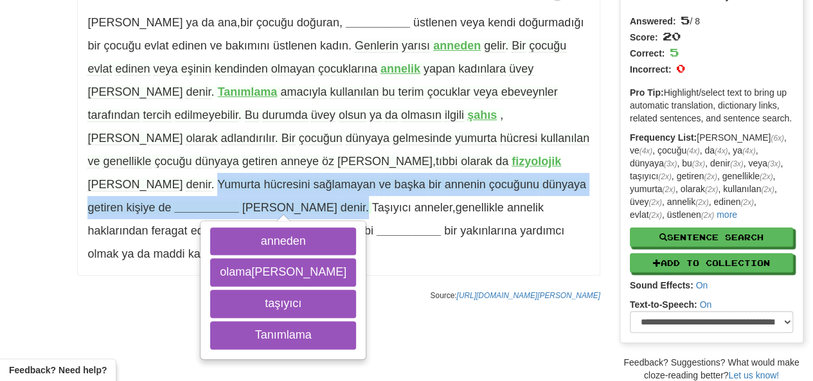
scroll to position [131, 0]
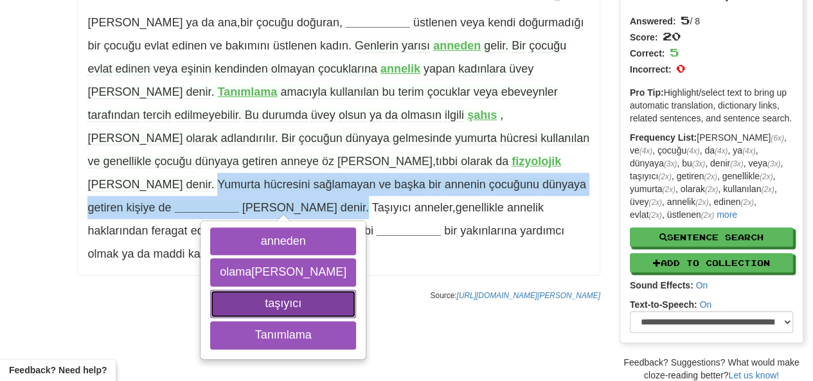
click at [296, 290] on button "taşıyıcı" at bounding box center [283, 304] width 146 height 28
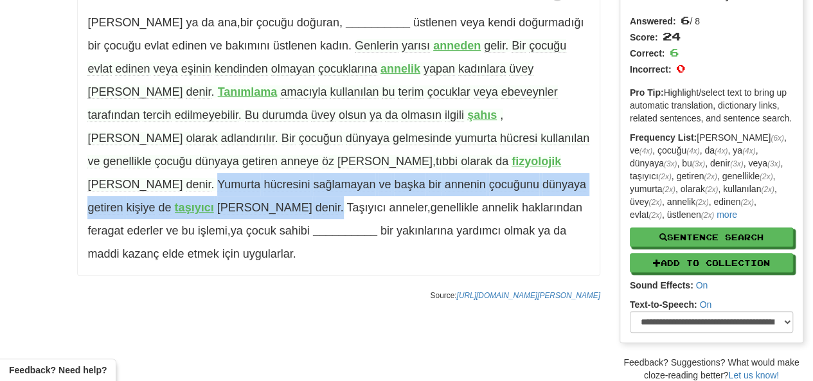
click at [214, 201] on strong "taşıyıcı" at bounding box center [194, 207] width 39 height 13
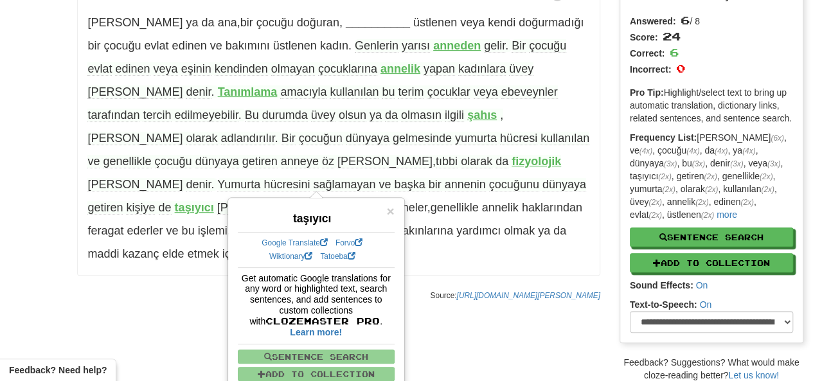
click at [542, 181] on span "dünyaya" at bounding box center [564, 184] width 44 height 13
click at [260, 178] on span "Yumurta" at bounding box center [238, 184] width 43 height 13
click at [274, 159] on span "Bir çocuğun dünyaya gelmesinde yumurta hücresi kullanılan ve genellikle çocuğu …" at bounding box center [338, 162] width 502 height 60
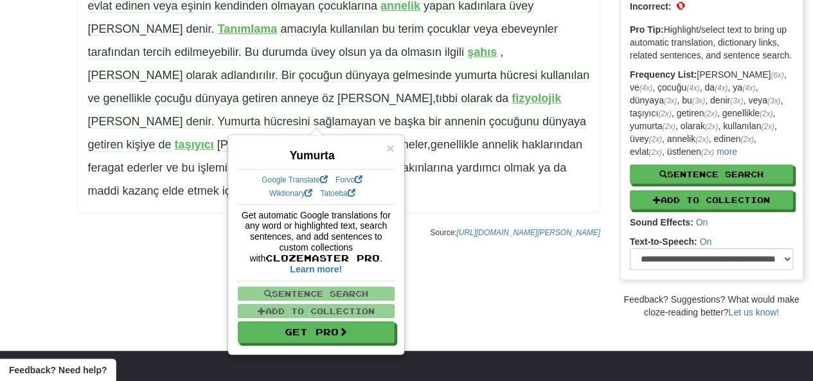
scroll to position [196, 0]
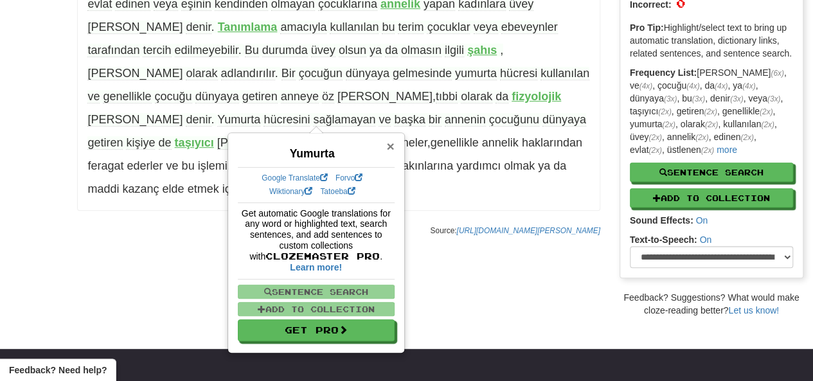
click at [387, 146] on span "×" at bounding box center [390, 146] width 8 height 15
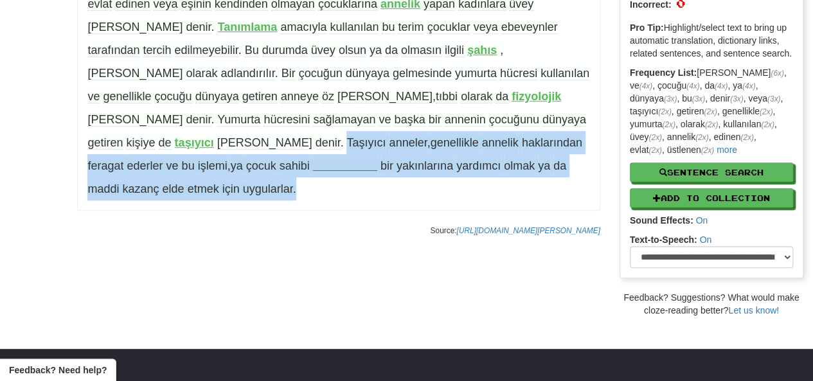
drag, startPoint x: 360, startPoint y: 168, endPoint x: 378, endPoint y: 123, distance: 48.4
click at [378, 136] on span "Taşıyıcı anneler , genellikle annelik haklarından feragat ederler ve bu işlemi …" at bounding box center [334, 165] width 494 height 59
click at [363, 166] on p "Anne ya da ana , bir çocuğu doğuran , __________ üstlenen veya kendi doğurmadığ…" at bounding box center [338, 60] width 522 height 301
drag, startPoint x: 363, startPoint y: 166, endPoint x: 374, endPoint y: 127, distance: 41.3
click at [374, 127] on p "Anne ya da ana , bir çocuğu doğuran , __________ üstlenen veya kendi doğurmadığ…" at bounding box center [338, 60] width 522 height 301
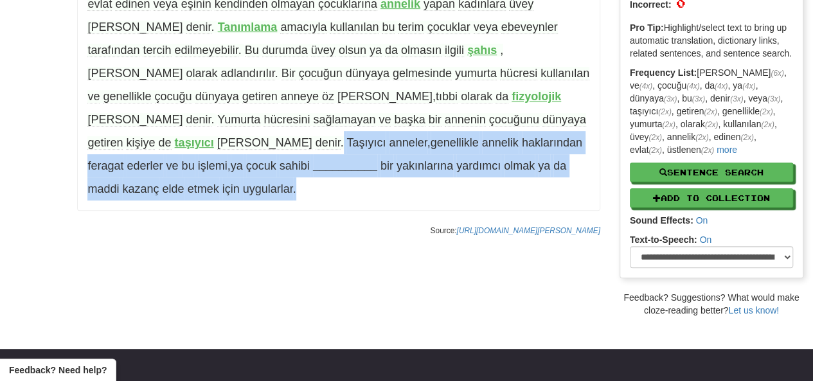
copy p "Taşıyıcı anneler , genellikle annelik haklarından feragat ederler ve bu işlemi …"
click at [377, 159] on strong "__________" at bounding box center [345, 165] width 64 height 13
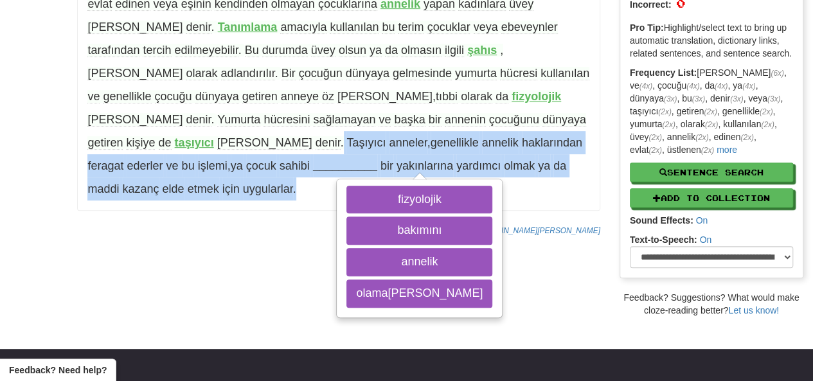
click at [27, 273] on div "/ Cloze-Reading Anne Reset Anthropology, psychology and everyday life > Family …" at bounding box center [406, 77] width 813 height 480
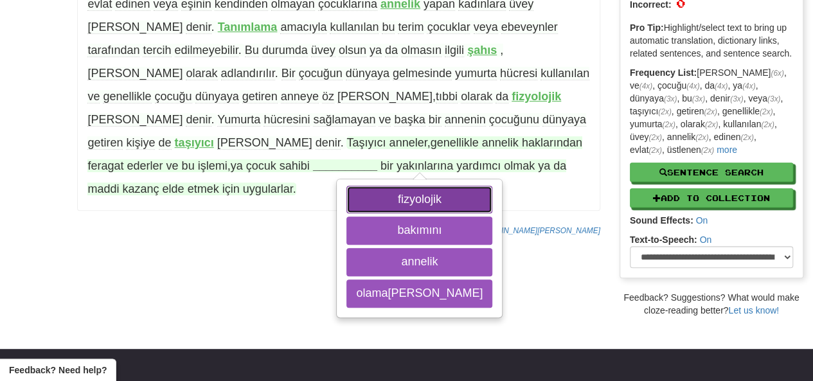
click at [405, 186] on button "fizyolojik" at bounding box center [419, 200] width 146 height 28
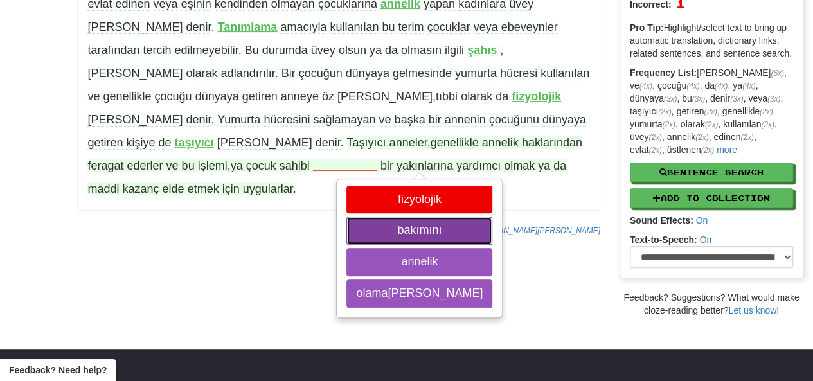
click at [393, 217] on button "bakımını" at bounding box center [419, 231] width 146 height 28
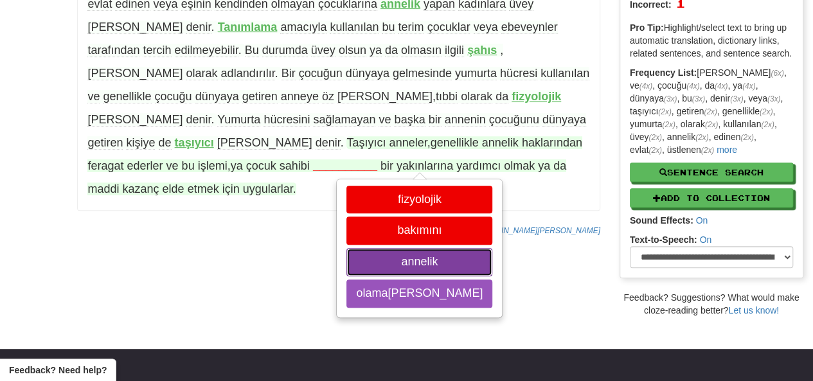
click at [400, 248] on button "annelik" at bounding box center [419, 262] width 146 height 28
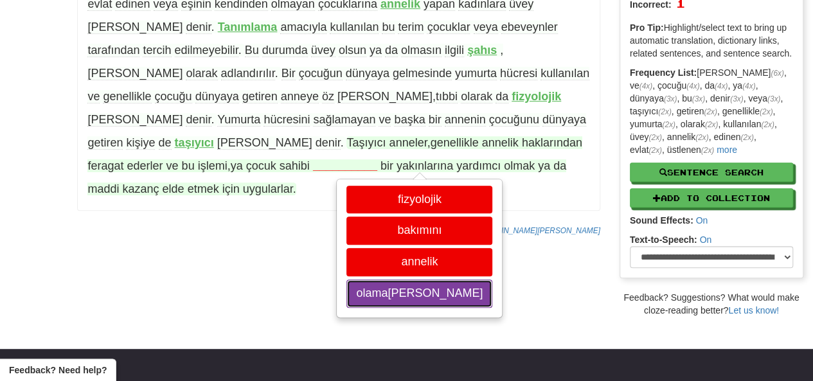
click at [393, 279] on button "olamayan" at bounding box center [419, 293] width 146 height 28
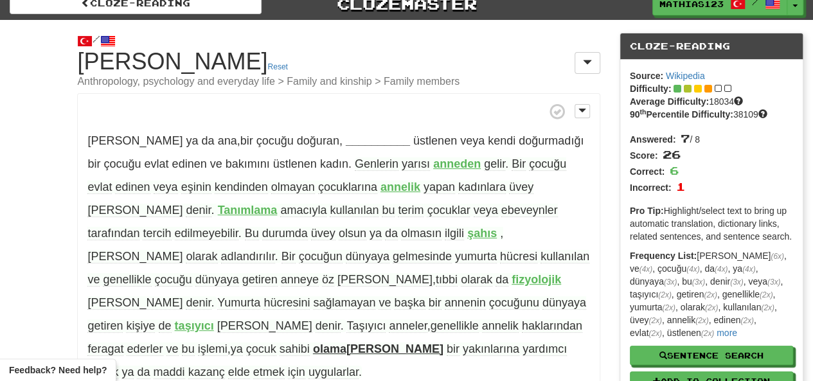
scroll to position [5, 0]
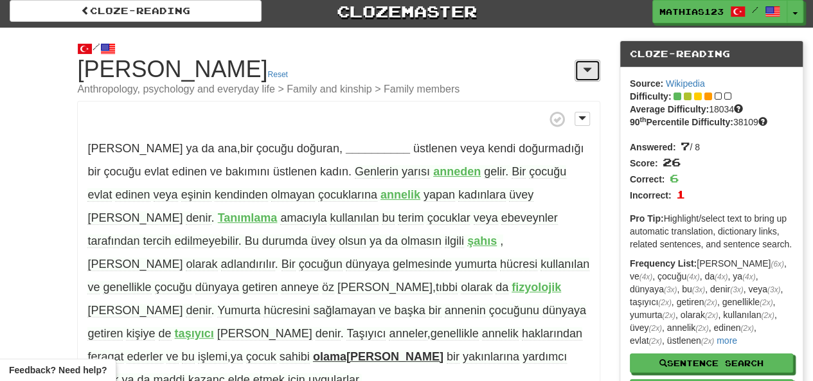
click at [580, 68] on button at bounding box center [587, 71] width 26 height 22
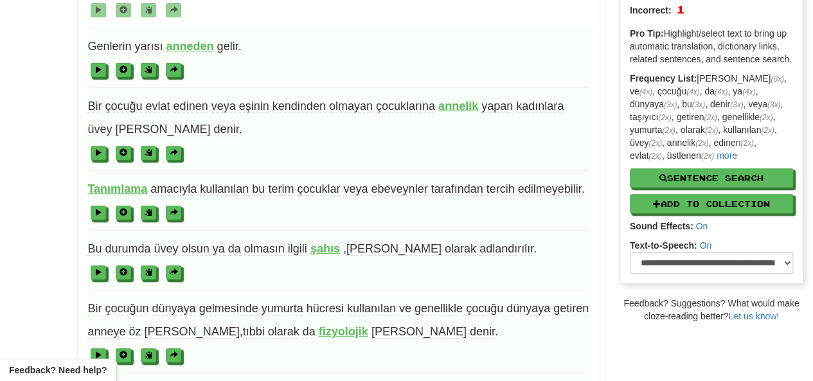
scroll to position [0, 0]
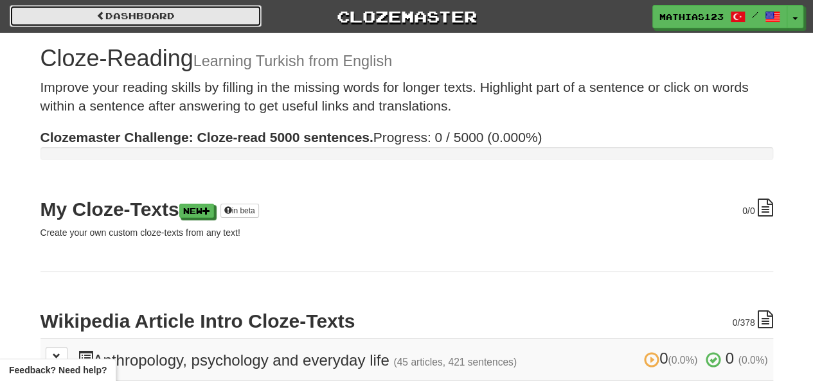
click at [89, 15] on link "Dashboard" at bounding box center [136, 16] width 252 height 22
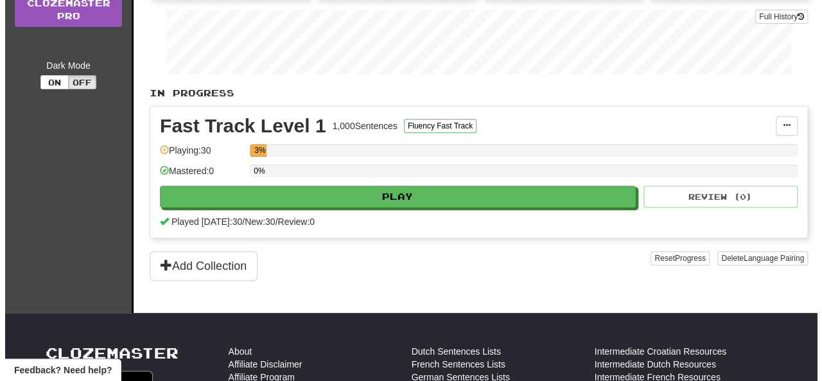
scroll to position [190, 0]
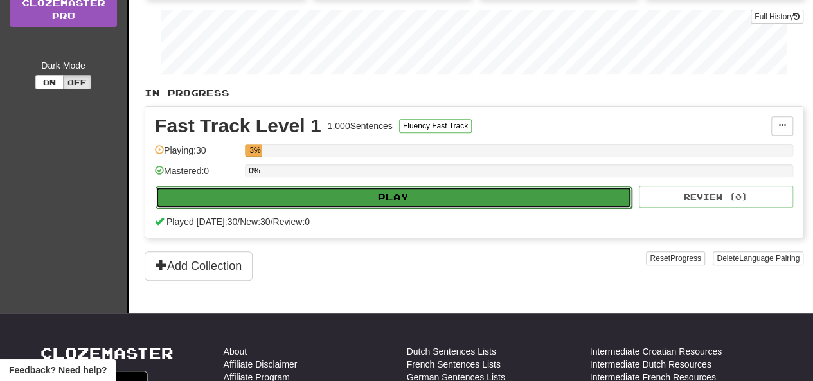
click at [217, 194] on button "Play" at bounding box center [393, 197] width 476 height 22
select select "**"
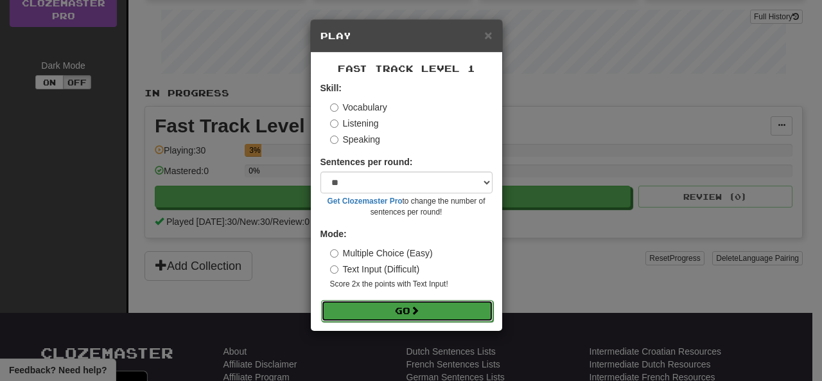
click at [353, 318] on button "Go" at bounding box center [407, 311] width 172 height 22
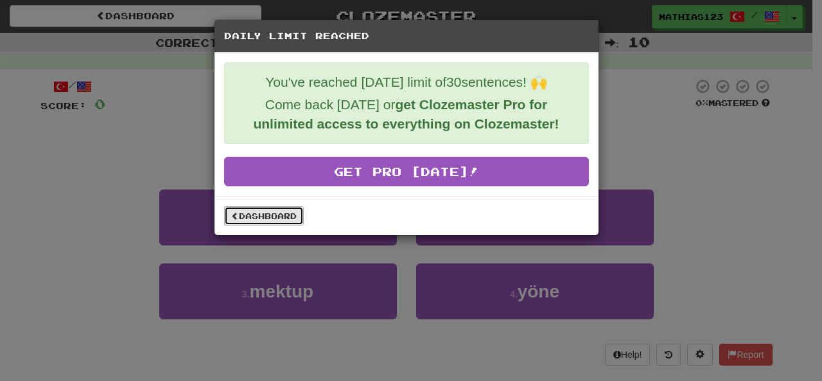
click at [260, 216] on link "Dashboard" at bounding box center [264, 215] width 80 height 19
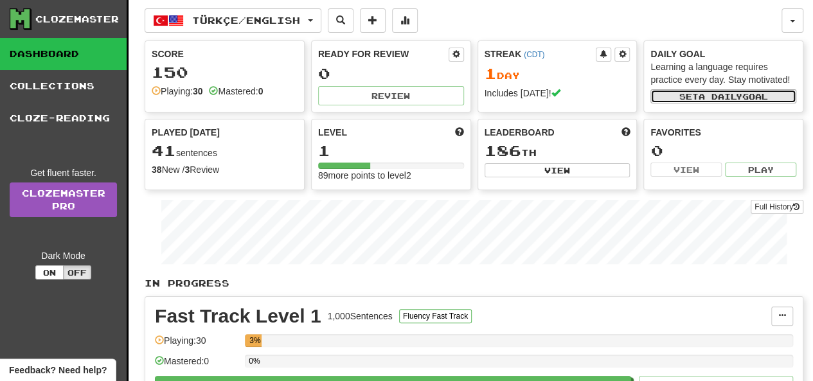
click at [677, 100] on button "Set a daily goal" at bounding box center [723, 96] width 146 height 14
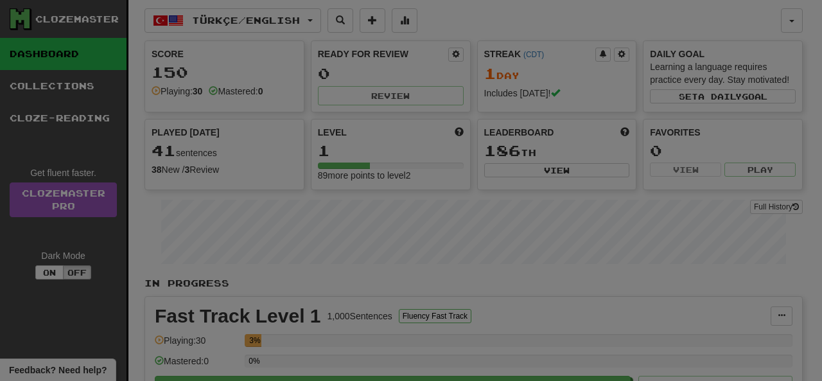
click at [678, 93] on div at bounding box center [411, 190] width 822 height 381
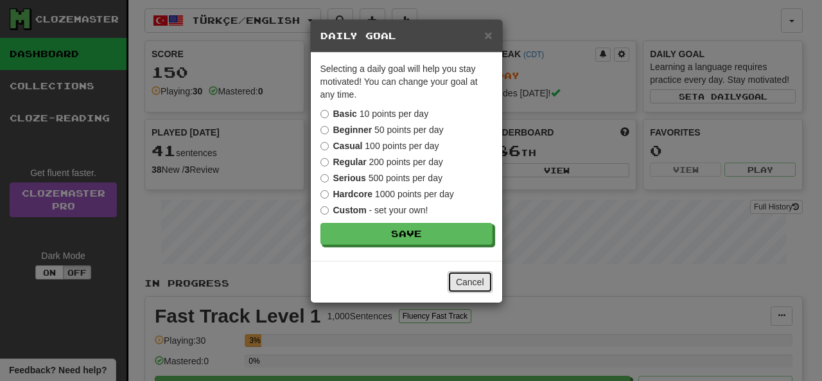
click at [472, 282] on button "Cancel" at bounding box center [470, 282] width 45 height 22
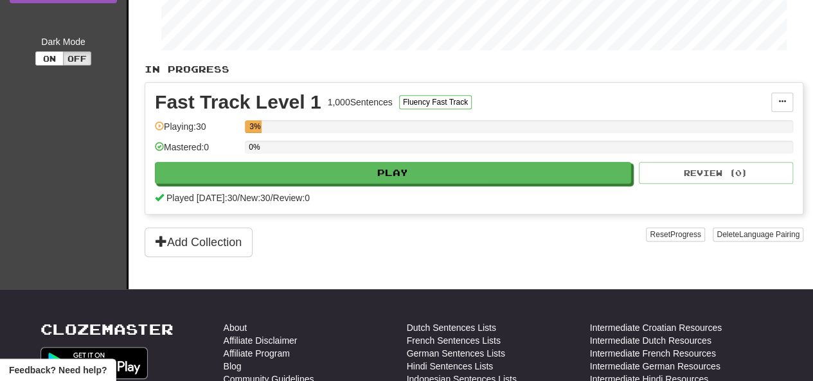
scroll to position [211, 0]
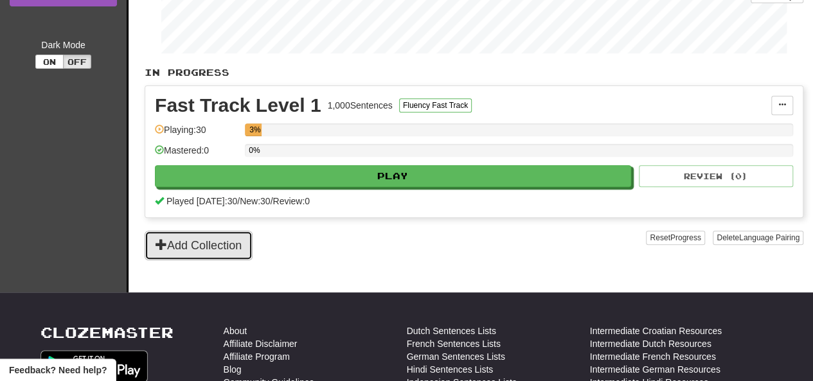
click at [190, 244] on button "Add Collection" at bounding box center [199, 246] width 108 height 30
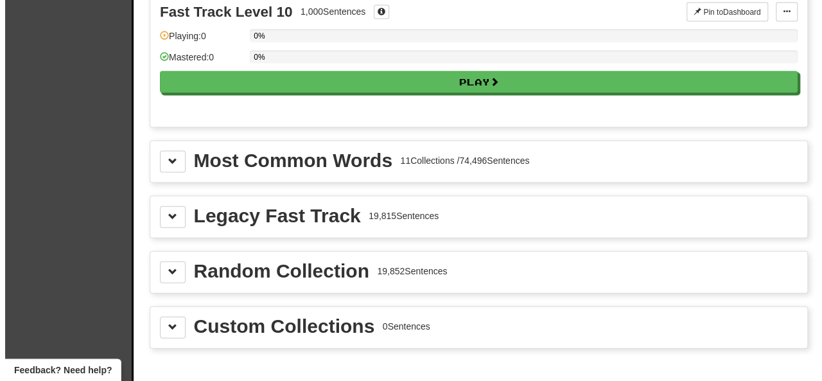
scroll to position [1323, 0]
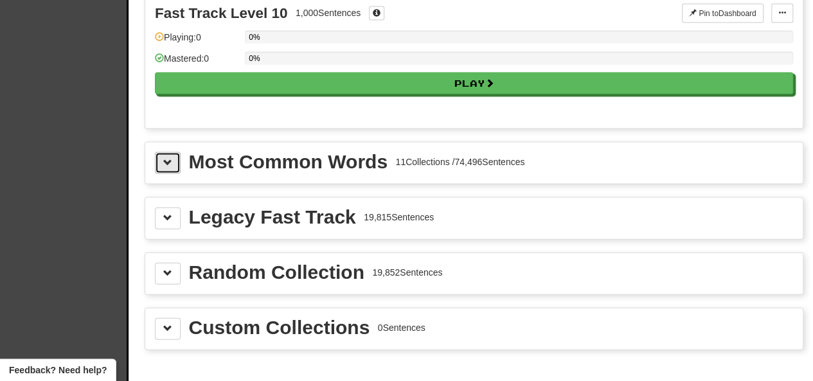
click at [166, 158] on span at bounding box center [167, 162] width 9 height 9
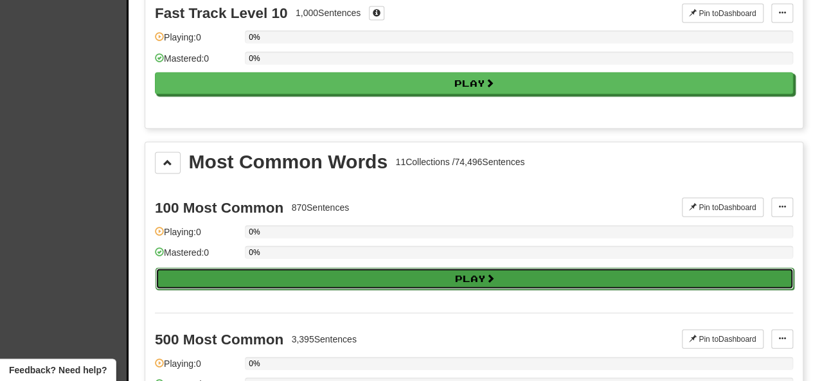
click at [191, 268] on button "Play" at bounding box center [474, 279] width 638 height 22
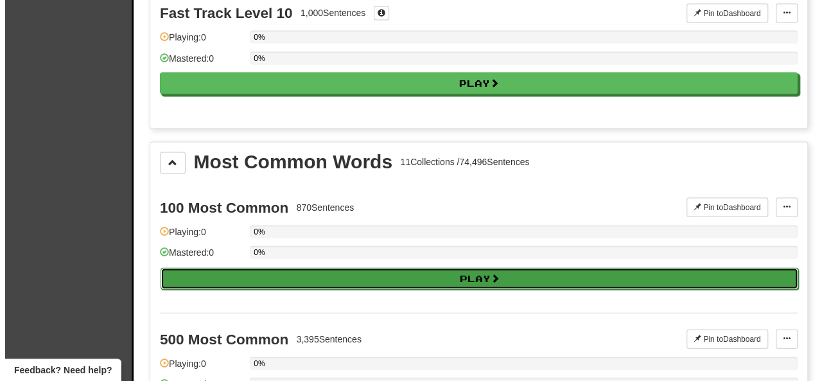
select select "**"
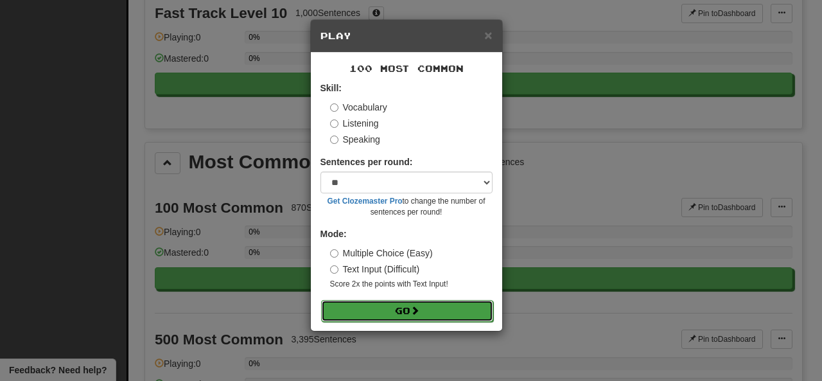
click at [374, 309] on button "Go" at bounding box center [407, 311] width 172 height 22
